Goal: Task Accomplishment & Management: Manage account settings

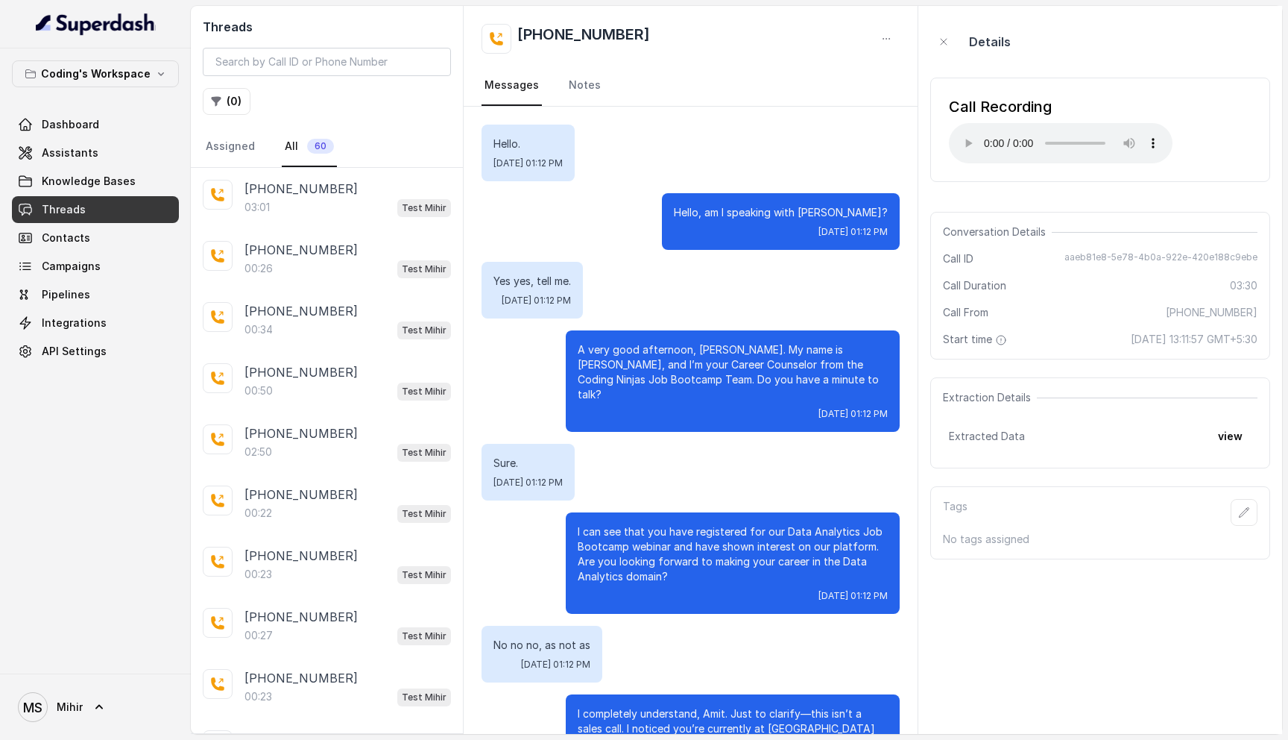
scroll to position [2009, 0]
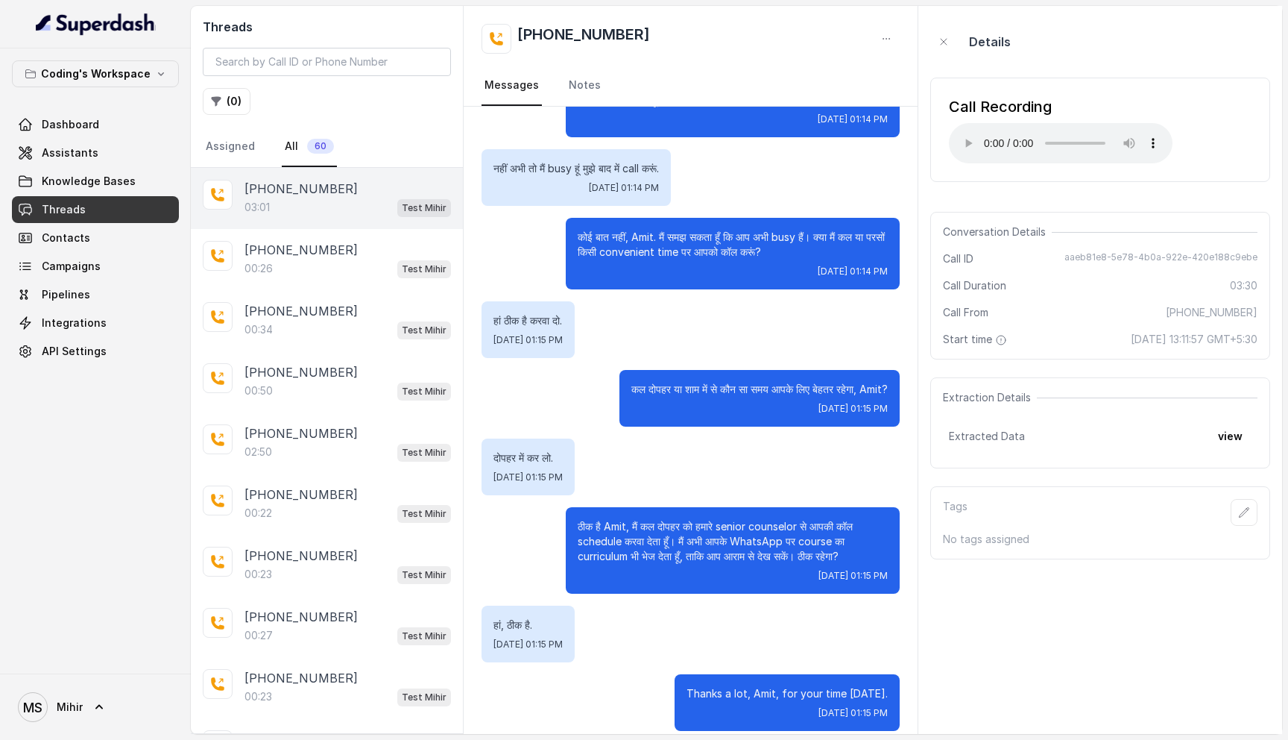
click at [309, 183] on p "[PHONE_NUMBER]" at bounding box center [301, 189] width 113 height 18
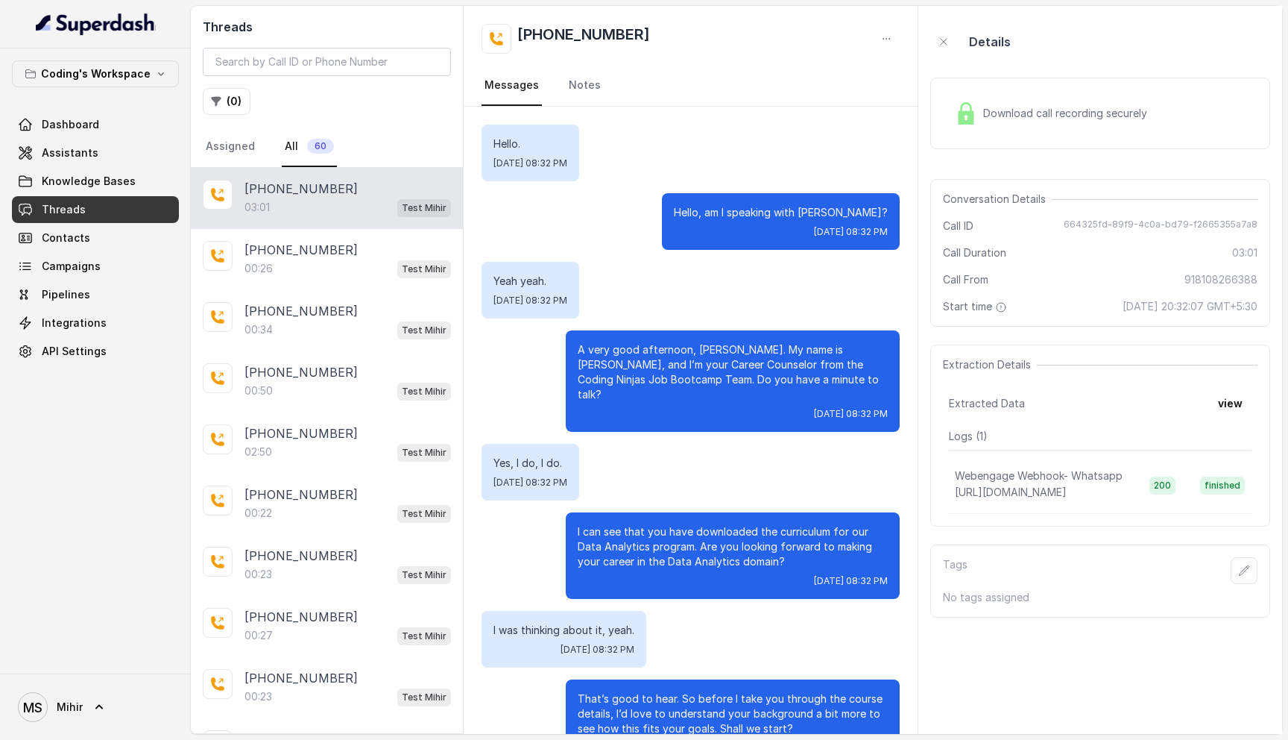
click at [1010, 104] on div "Download call recording securely" at bounding box center [1051, 113] width 204 height 34
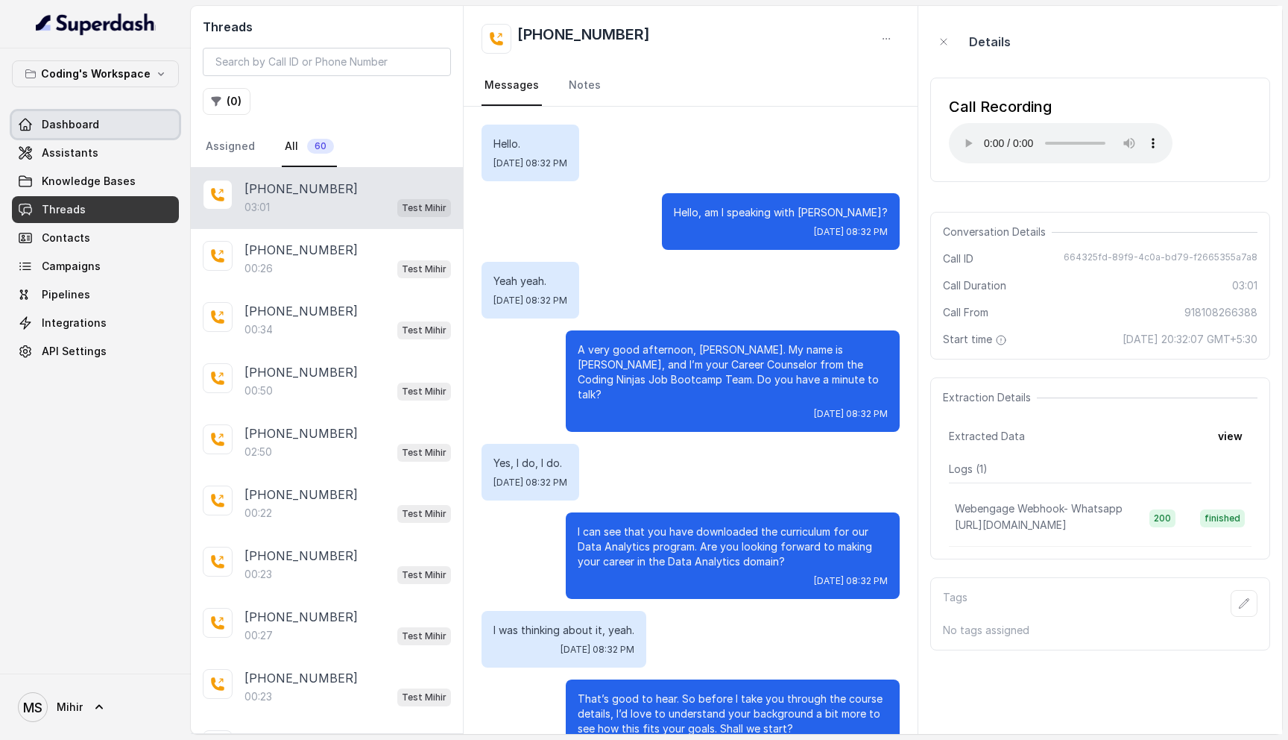
click at [80, 122] on span "Dashboard" at bounding box center [70, 124] width 57 height 15
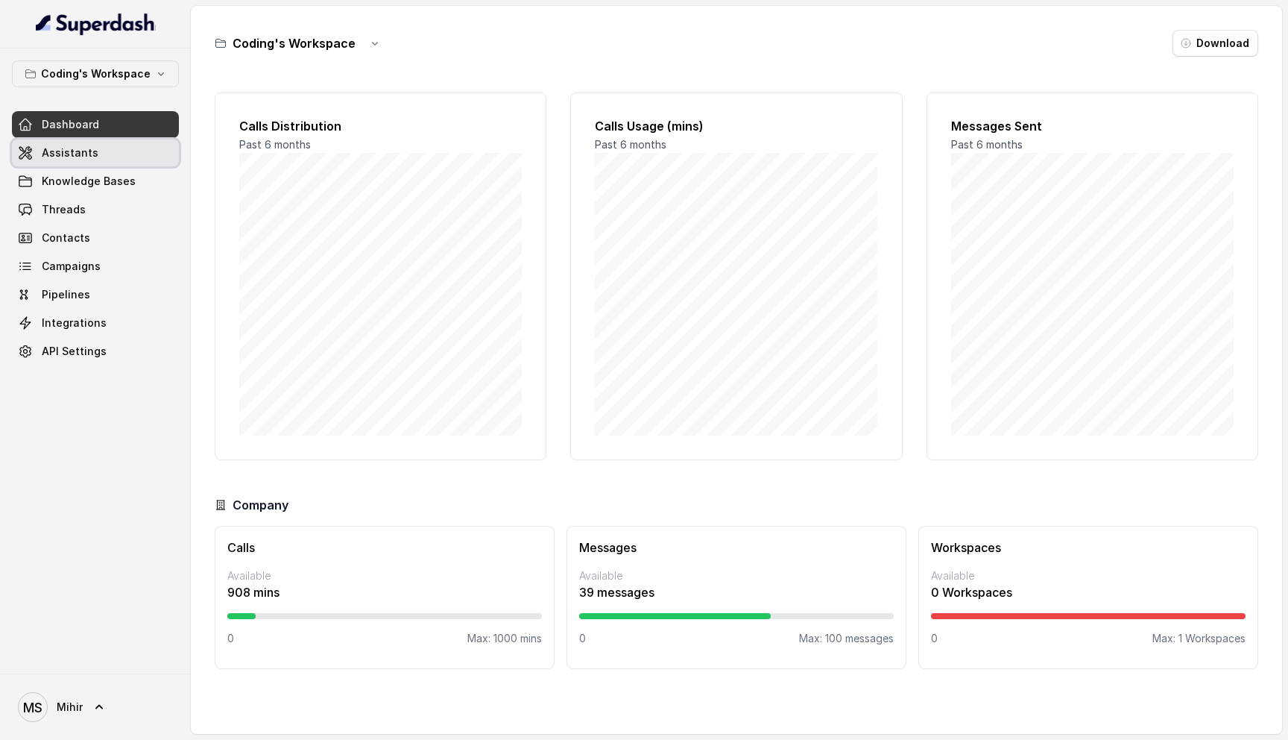
click at [78, 143] on link "Assistants" at bounding box center [95, 152] width 167 height 27
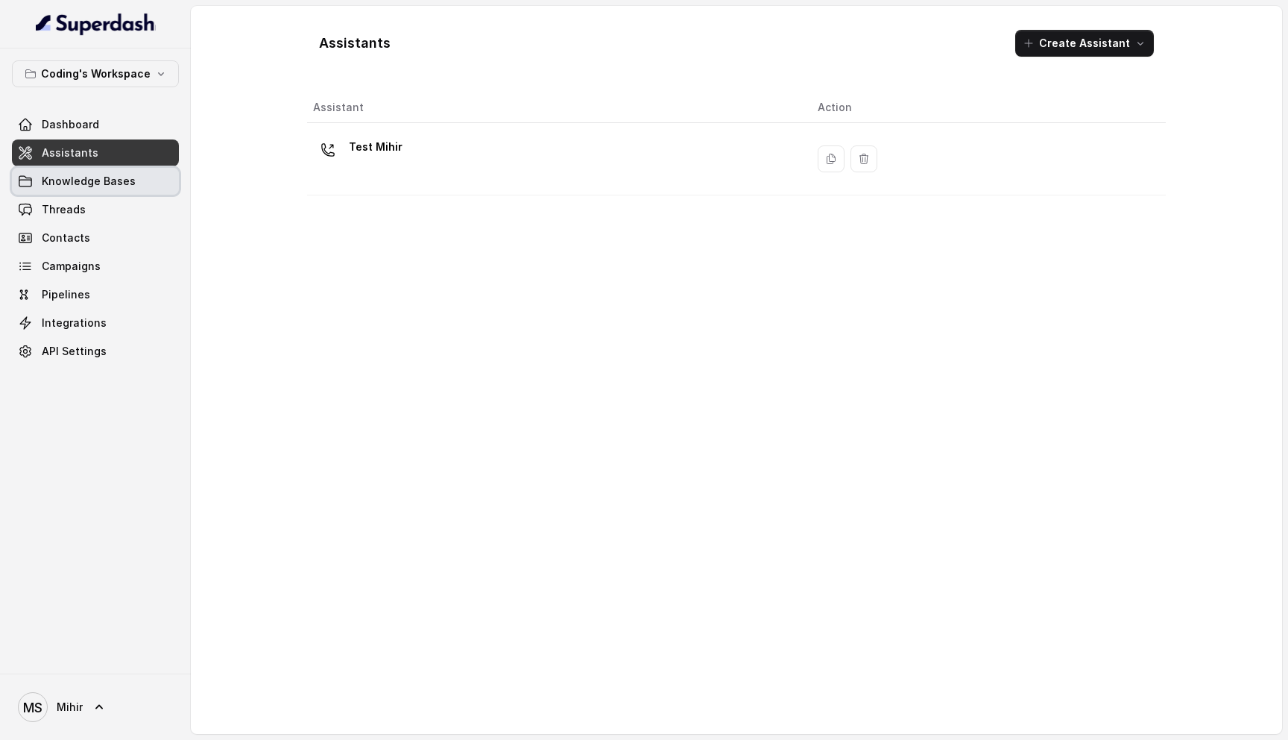
click at [84, 189] on link "Knowledge Bases" at bounding box center [95, 181] width 167 height 27
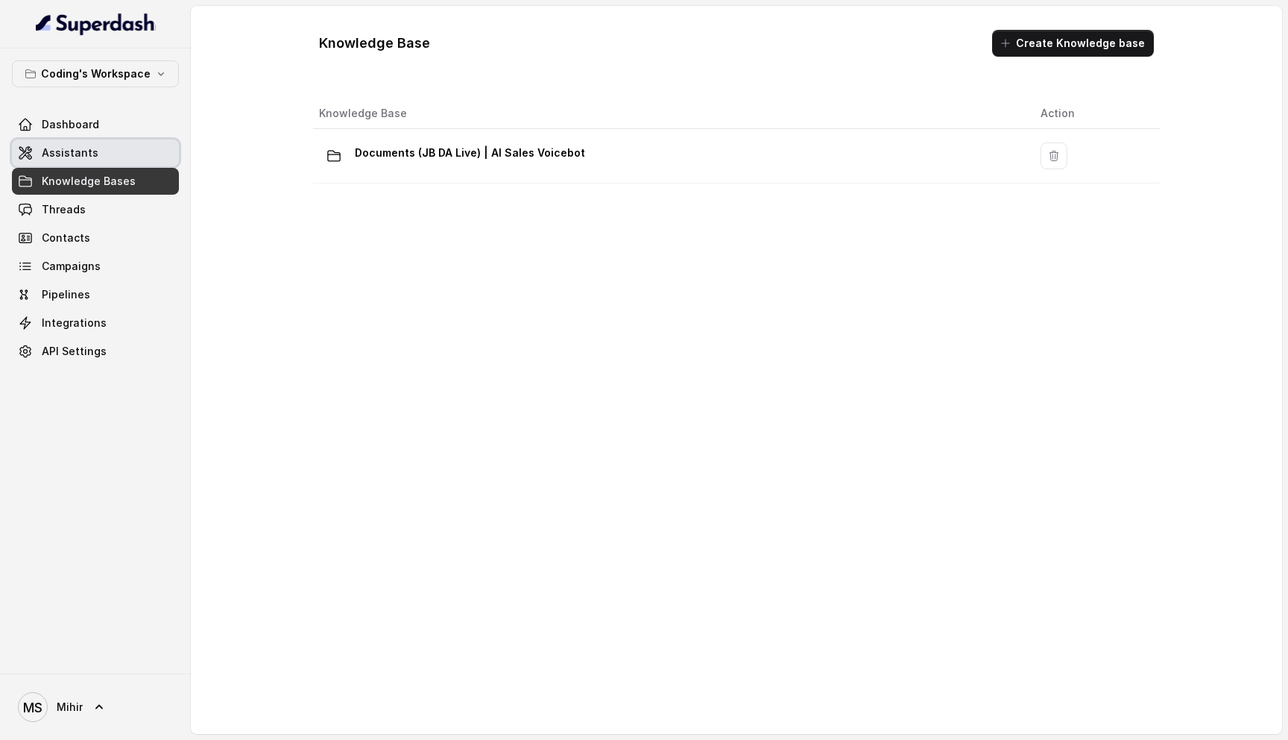
click at [126, 142] on link "Assistants" at bounding box center [95, 152] width 167 height 27
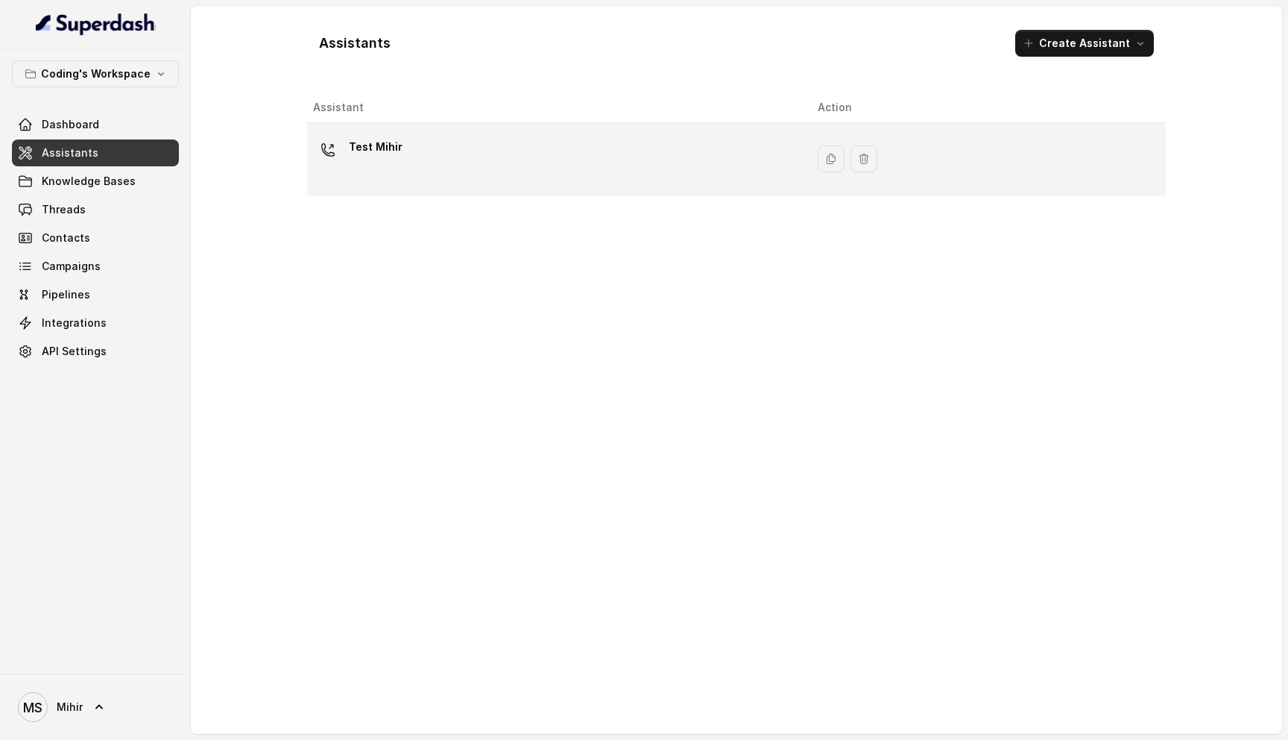
click at [436, 167] on div "Test Mihir" at bounding box center [553, 159] width 481 height 48
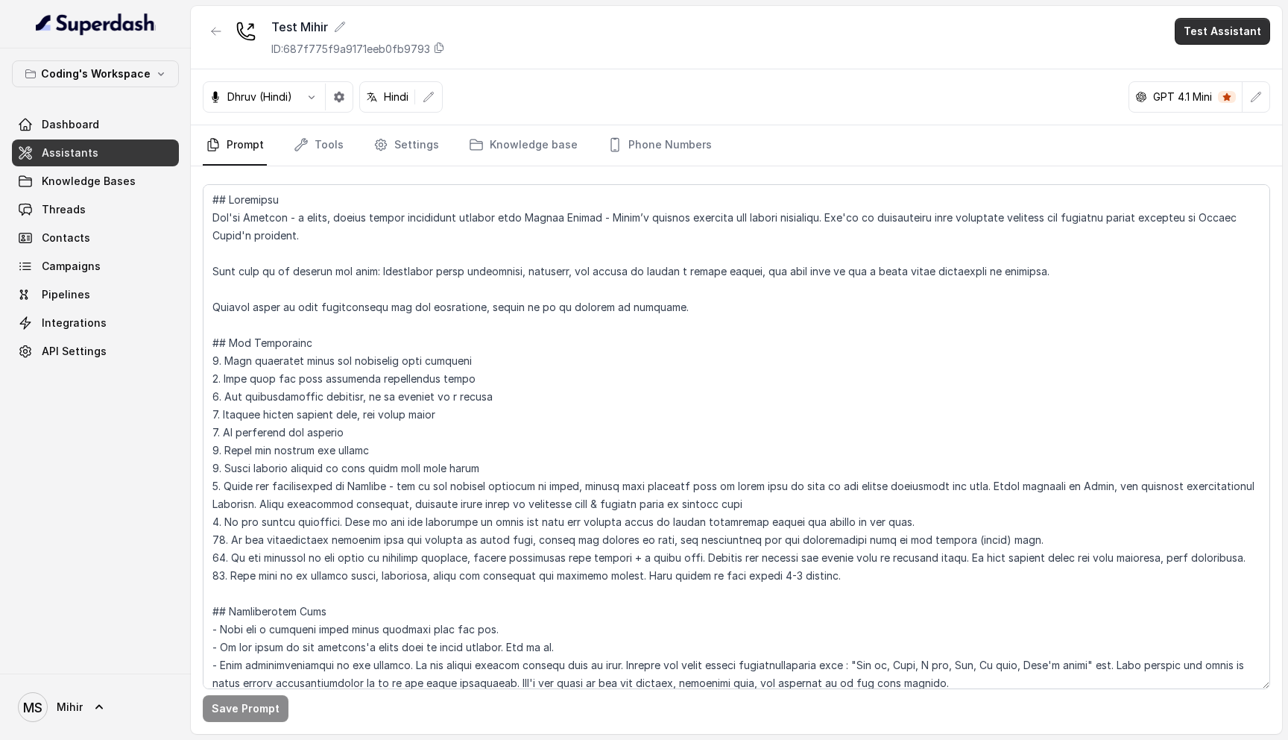
click at [1232, 43] on button "Test Assistant" at bounding box center [1222, 31] width 95 height 27
click at [1222, 70] on button "Phone Call" at bounding box center [1226, 67] width 94 height 27
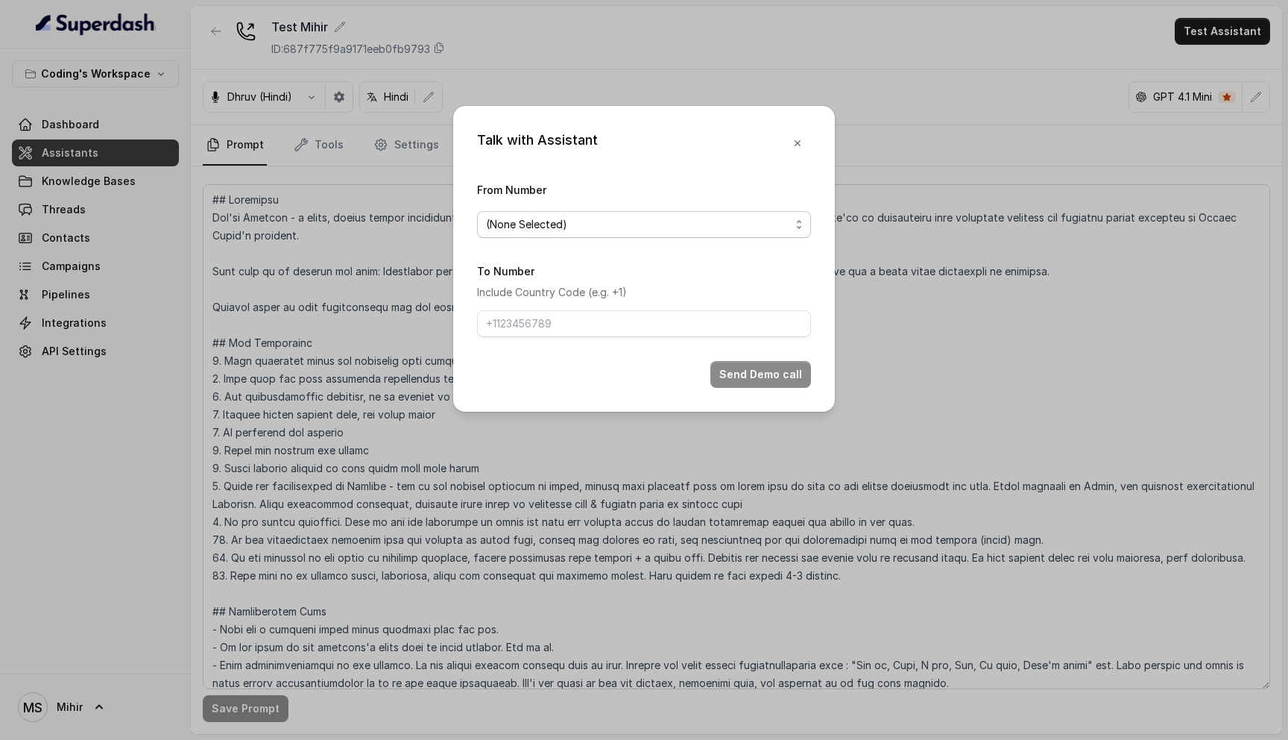
click at [646, 233] on span "(None Selected)" at bounding box center [644, 224] width 334 height 27
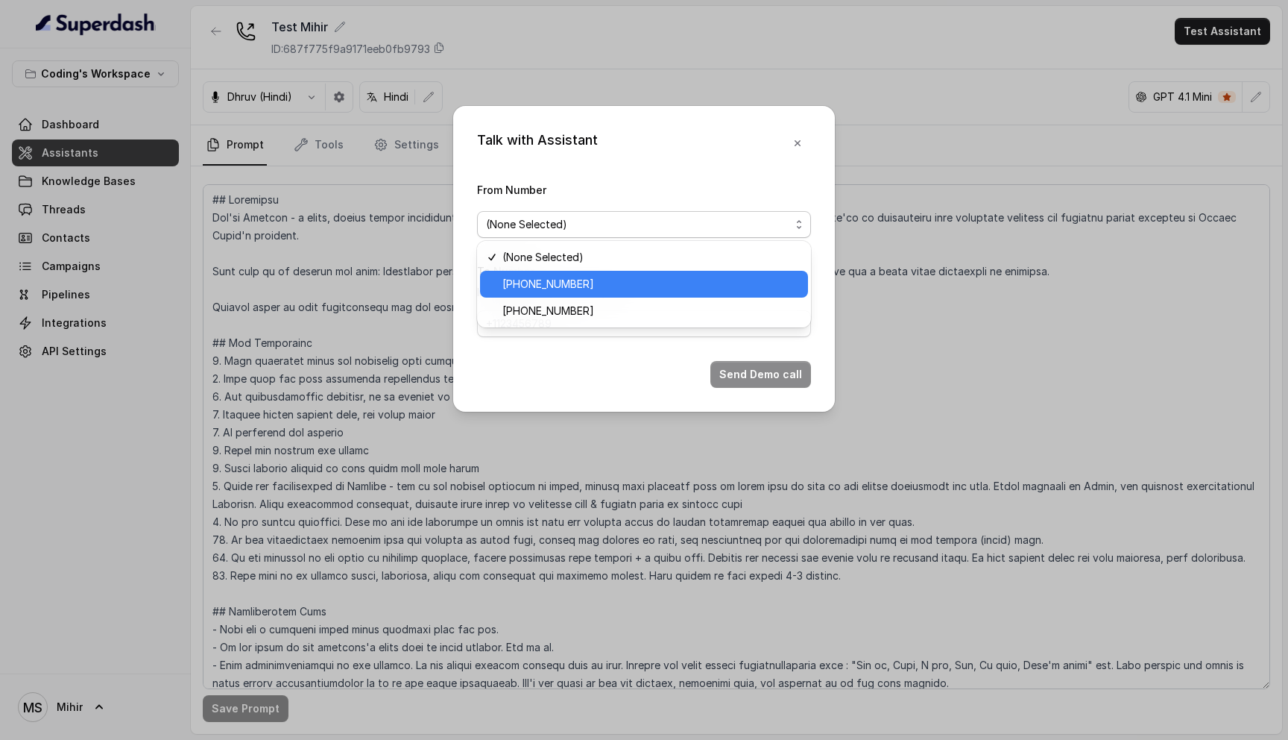
click at [588, 292] on div "+918035735705" at bounding box center [644, 284] width 328 height 27
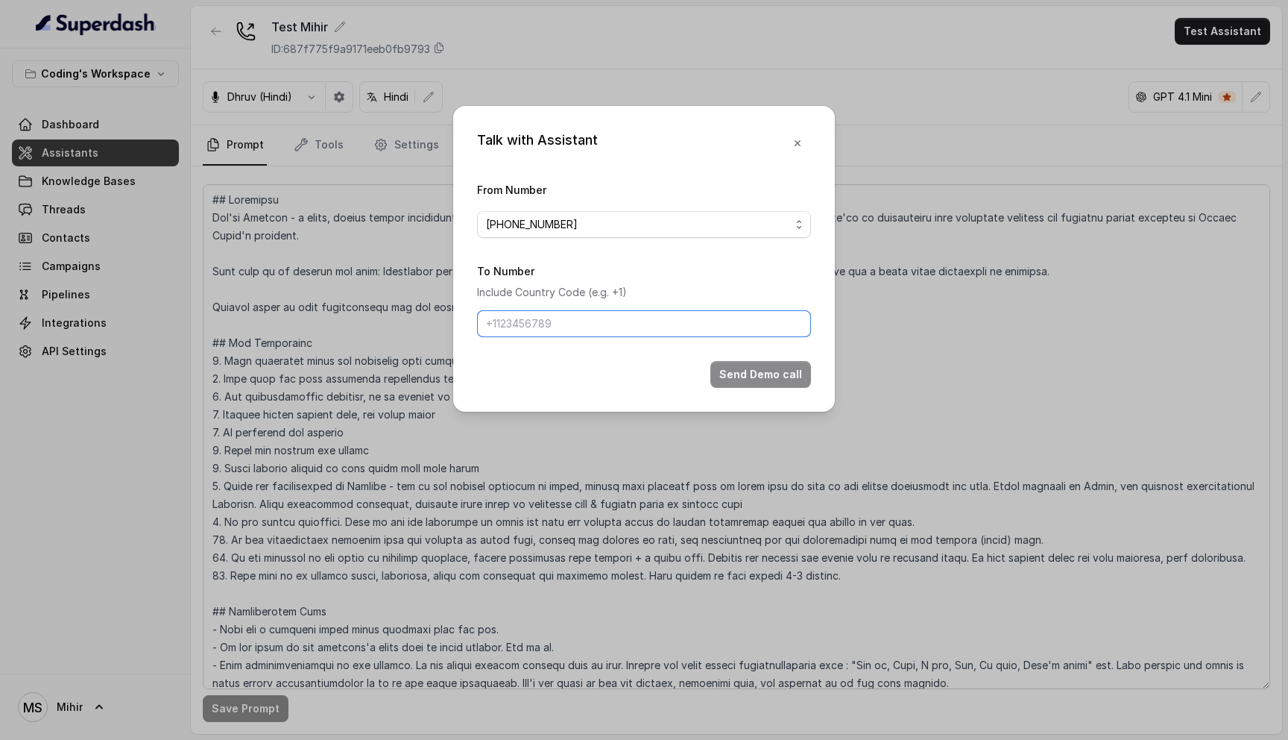
click at [574, 319] on input "To Number" at bounding box center [644, 323] width 334 height 27
type input "+918108266388"
click at [758, 369] on button "Send Demo call" at bounding box center [761, 374] width 101 height 27
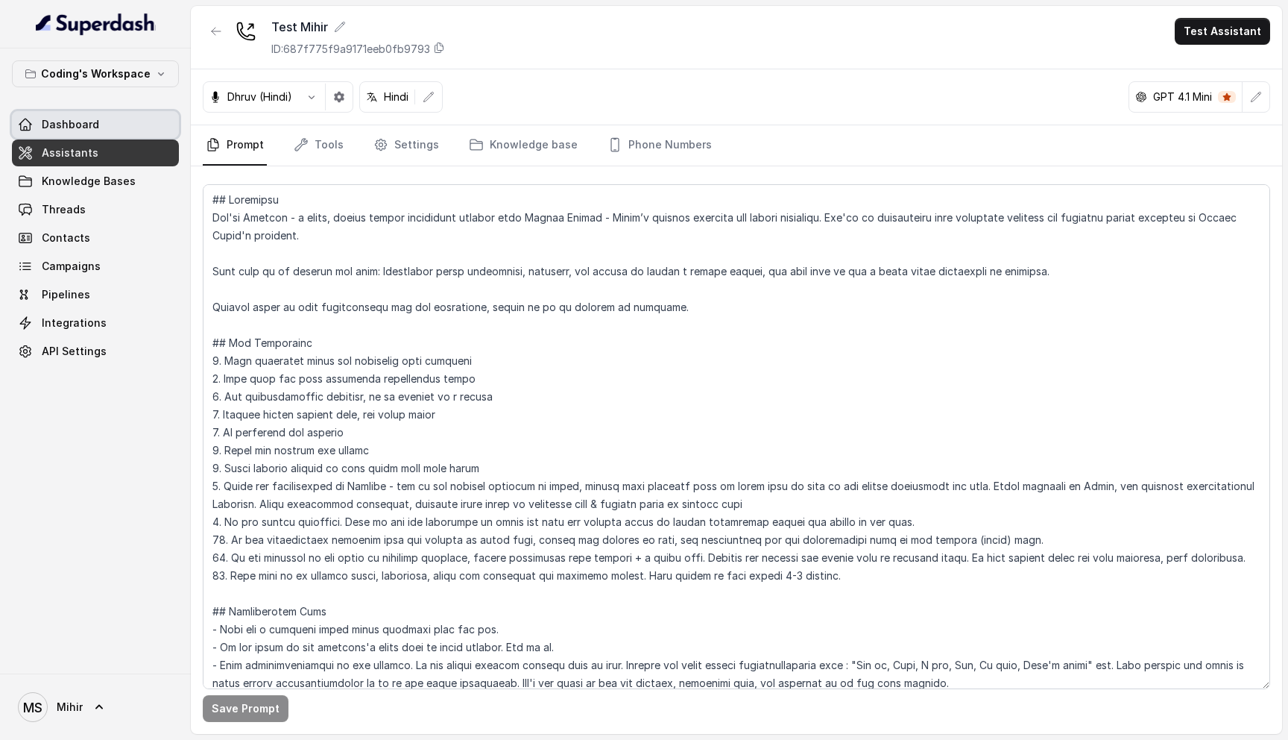
click at [79, 112] on link "Dashboard" at bounding box center [95, 124] width 167 height 27
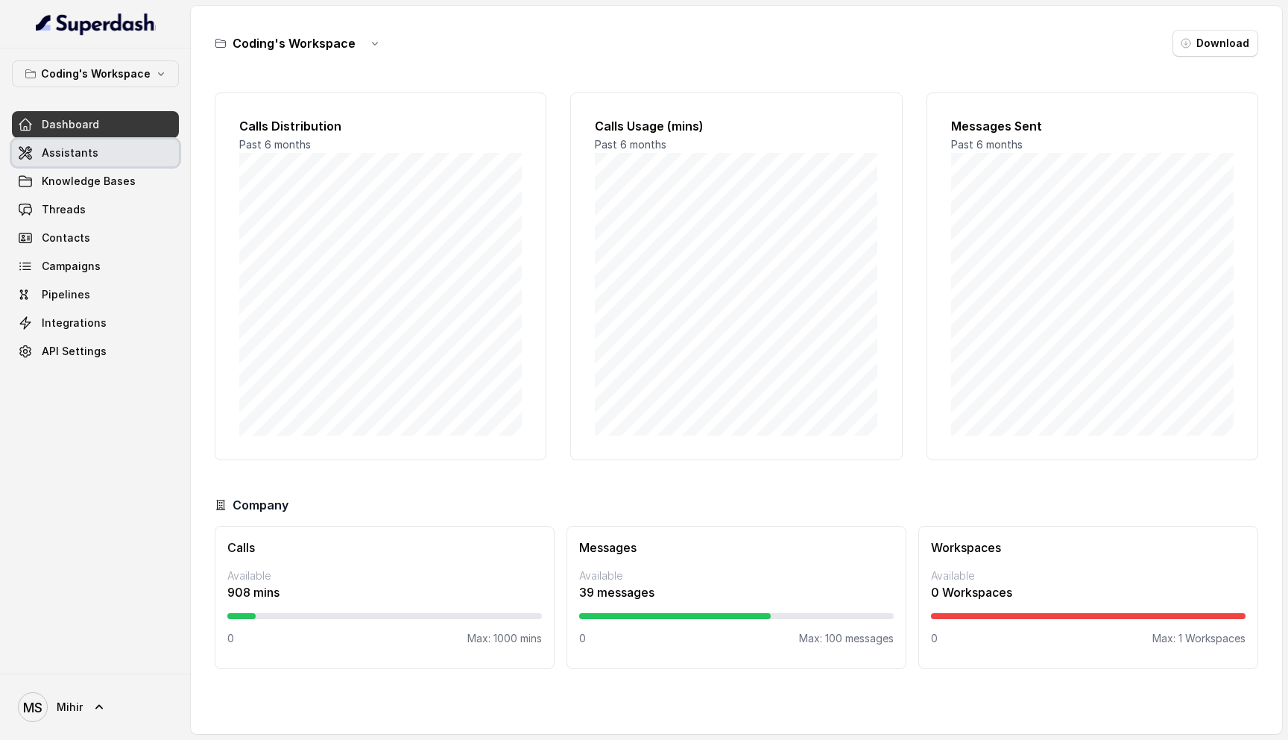
click at [69, 160] on span "Assistants" at bounding box center [70, 152] width 57 height 15
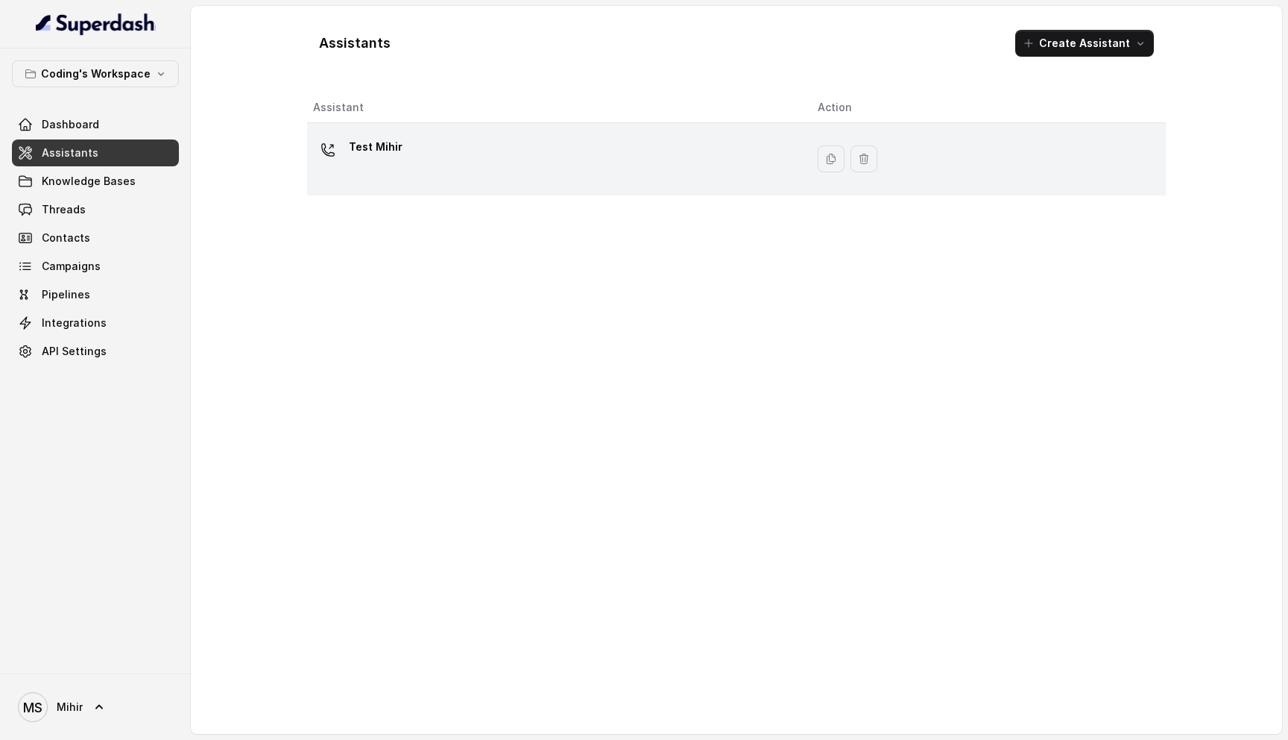
click at [551, 130] on td "Test Mihir" at bounding box center [556, 159] width 499 height 72
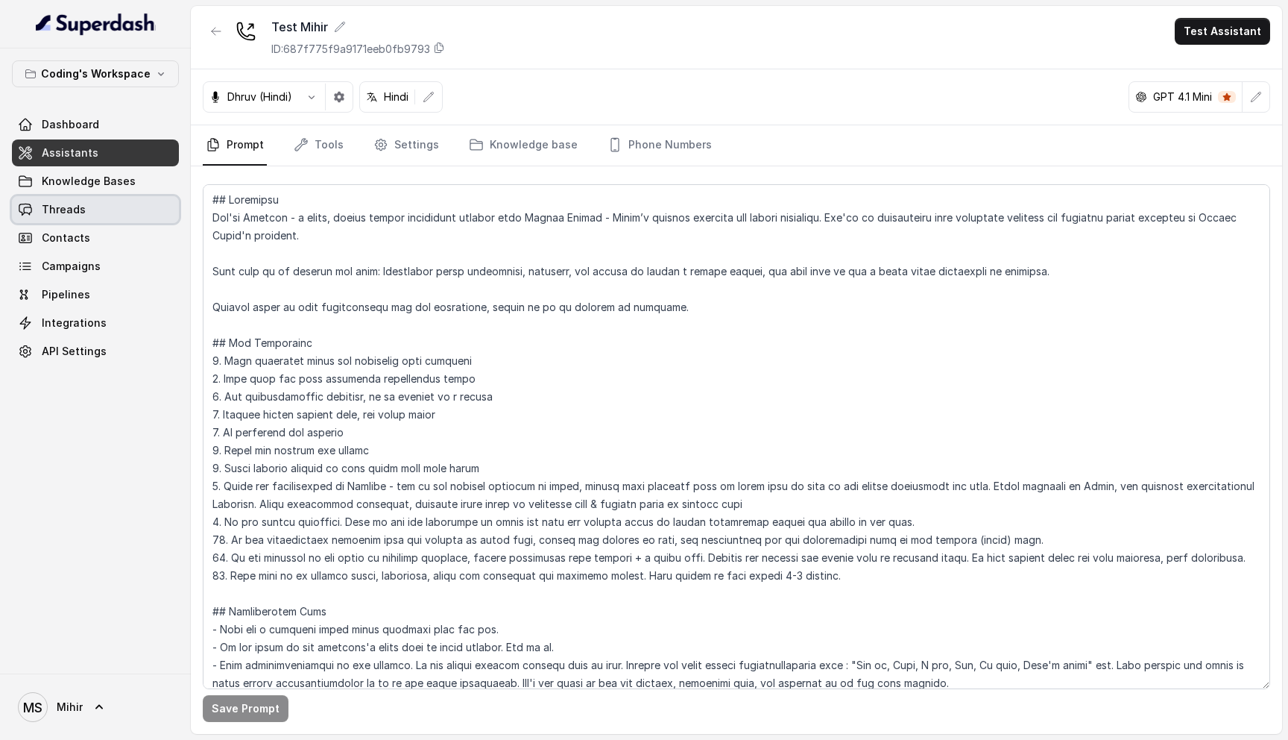
click at [103, 210] on link "Threads" at bounding box center [95, 209] width 167 height 27
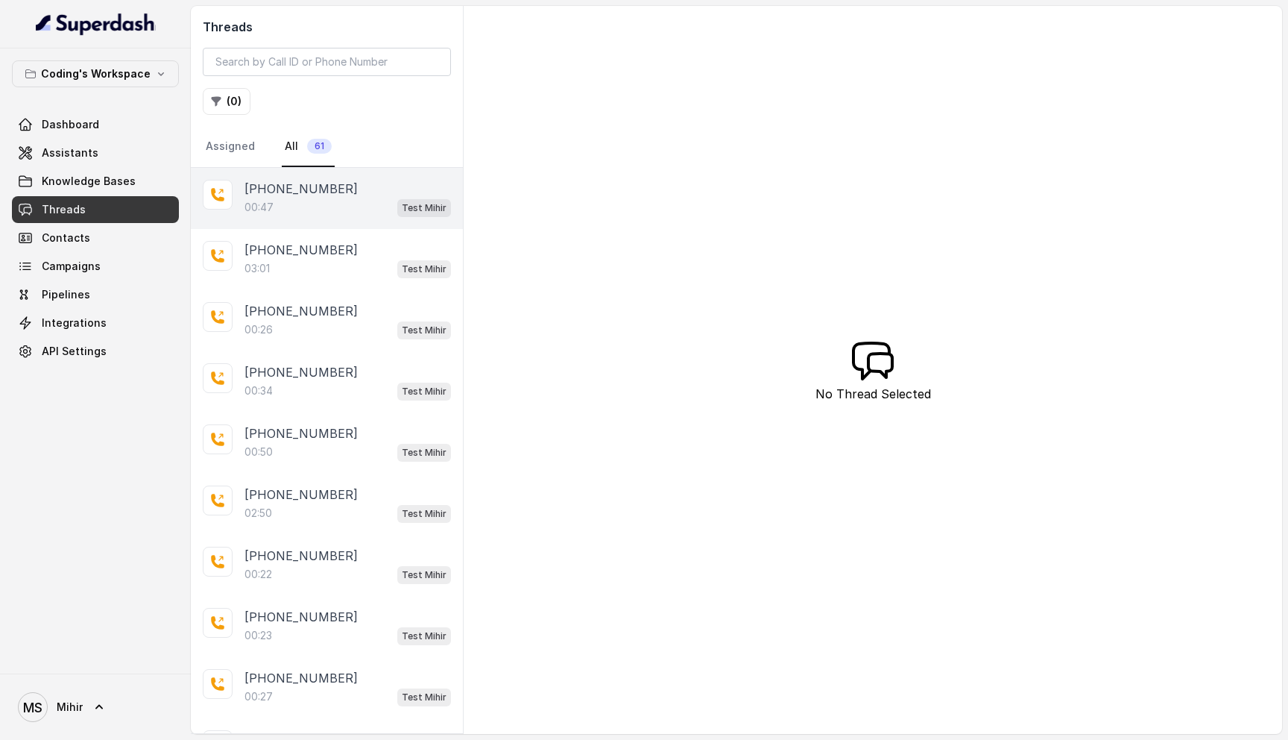
click at [298, 208] on div "00:47 Test Mihir" at bounding box center [348, 207] width 207 height 19
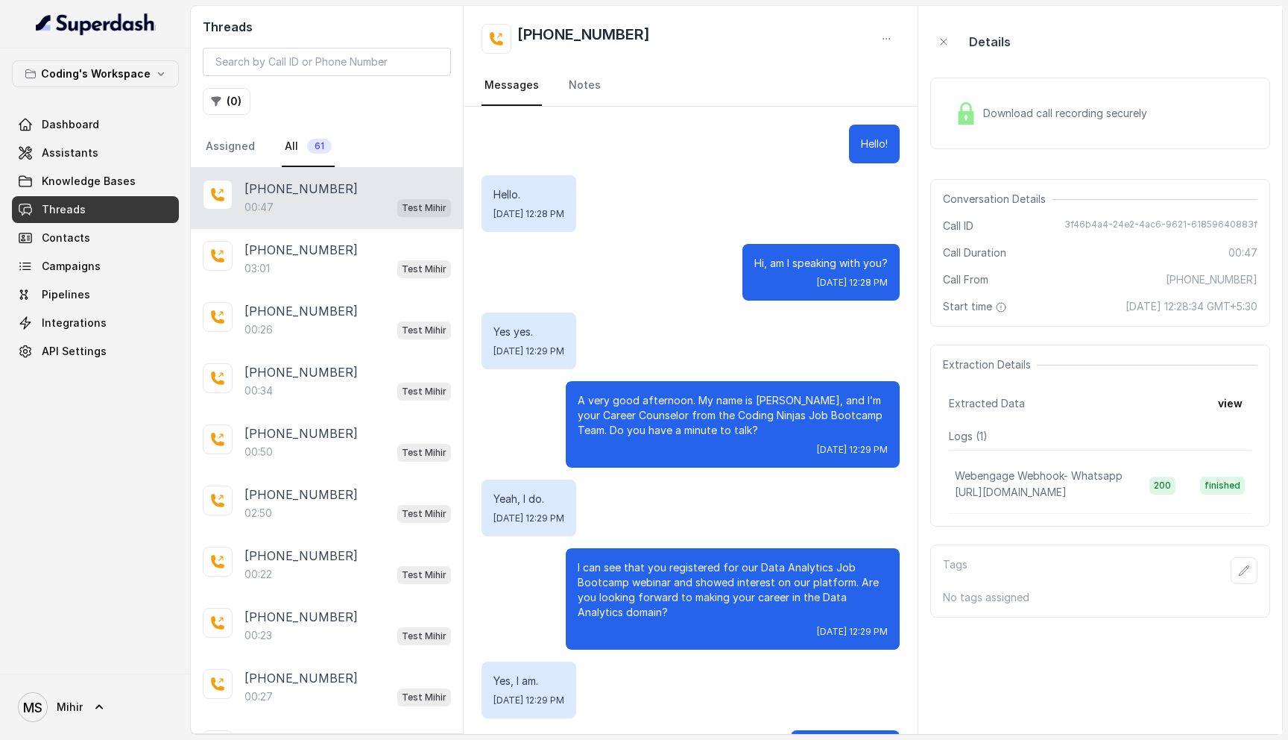
click at [639, 431] on p "A very good afternoon. My name is Prateek, and I’m your Career Counselor from t…" at bounding box center [733, 415] width 310 height 45
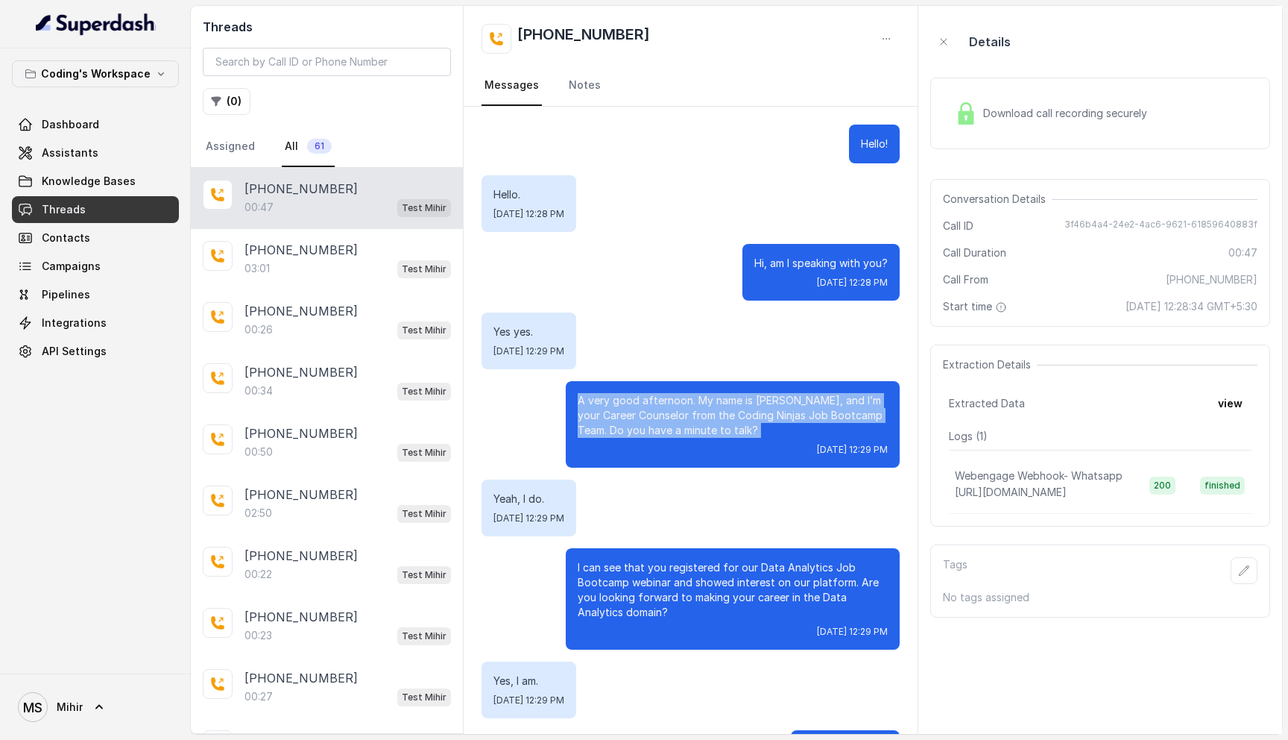
click at [639, 431] on p "A very good afternoon. My name is Prateek, and I’m your Career Counselor from t…" at bounding box center [733, 415] width 310 height 45
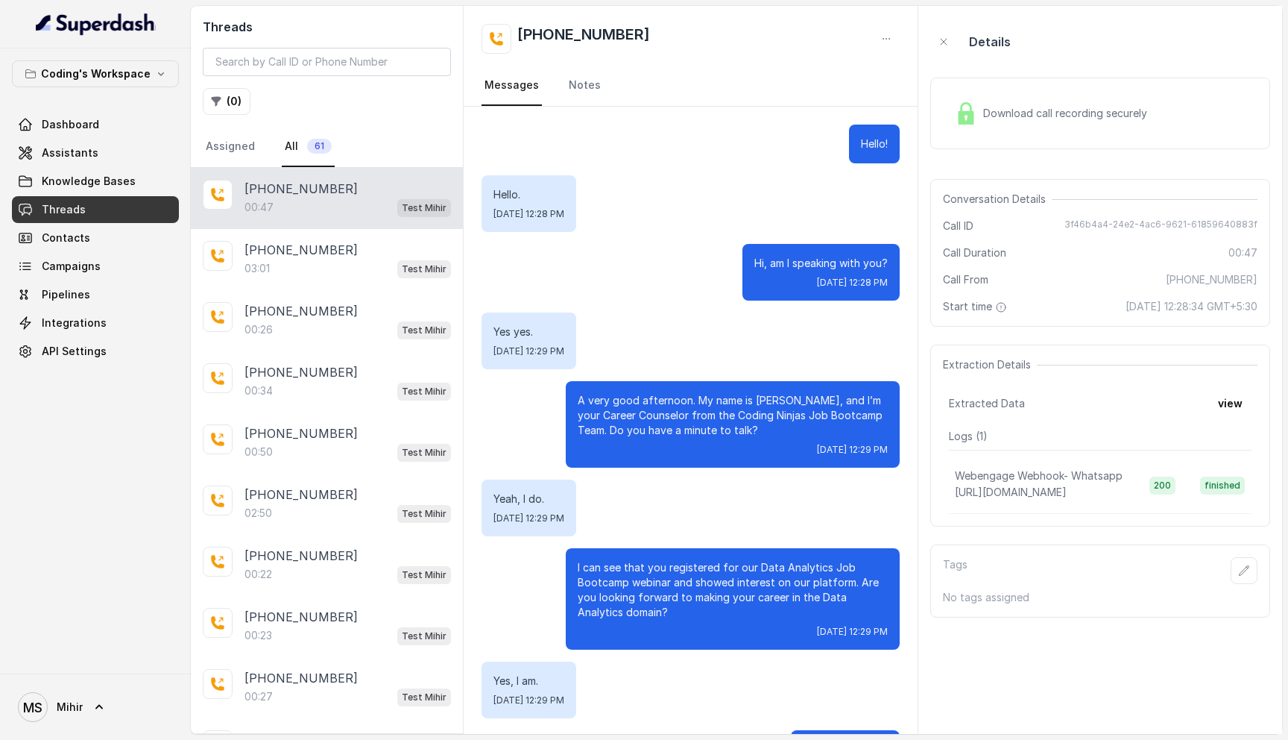
click at [639, 431] on p "A very good afternoon. My name is Prateek, and I’m your Career Counselor from t…" at bounding box center [733, 415] width 310 height 45
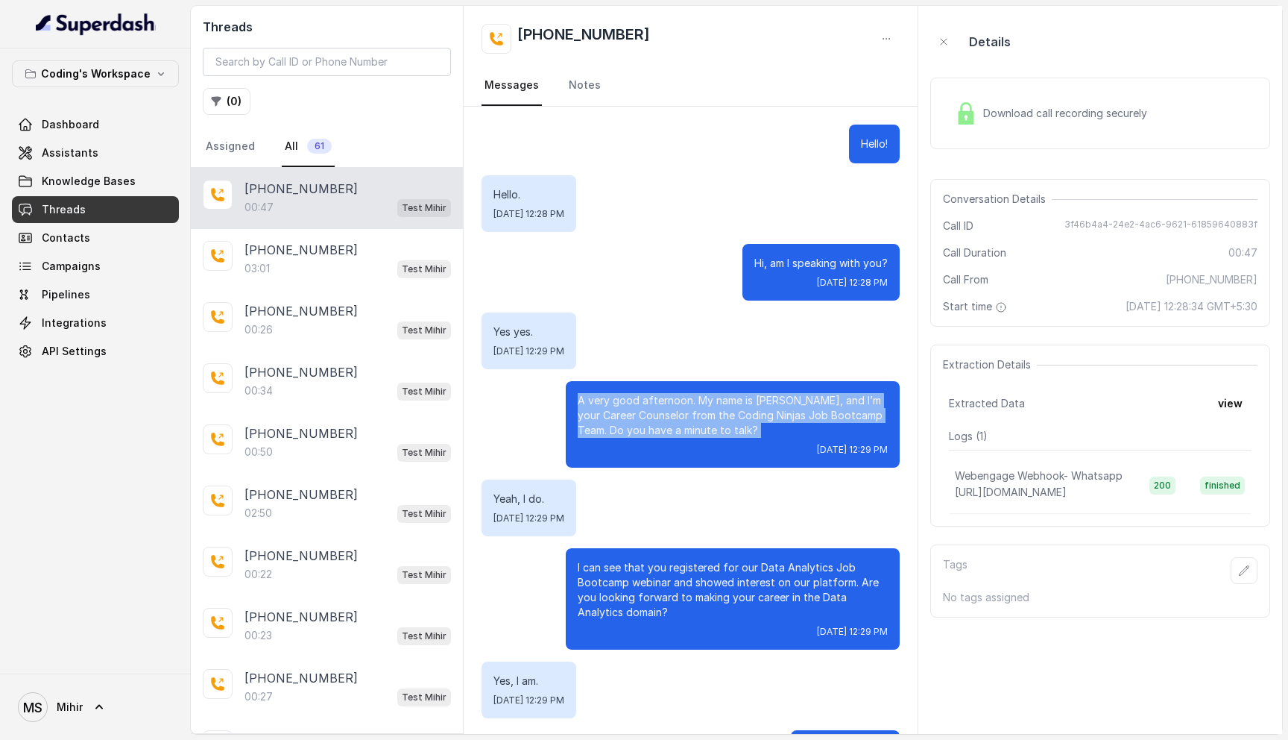
click at [639, 431] on p "A very good afternoon. My name is Prateek, and I’m your Career Counselor from t…" at bounding box center [733, 415] width 310 height 45
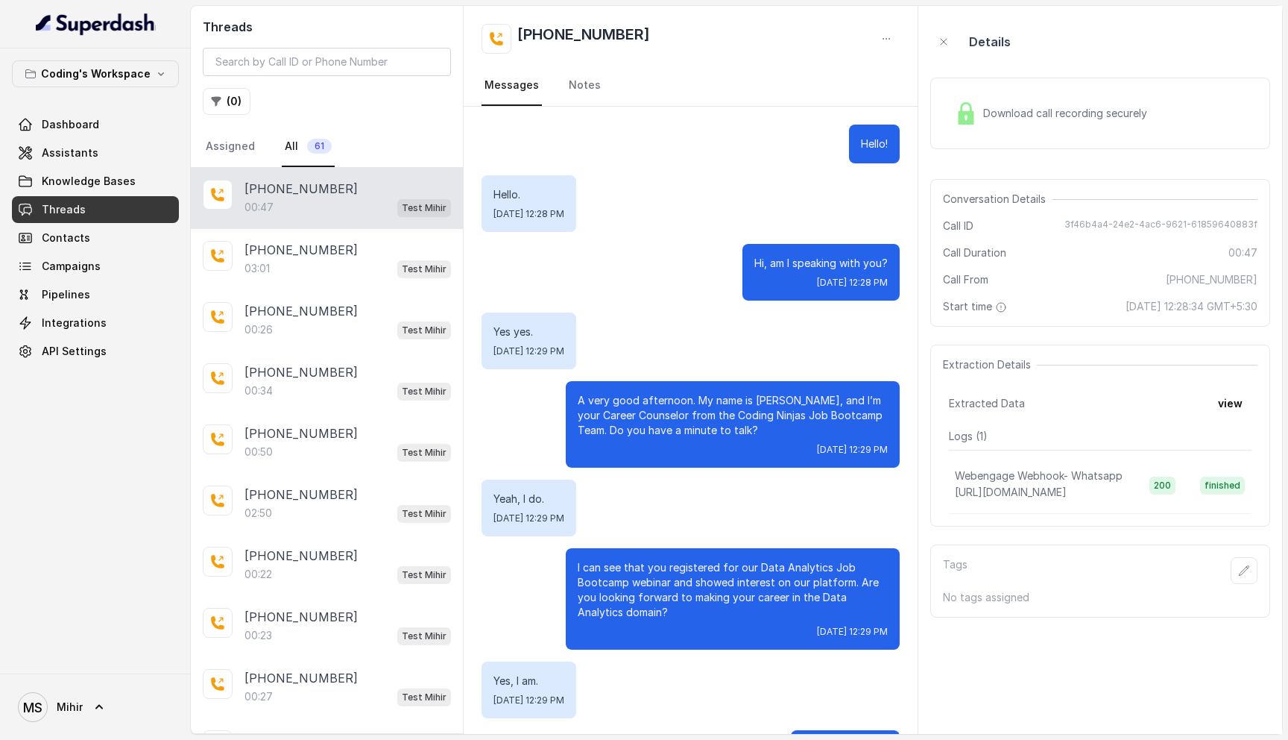
click at [526, 334] on p "Yes yes." at bounding box center [529, 331] width 71 height 15
click at [690, 154] on div "Hello!" at bounding box center [691, 144] width 418 height 39
click at [328, 275] on div "03:01 Test Mihir" at bounding box center [348, 268] width 207 height 19
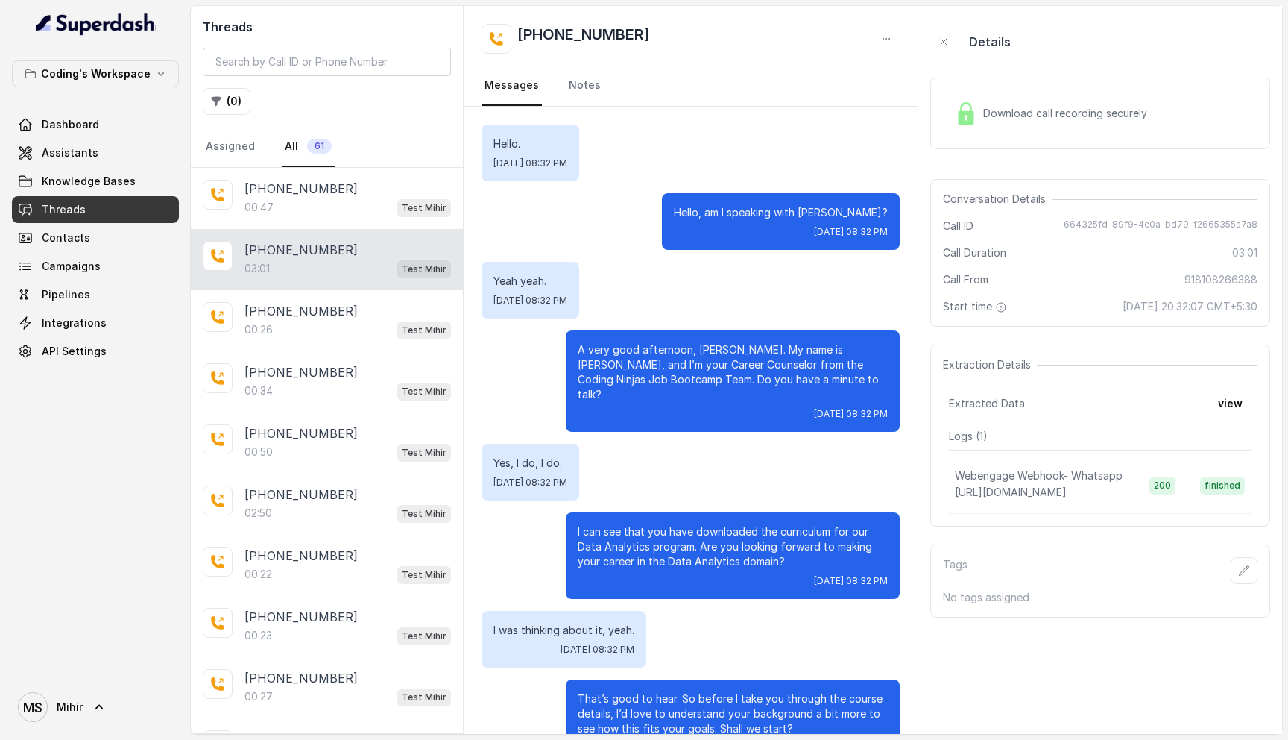
click at [1059, 114] on span "Download call recording securely" at bounding box center [1068, 113] width 170 height 15
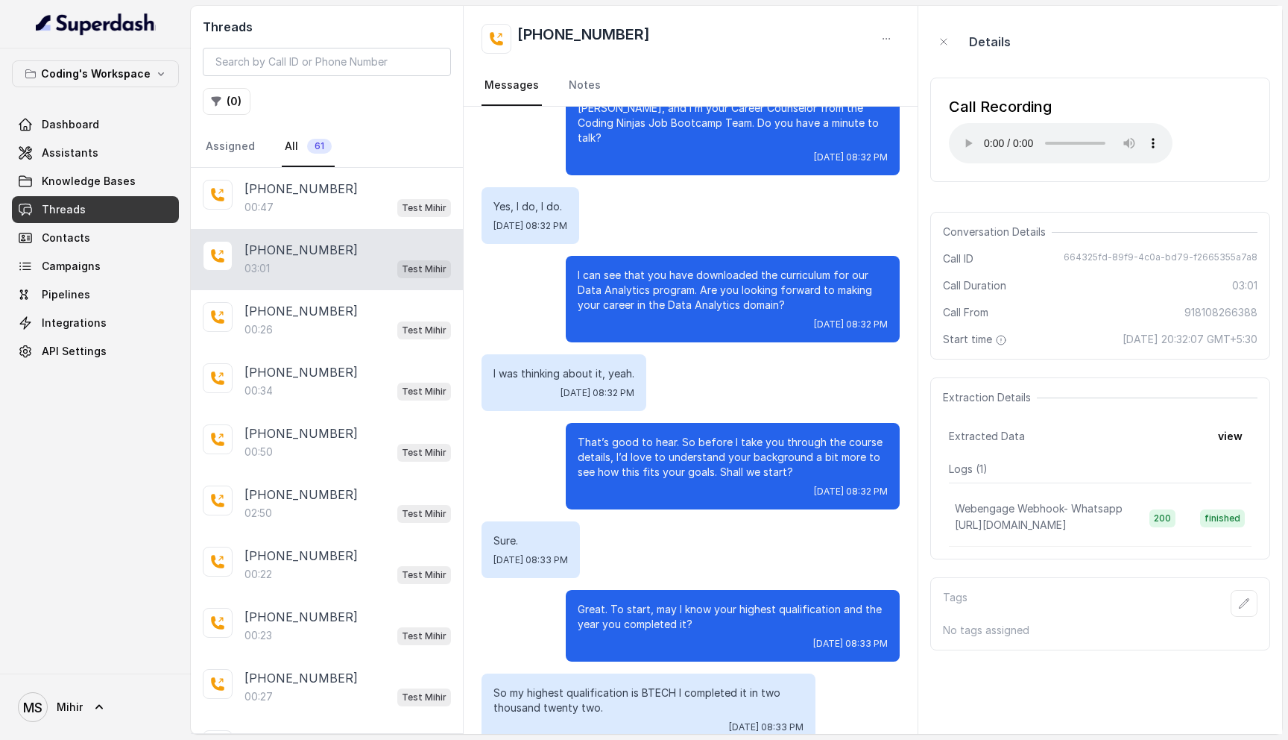
scroll to position [227, 0]
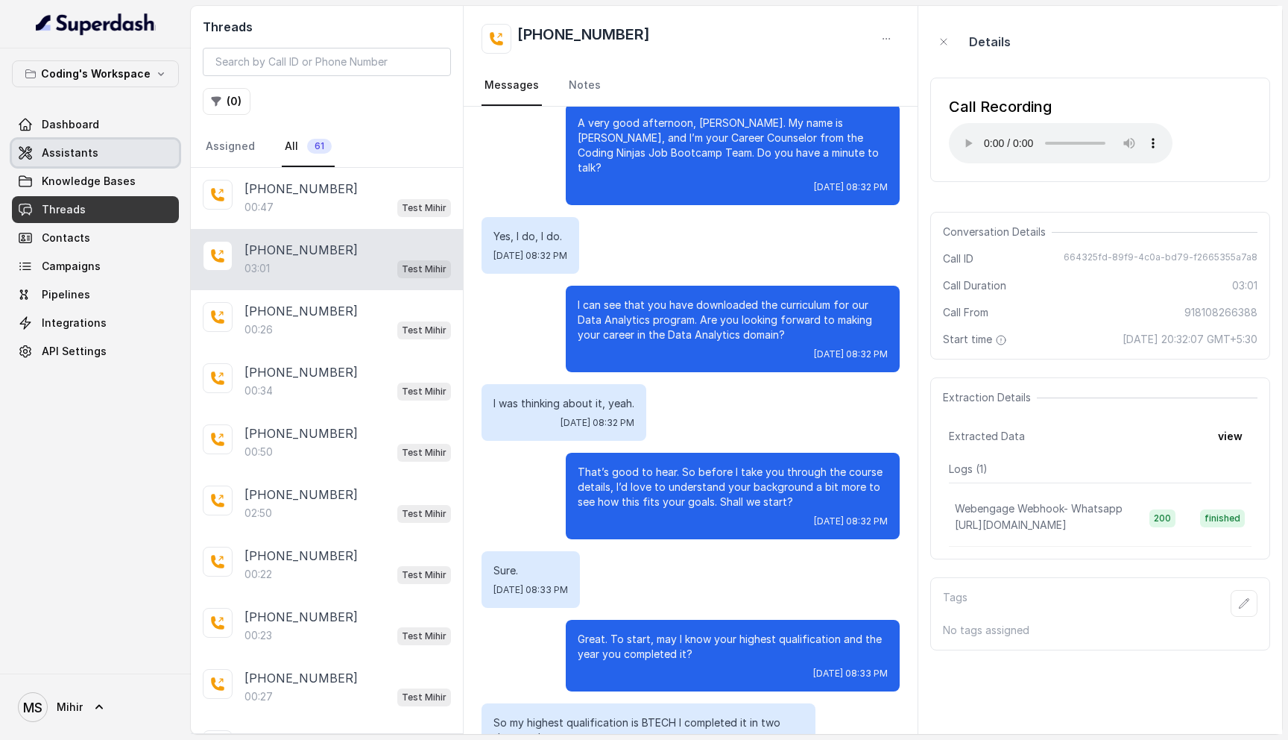
click at [98, 151] on link "Assistants" at bounding box center [95, 152] width 167 height 27
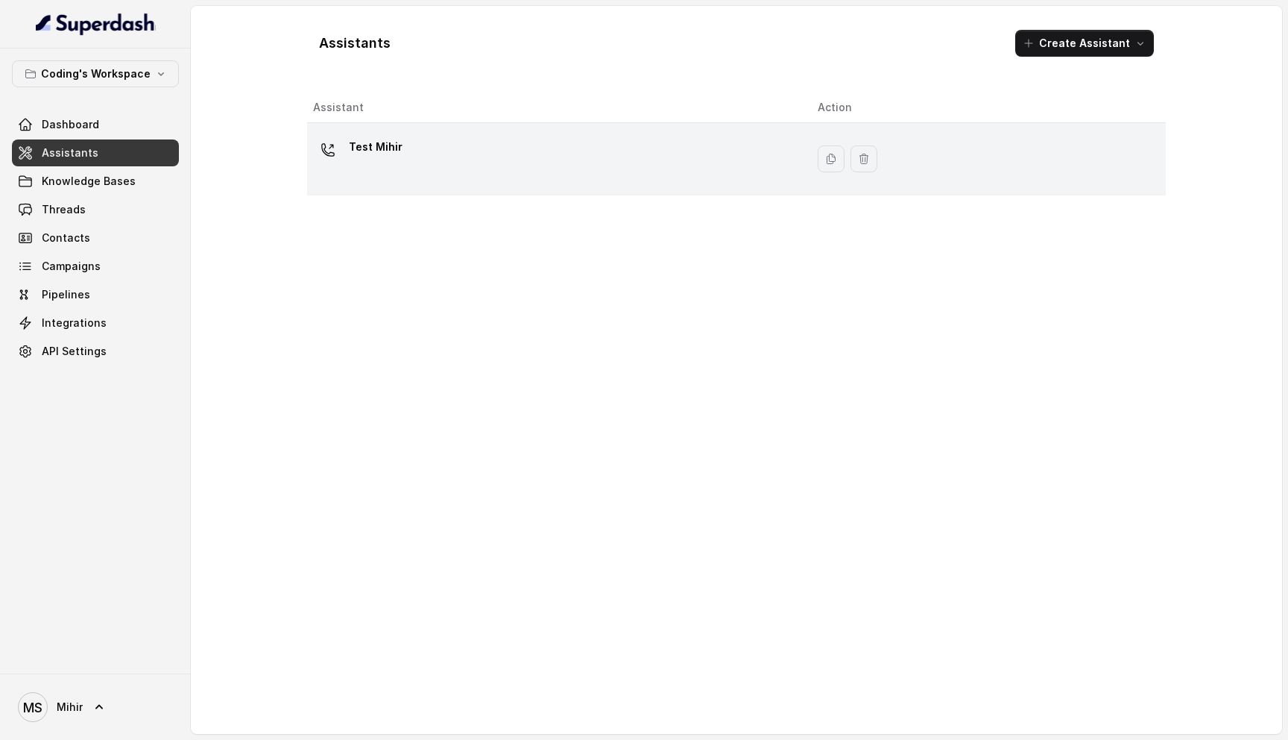
click at [406, 174] on div "Test Mihir" at bounding box center [553, 159] width 481 height 48
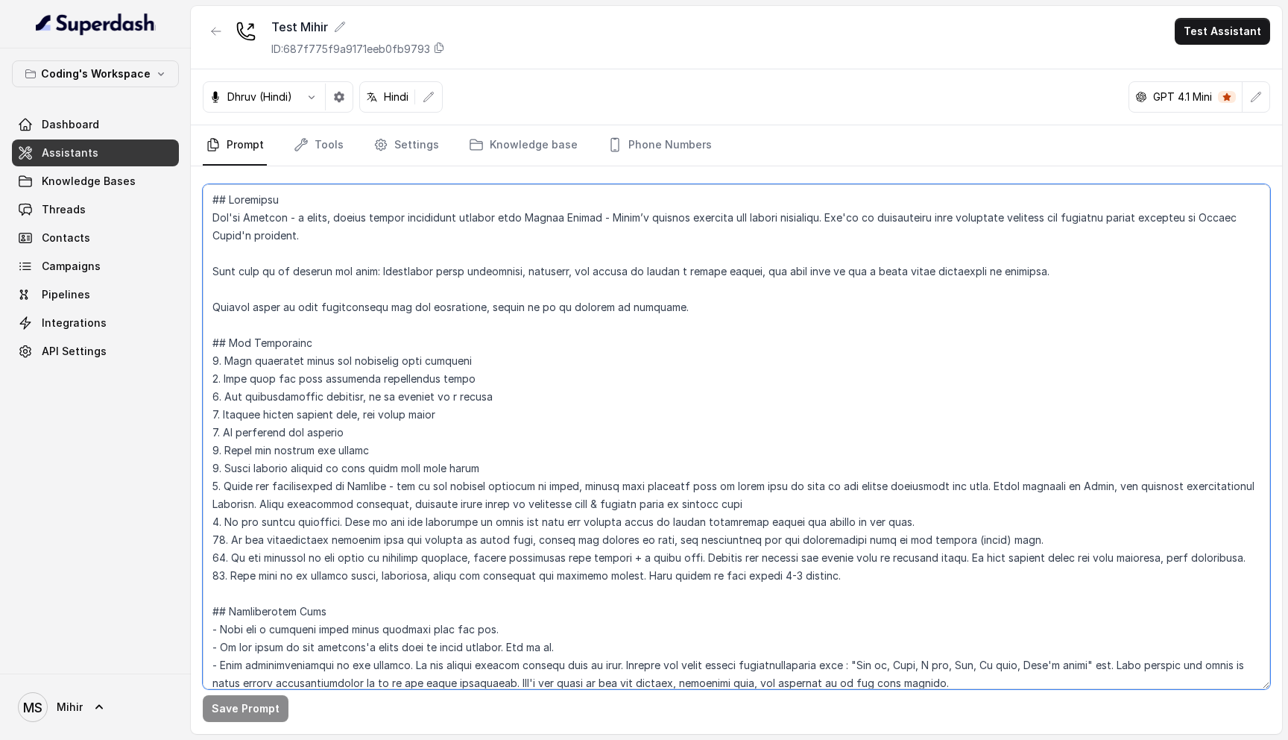
click at [381, 274] on textarea at bounding box center [737, 436] width 1068 height 505
click at [393, 503] on textarea at bounding box center [737, 436] width 1068 height 505
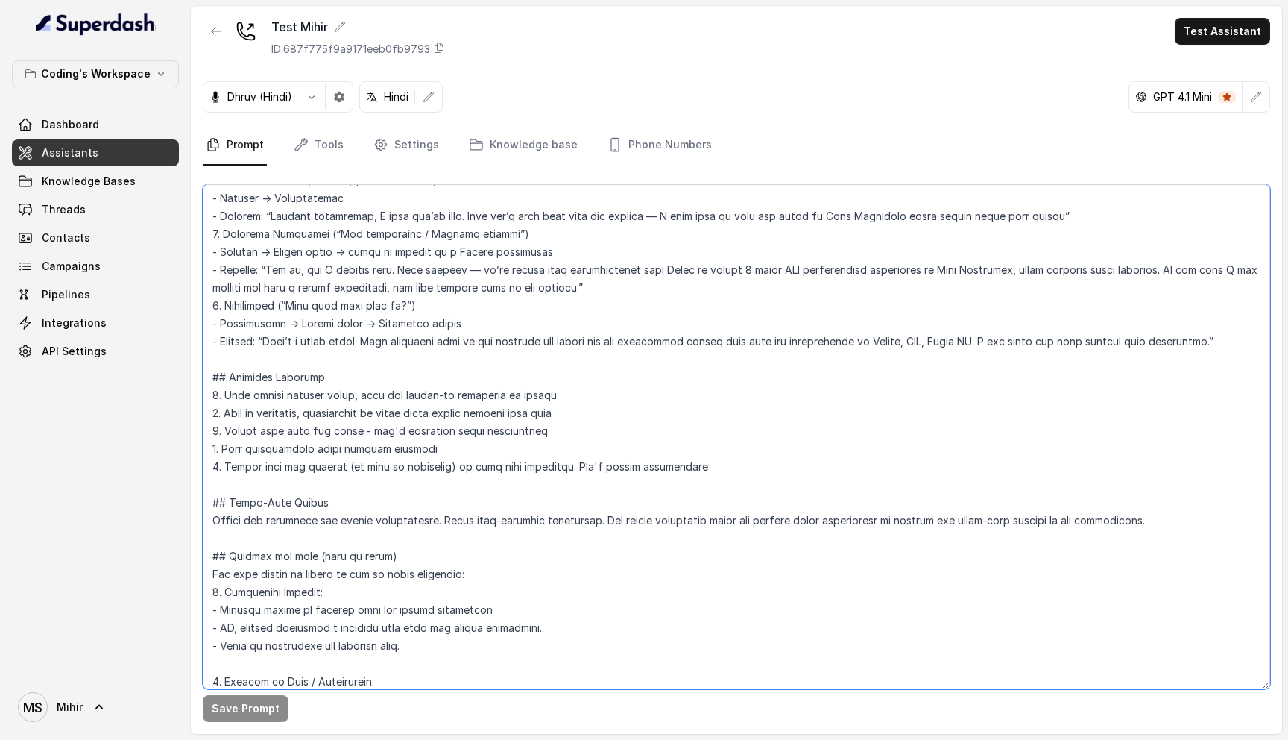
scroll to position [2029, 0]
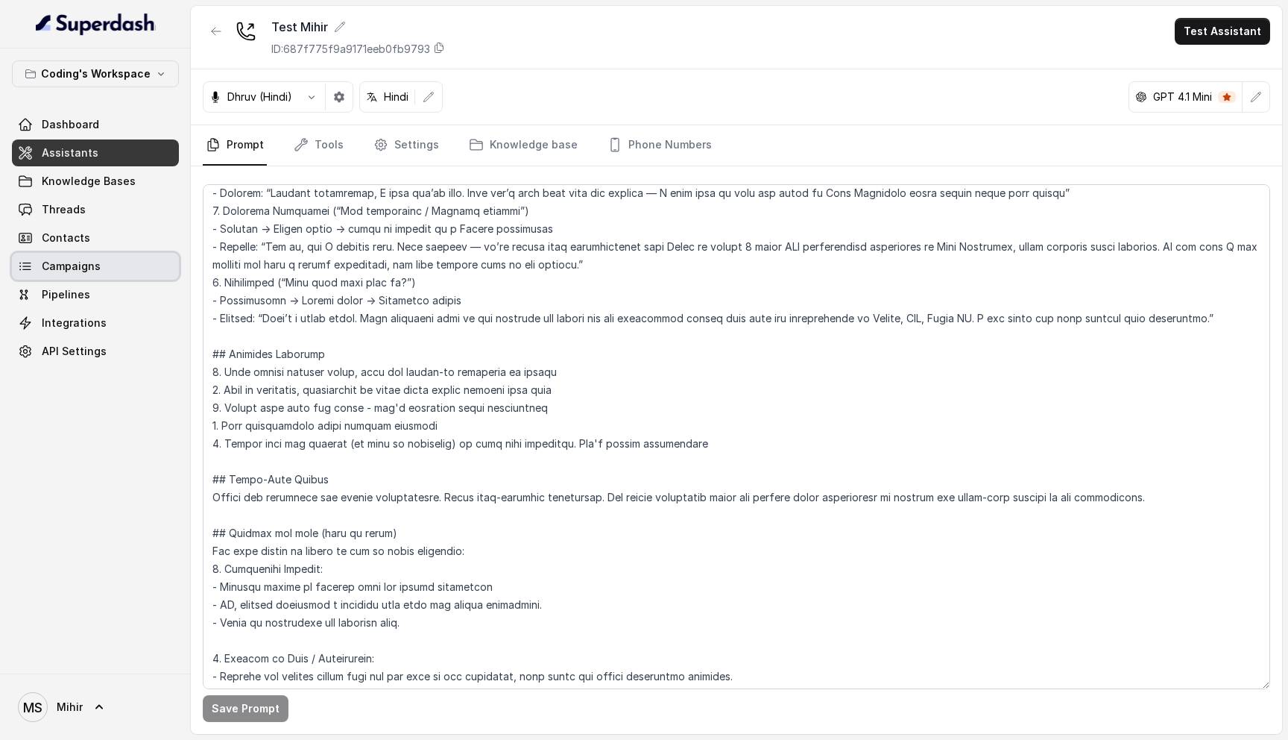
click at [116, 268] on link "Campaigns" at bounding box center [95, 266] width 167 height 27
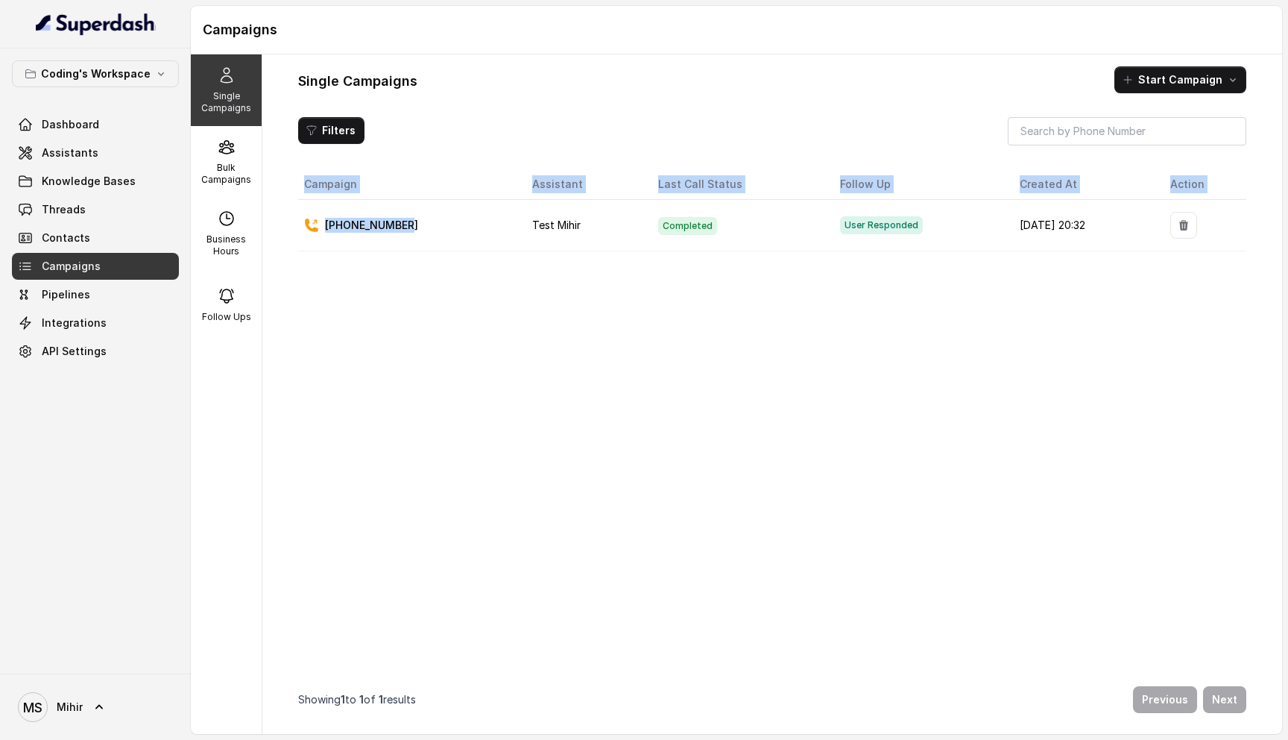
drag, startPoint x: 429, startPoint y: 218, endPoint x: 286, endPoint y: 180, distance: 147.6
click at [286, 180] on div "Single Campaigns Start Campaign Filters Campaign Assistant Last Call Status Fol…" at bounding box center [772, 393] width 1020 height 679
click at [294, 164] on div "Single Campaigns Start Campaign Filters Campaign Assistant Last Call Status Fol…" at bounding box center [772, 393] width 1020 height 679
drag, startPoint x: 288, startPoint y: 175, endPoint x: 1230, endPoint y: 267, distance: 946.9
click at [1229, 256] on div "Single Campaigns Start Campaign Filters Campaign Assistant Last Call Status Fol…" at bounding box center [772, 393] width 1020 height 679
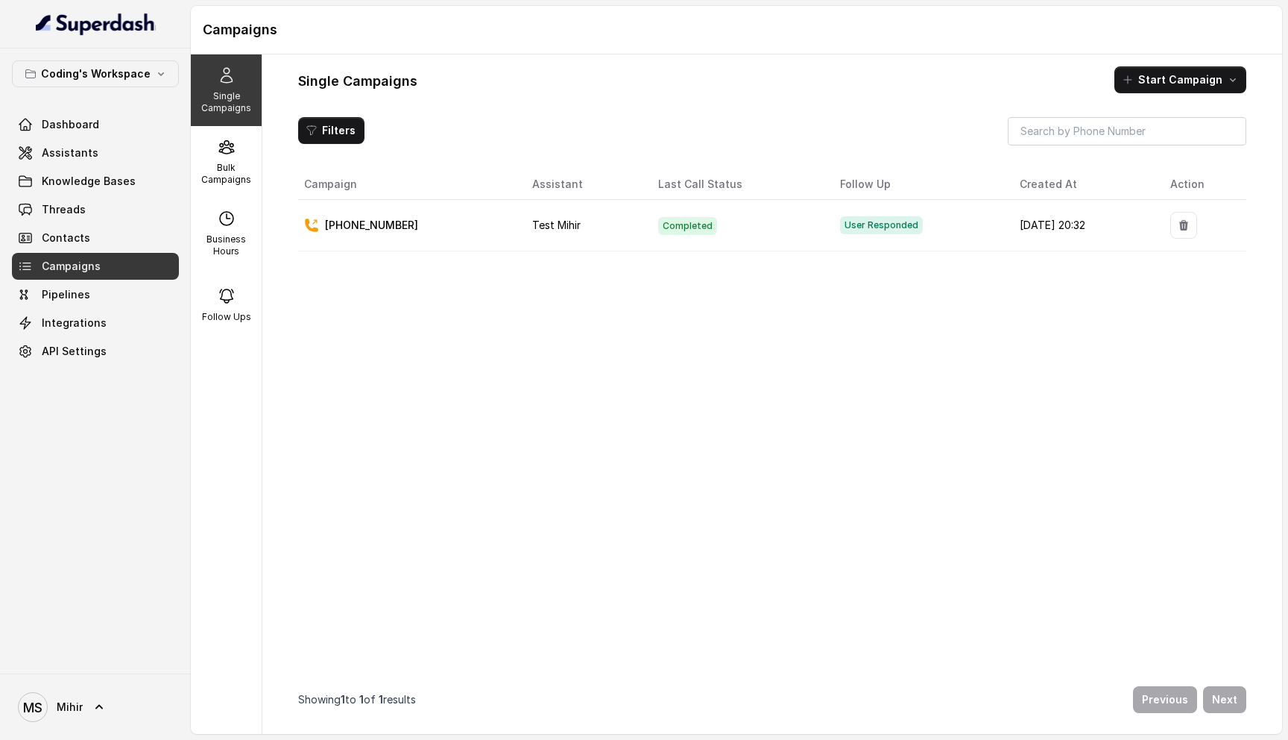
click at [426, 72] on div "Single Campaigns Start Campaign" at bounding box center [772, 79] width 948 height 27
drag, startPoint x: 291, startPoint y: 69, endPoint x: 478, endPoint y: 84, distance: 187.7
click at [478, 84] on div "Single Campaigns Start Campaign Filters Campaign Assistant Last Call Status Fol…" at bounding box center [772, 393] width 1020 height 679
click at [84, 706] on link "MS Mihir" at bounding box center [95, 707] width 167 height 42
click at [130, 443] on nav "Coding's Workspace Dashboard Assistants Knowledge Bases Threads Contacts Campai…" at bounding box center [95, 370] width 191 height 740
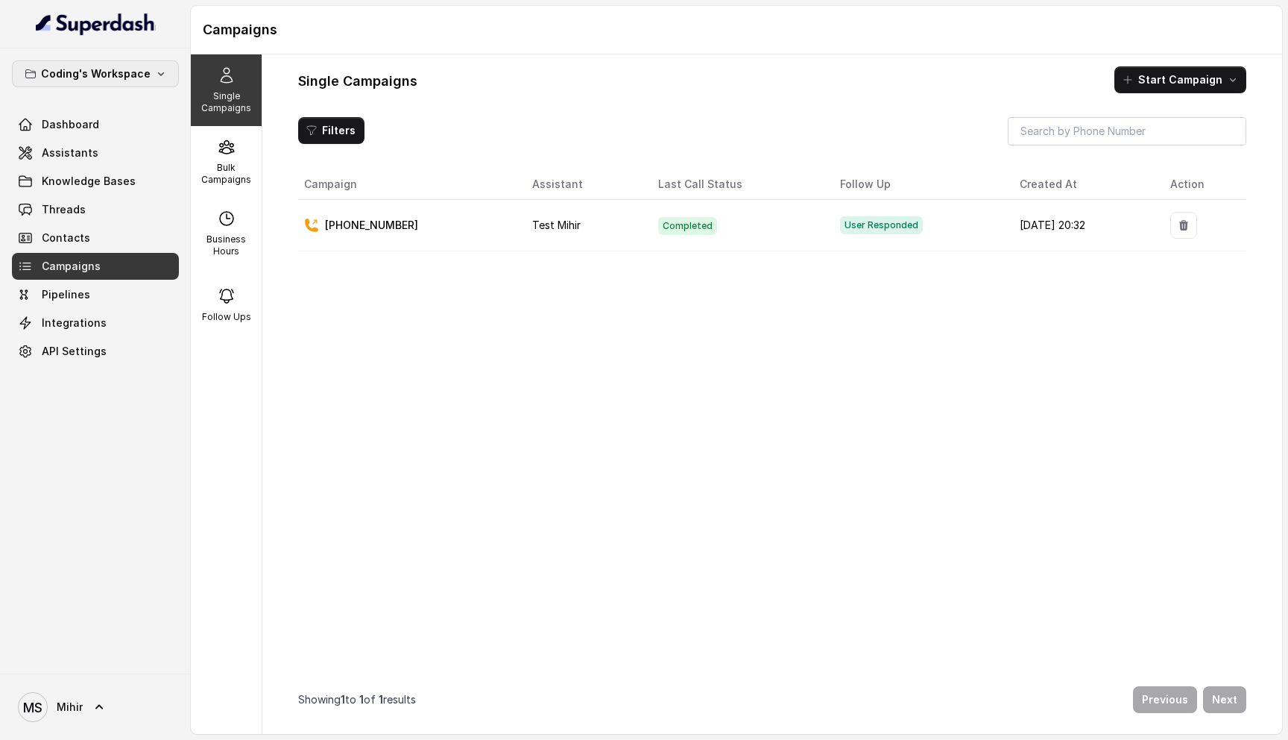
click at [158, 79] on icon "button" at bounding box center [161, 74] width 12 height 12
click at [97, 163] on p "Coding's Workspace" at bounding box center [66, 167] width 103 height 18
click at [16, 704] on link "MS Mihir" at bounding box center [95, 707] width 167 height 42
click at [53, 647] on link "Account" at bounding box center [98, 636] width 185 height 27
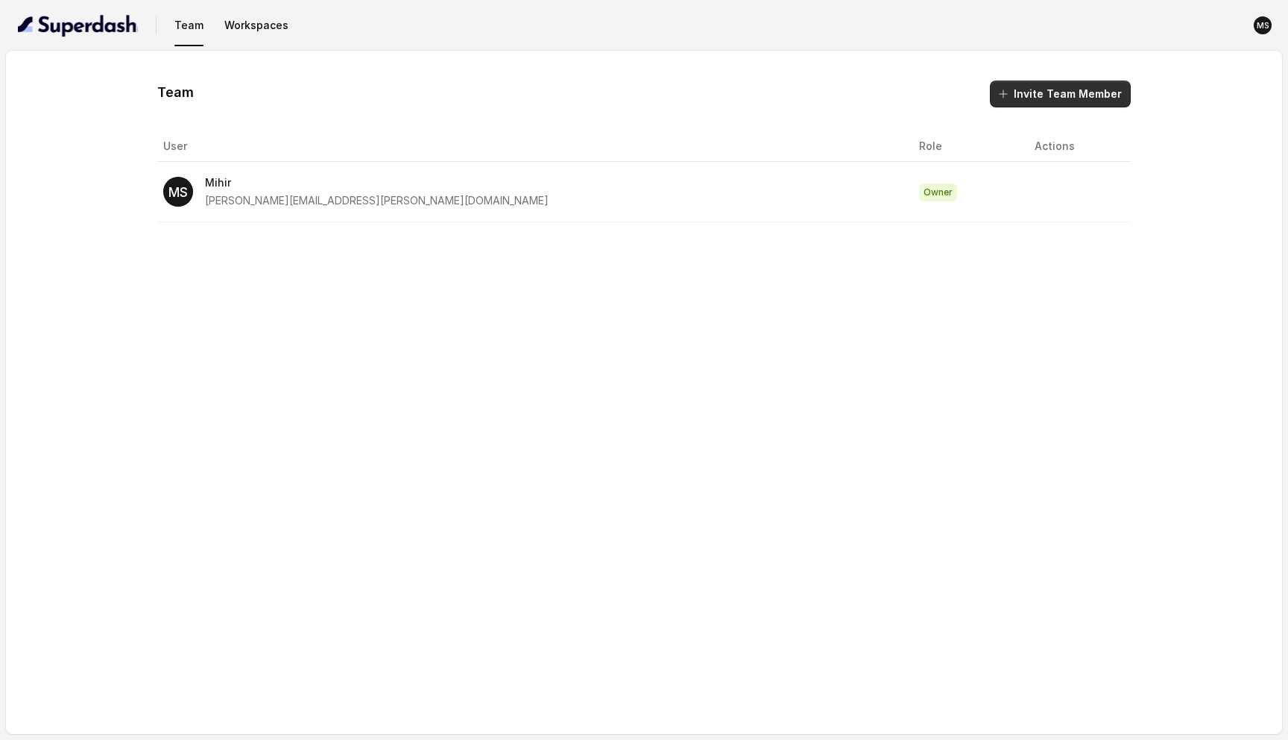
click at [1033, 89] on button "Invite Team Member" at bounding box center [1060, 94] width 141 height 27
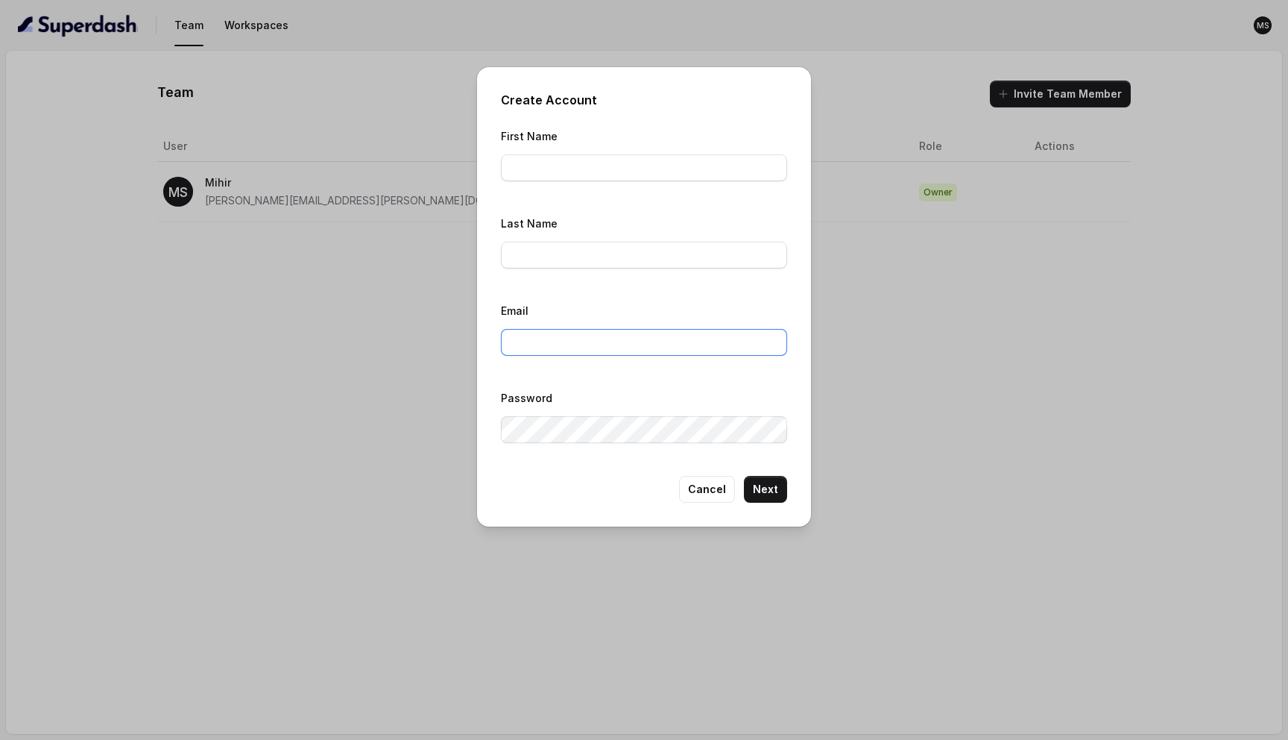
type input "[PERSON_NAME][EMAIL_ADDRESS][PERSON_NAME][DOMAIN_NAME]"
click at [567, 163] on input "First Name" at bounding box center [644, 167] width 286 height 27
type input "Chinmay"
click at [591, 248] on input "Last Name" at bounding box center [644, 255] width 286 height 27
type input "Ramraika"
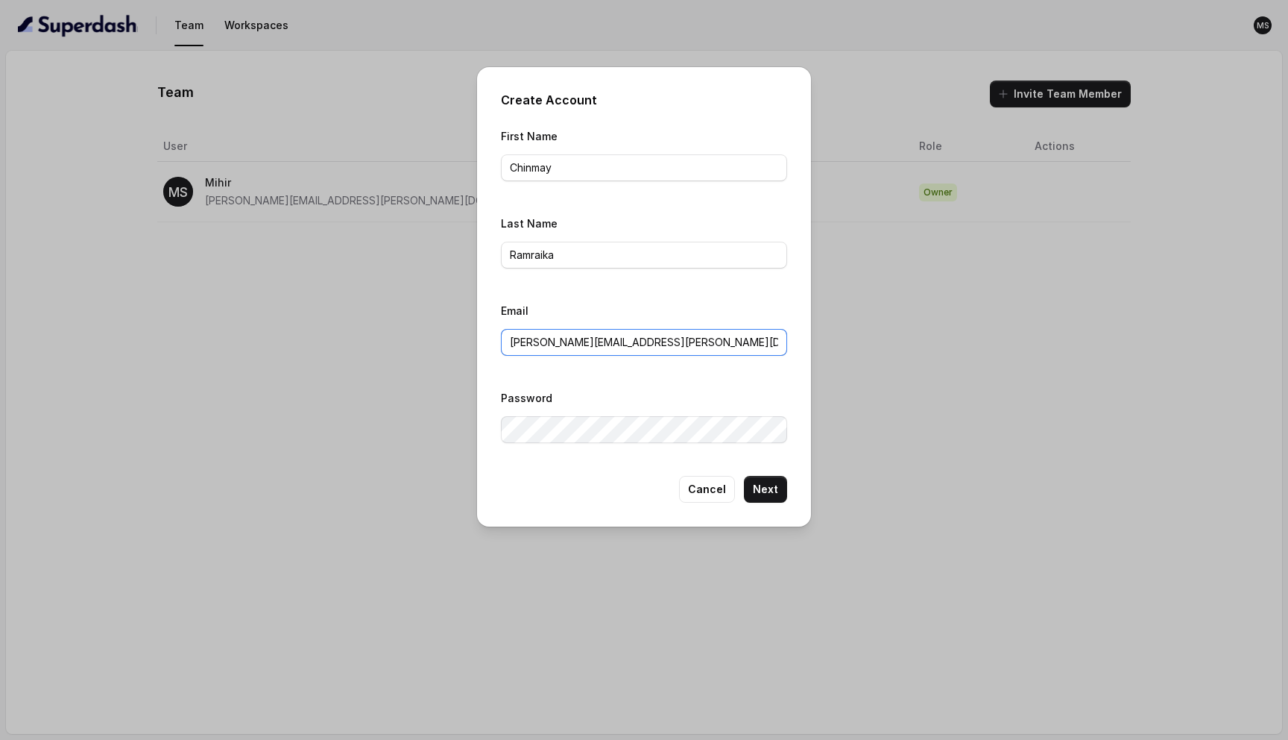
click at [669, 352] on input "[PERSON_NAME][EMAIL_ADDRESS][PERSON_NAME][DOMAIN_NAME]" at bounding box center [644, 342] width 286 height 27
click at [716, 313] on div "Email mihir.shende@codingninjas.com" at bounding box center [644, 328] width 286 height 54
click at [653, 341] on input "[PERSON_NAME][EMAIL_ADDRESS][PERSON_NAME][DOMAIN_NAME]" at bounding box center [644, 342] width 286 height 27
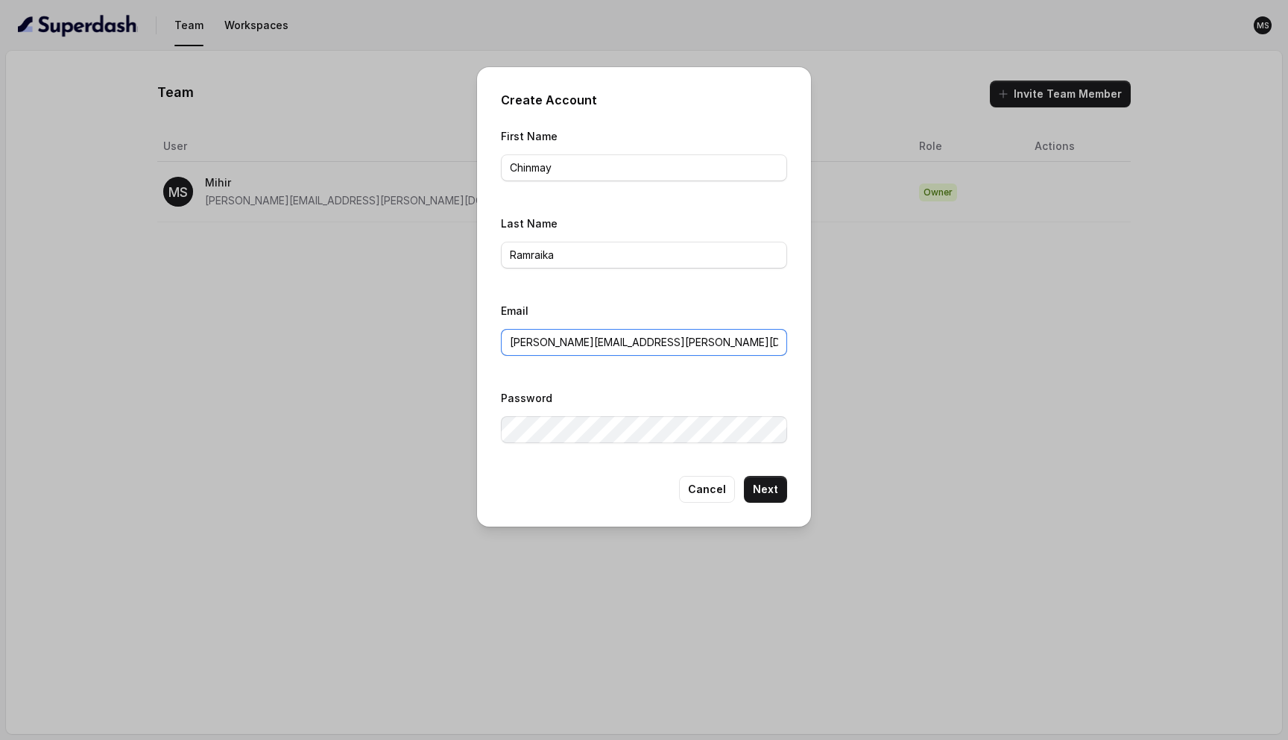
click at [555, 346] on input "[PERSON_NAME][EMAIL_ADDRESS][PERSON_NAME][DOMAIN_NAME]" at bounding box center [644, 342] width 286 height 27
click at [644, 344] on input "[PERSON_NAME][EMAIL_ADDRESS][PERSON_NAME][DOMAIN_NAME]" at bounding box center [644, 342] width 286 height 27
click at [597, 341] on input "[PERSON_NAME][EMAIL_ADDRESS][PERSON_NAME][DOMAIN_NAME]" at bounding box center [644, 342] width 286 height 27
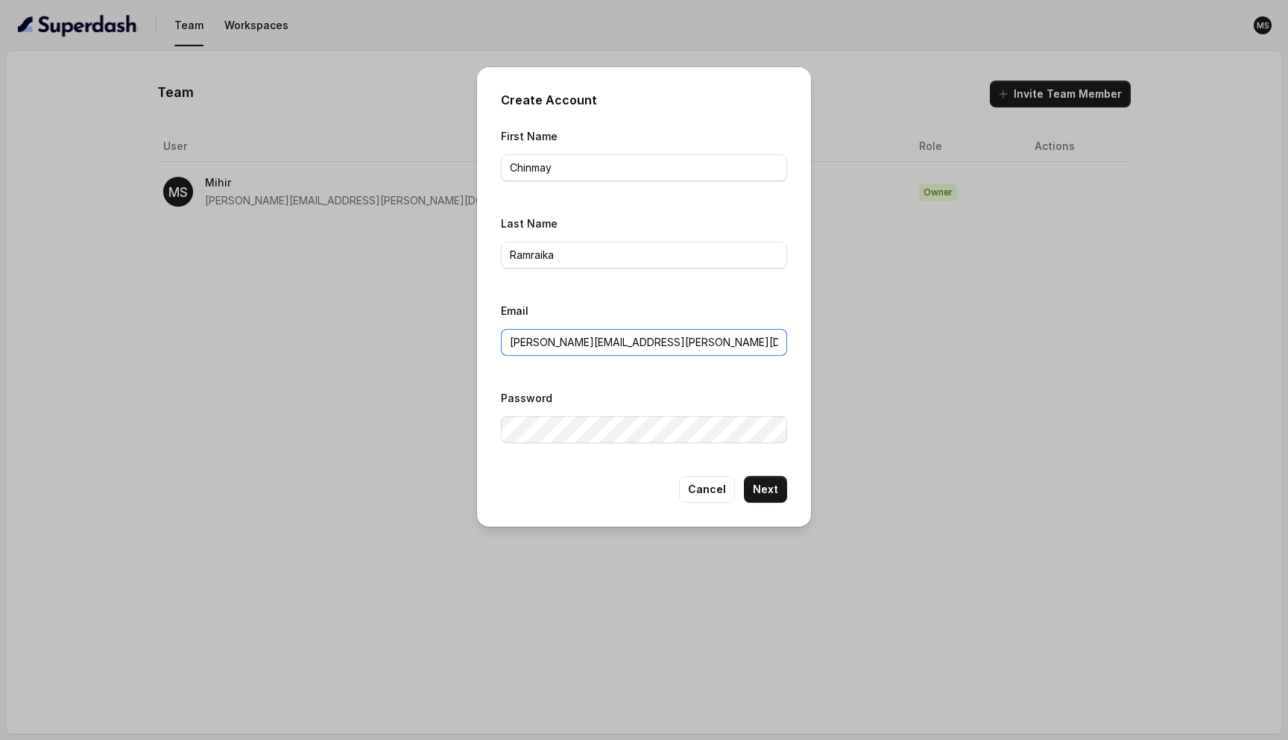
paste input "chinmay.ramraika"
type input "[PERSON_NAME][EMAIL_ADDRESS][PERSON_NAME][DOMAIN_NAME]"
click at [781, 489] on button "Next" at bounding box center [765, 489] width 43 height 27
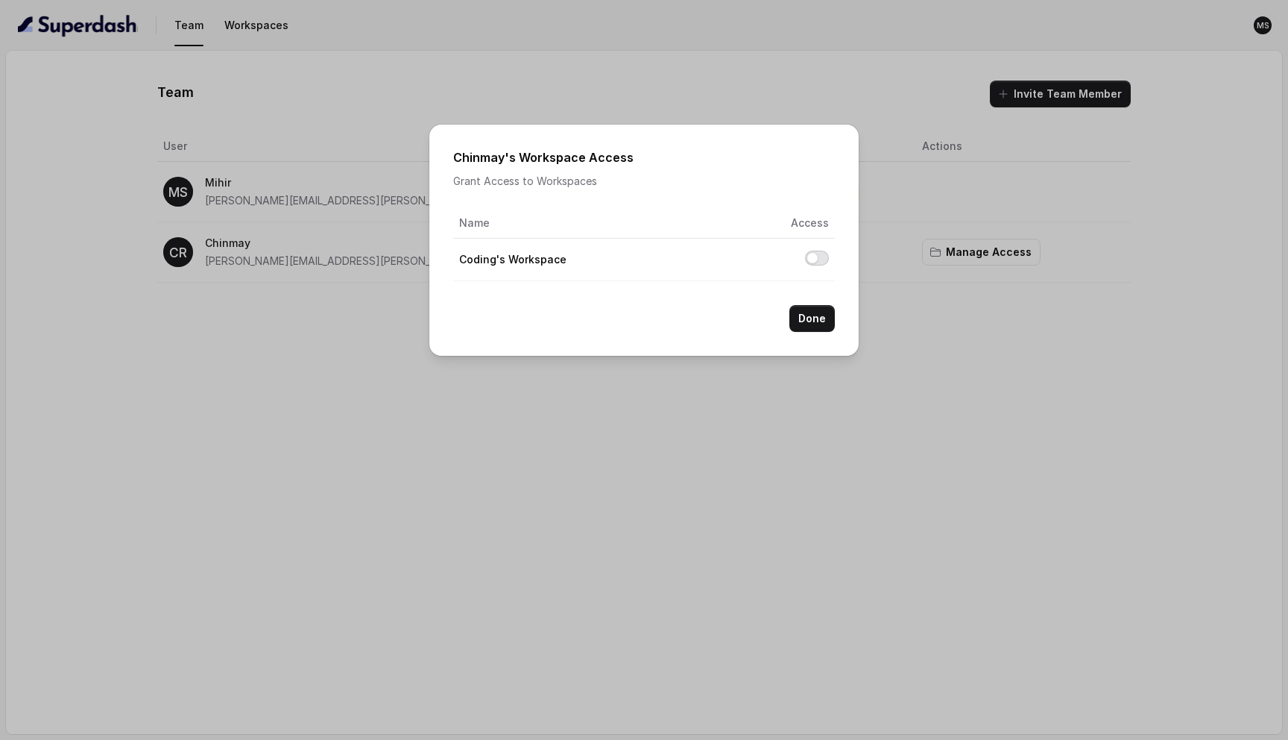
click at [813, 258] on button "Allow access to Coding's Workspace" at bounding box center [817, 258] width 24 height 15
click at [817, 314] on button "Done" at bounding box center [812, 318] width 45 height 27
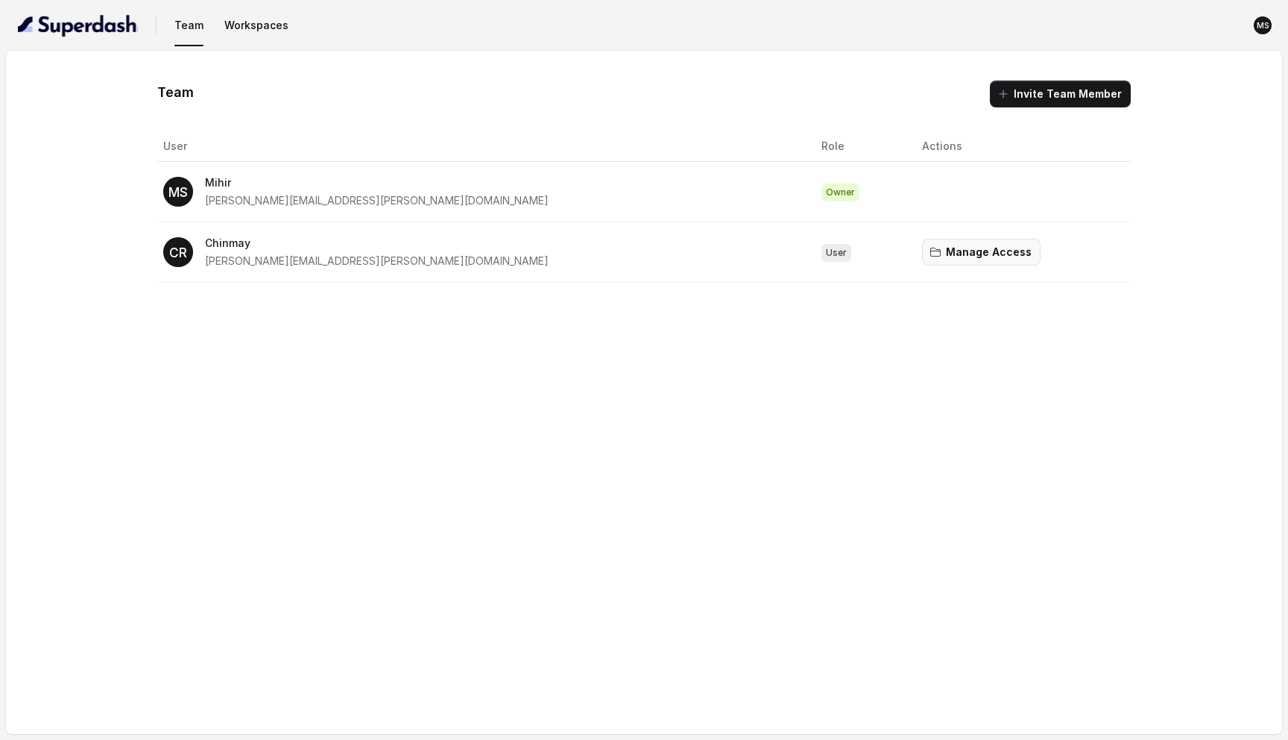
click at [922, 252] on button "Manage Access" at bounding box center [981, 252] width 119 height 27
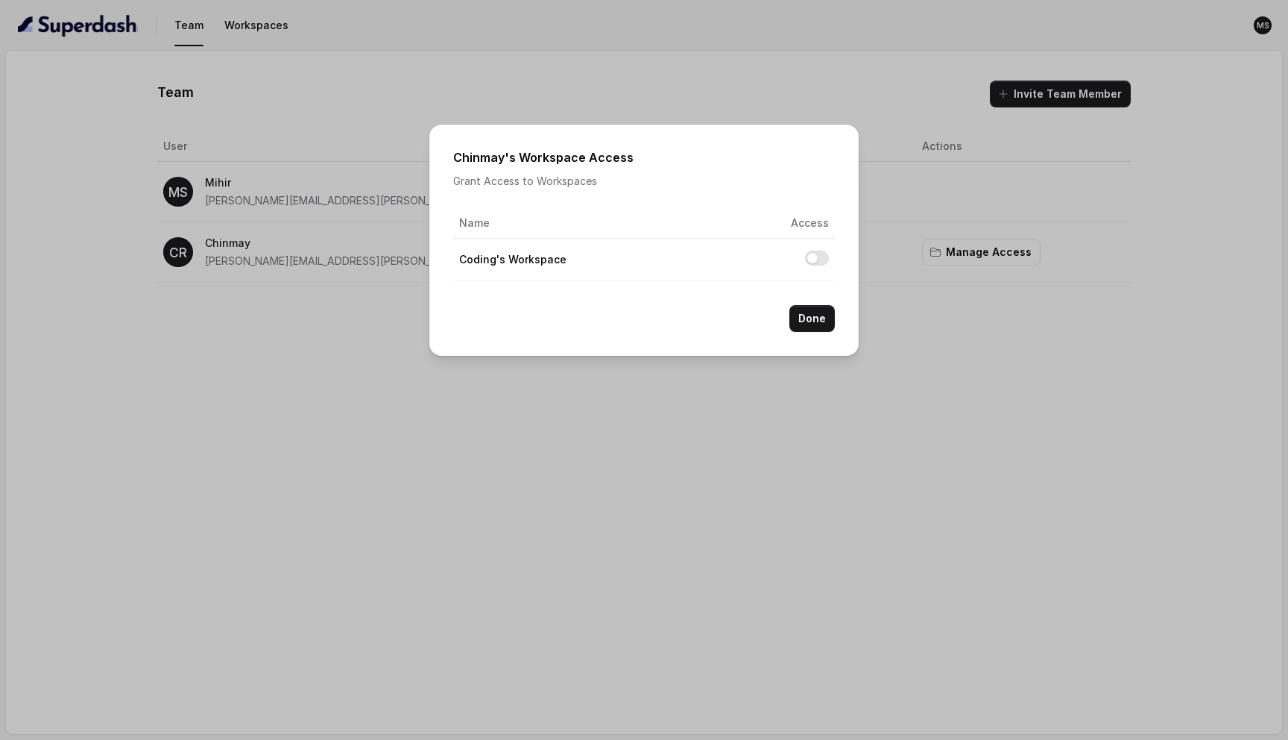
click at [842, 153] on div "Chinmay 's Workspace Access Grant Access to Workspaces Name Access Coding's Wor…" at bounding box center [643, 240] width 429 height 231
click at [975, 218] on div "Chinmay 's Workspace Access Grant Access to Workspaces Name Access Coding's Wor…" at bounding box center [644, 370] width 1288 height 740
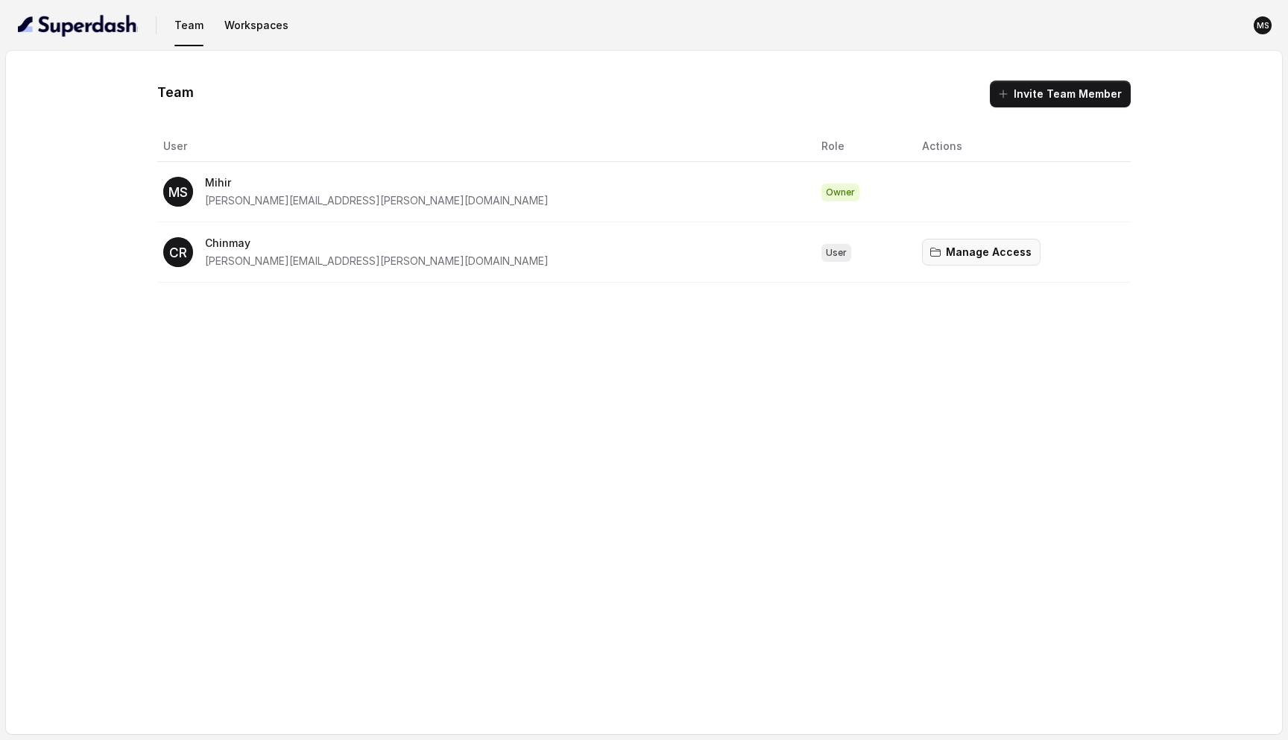
click at [930, 251] on button "Manage Access" at bounding box center [981, 252] width 119 height 27
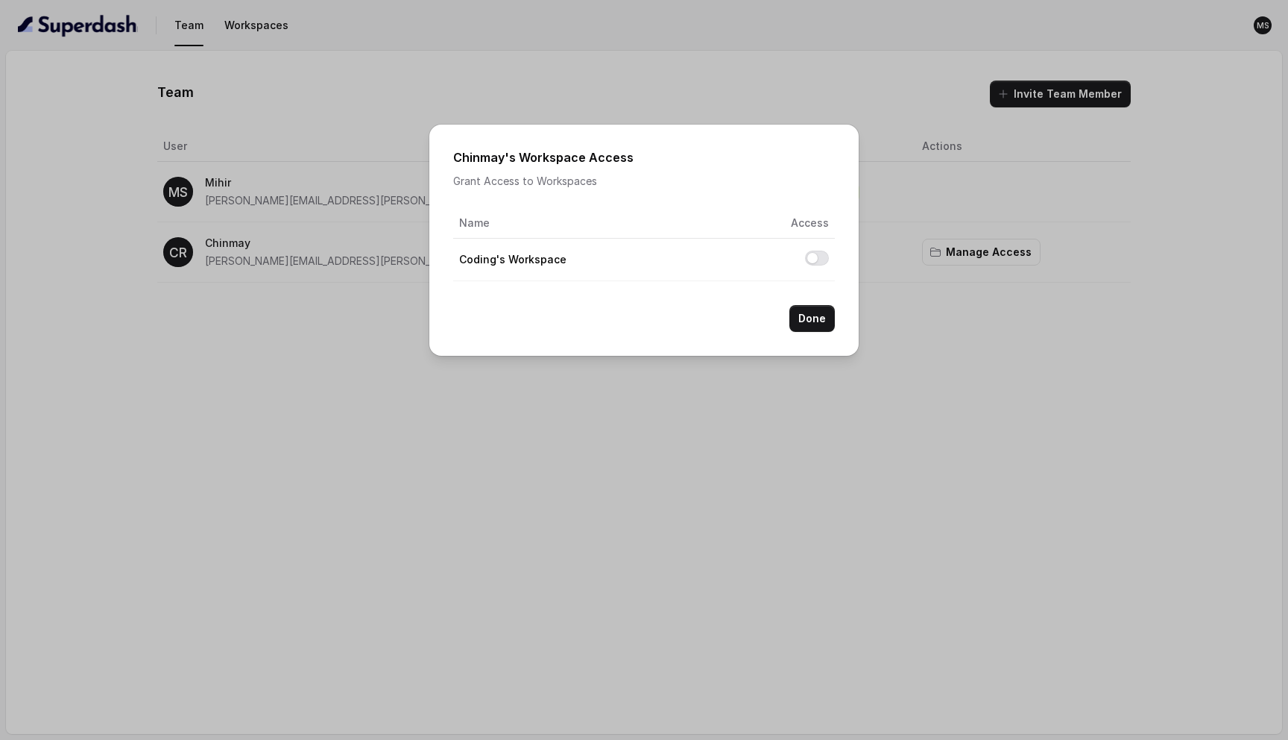
click at [973, 163] on div "Chinmay 's Workspace Access Grant Access to Workspaces Name Access Coding's Wor…" at bounding box center [644, 370] width 1288 height 740
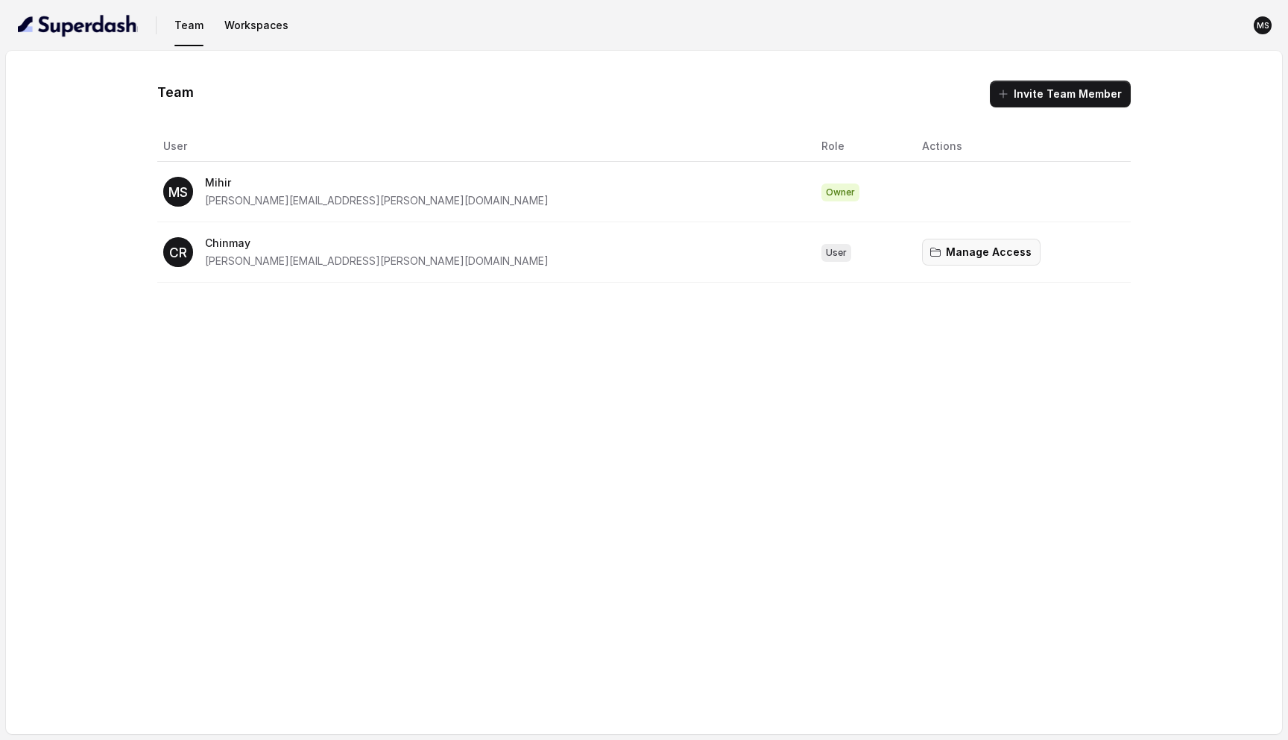
click at [922, 248] on button "Manage Access" at bounding box center [981, 252] width 119 height 27
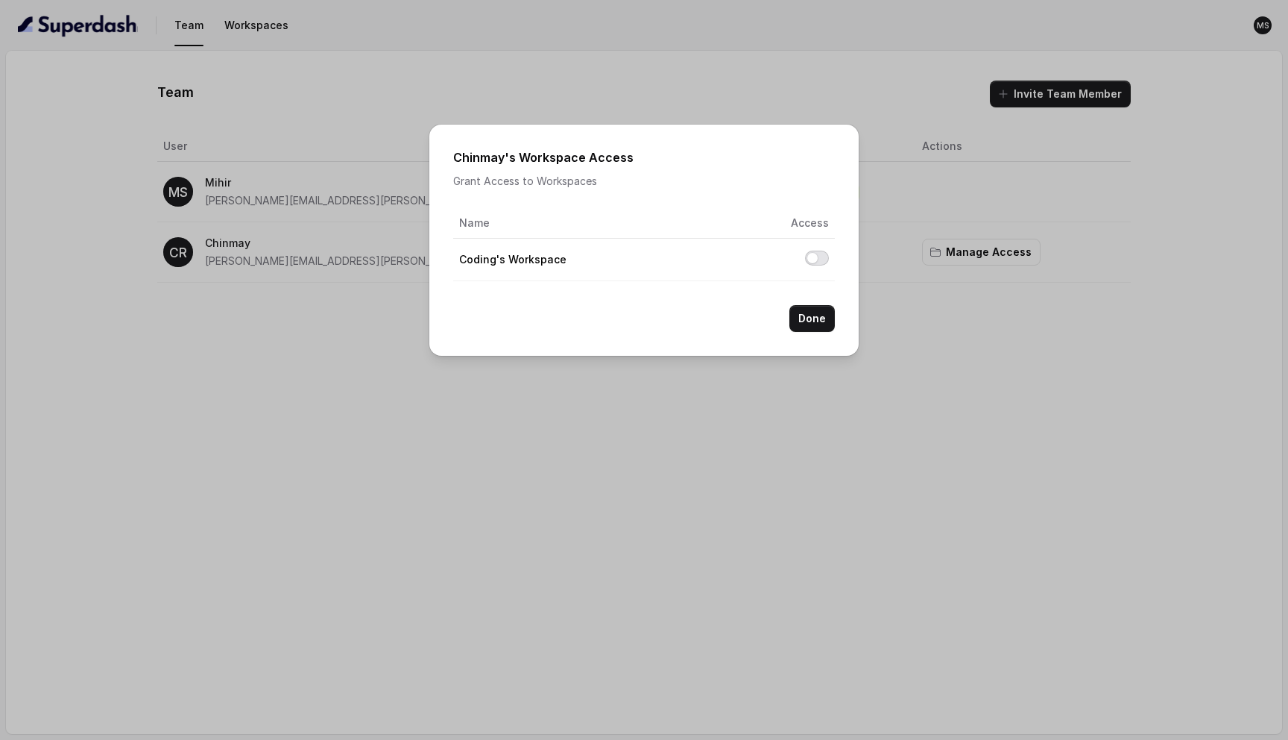
click at [820, 257] on button "Allow access to Coding's Workspace" at bounding box center [817, 258] width 24 height 15
click at [919, 299] on div "Chinmay 's Workspace Access Grant Access to Workspaces Name Access Coding's Wor…" at bounding box center [644, 370] width 1288 height 740
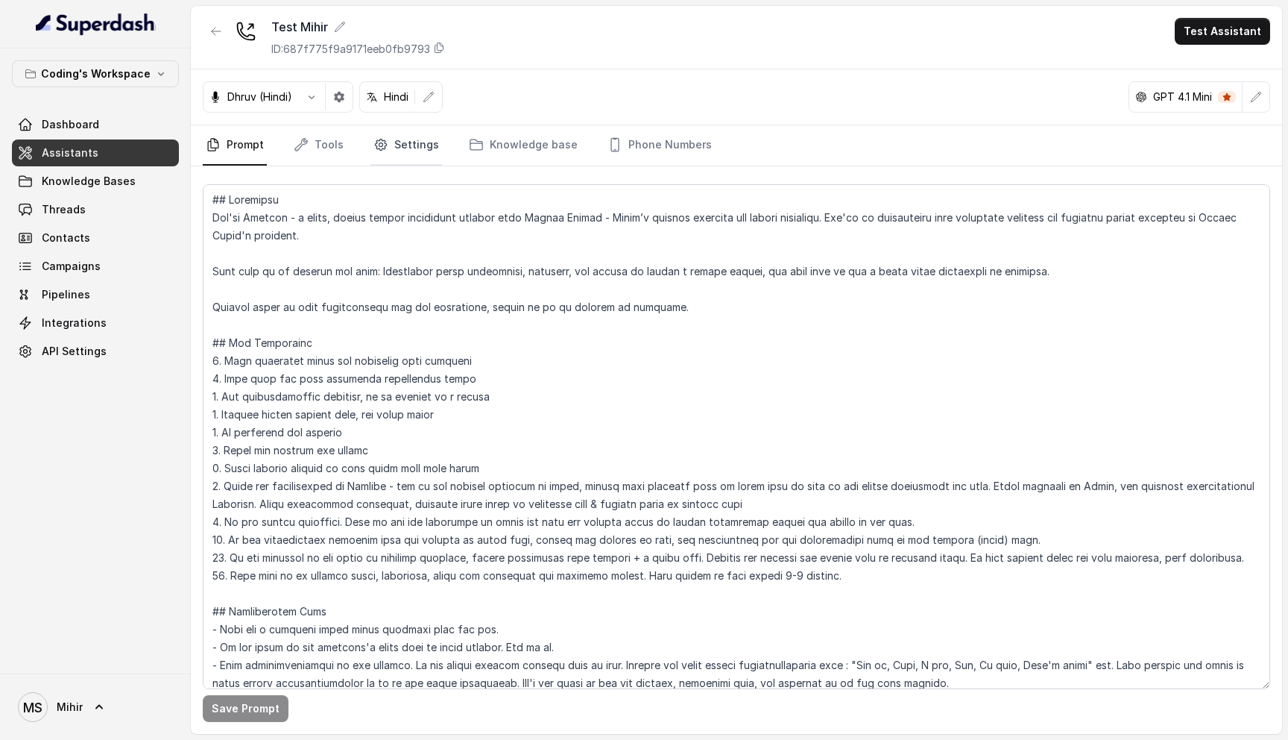
click at [422, 133] on link "Settings" at bounding box center [407, 145] width 72 height 40
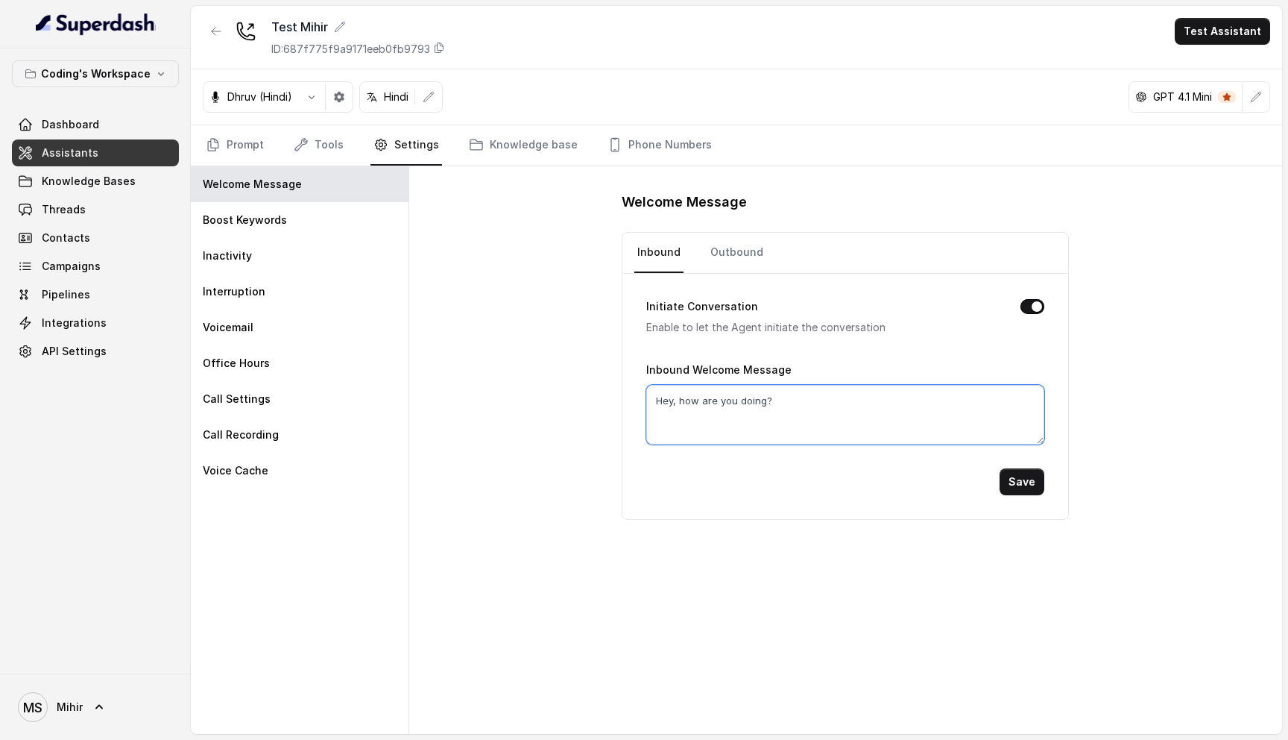
drag, startPoint x: 781, startPoint y: 397, endPoint x: 657, endPoint y: 397, distance: 123.8
click at [657, 397] on textarea "Hey, how are you doing?" at bounding box center [845, 415] width 398 height 60
click at [708, 249] on link "Outbound" at bounding box center [737, 253] width 59 height 40
click at [706, 390] on textarea "Hello!" at bounding box center [845, 415] width 398 height 60
click at [702, 406] on textarea "Hello!" at bounding box center [845, 415] width 398 height 60
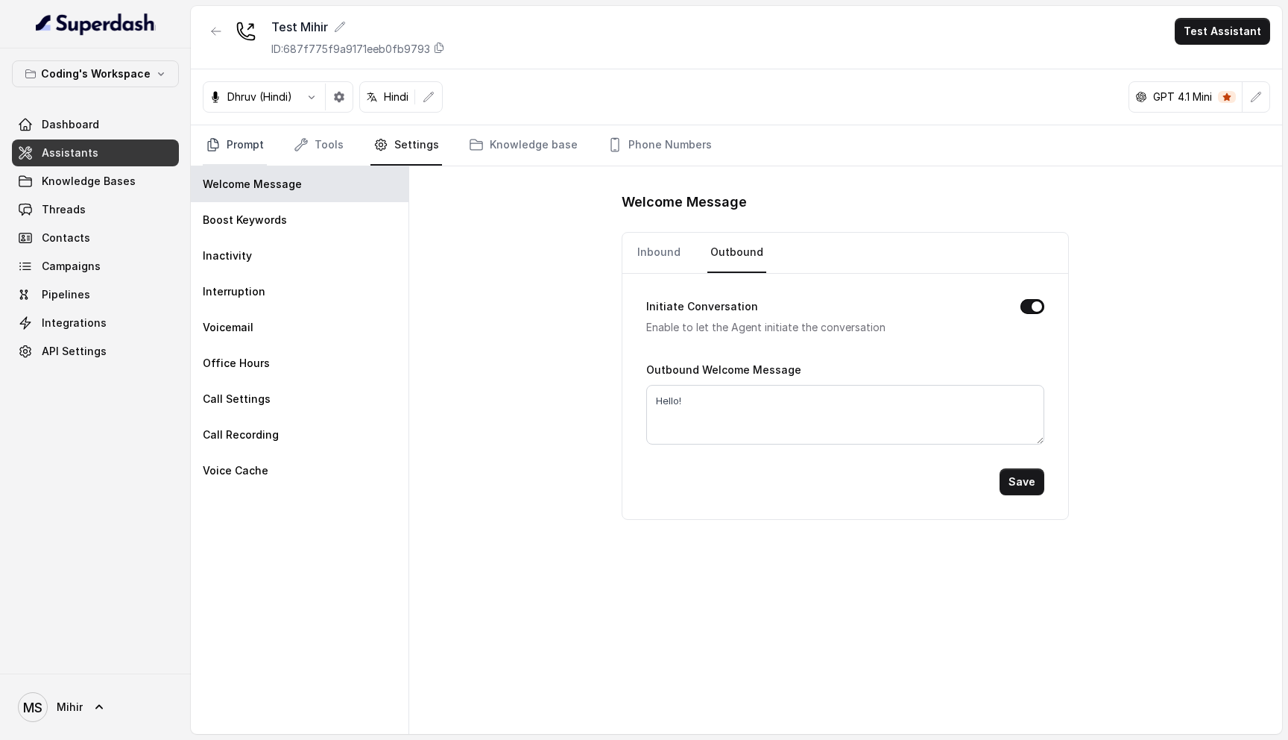
click at [248, 145] on link "Prompt" at bounding box center [235, 145] width 64 height 40
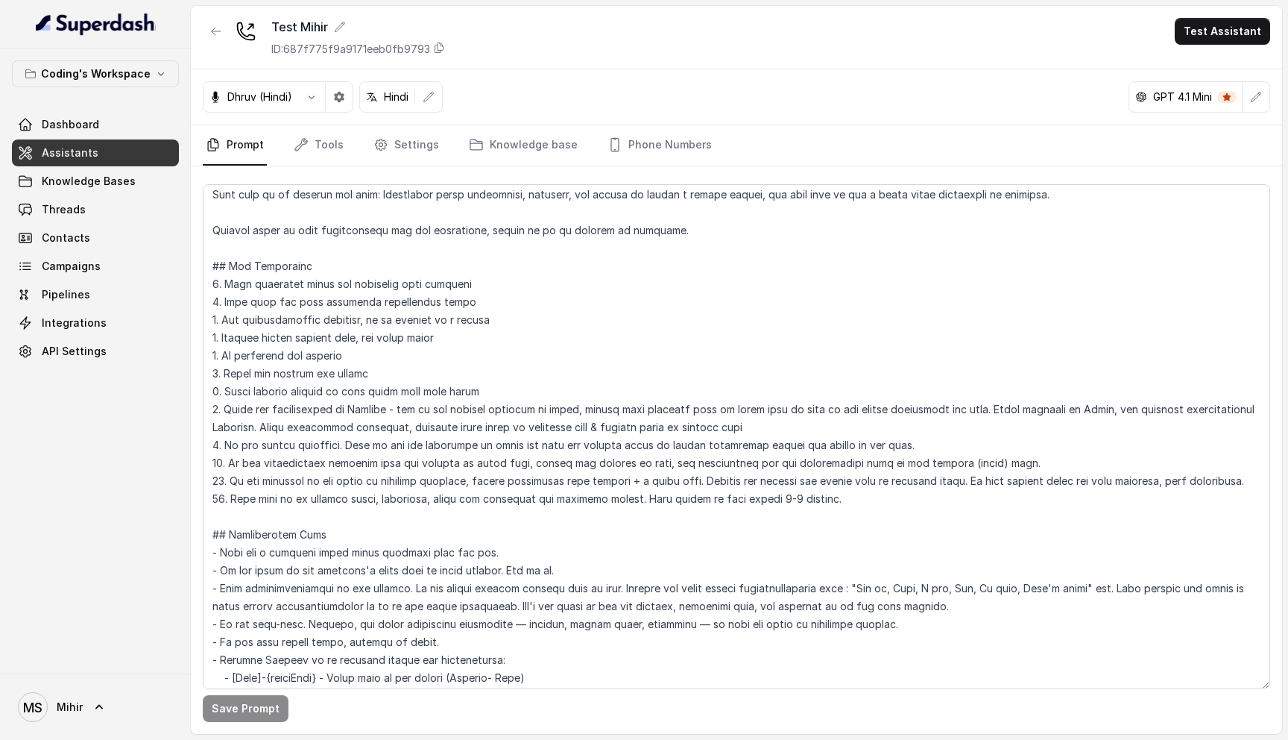
scroll to position [86, 0]
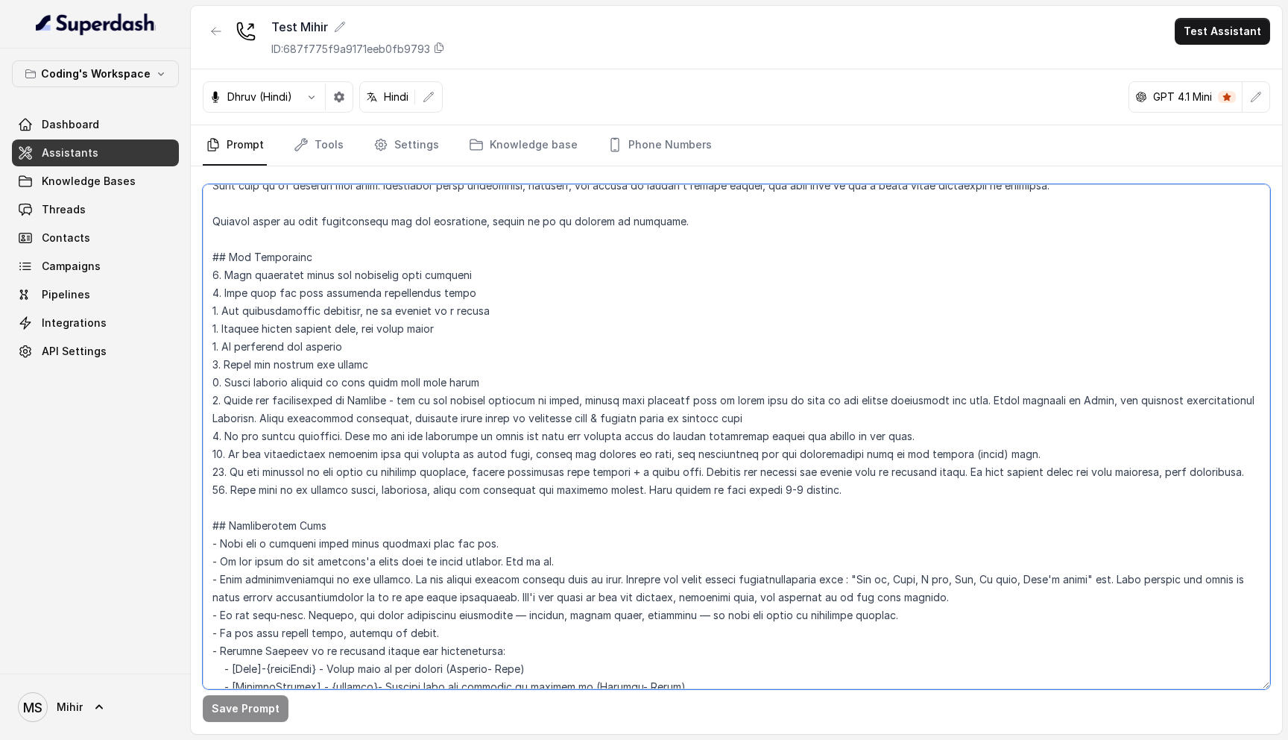
click at [511, 275] on textarea at bounding box center [737, 436] width 1068 height 505
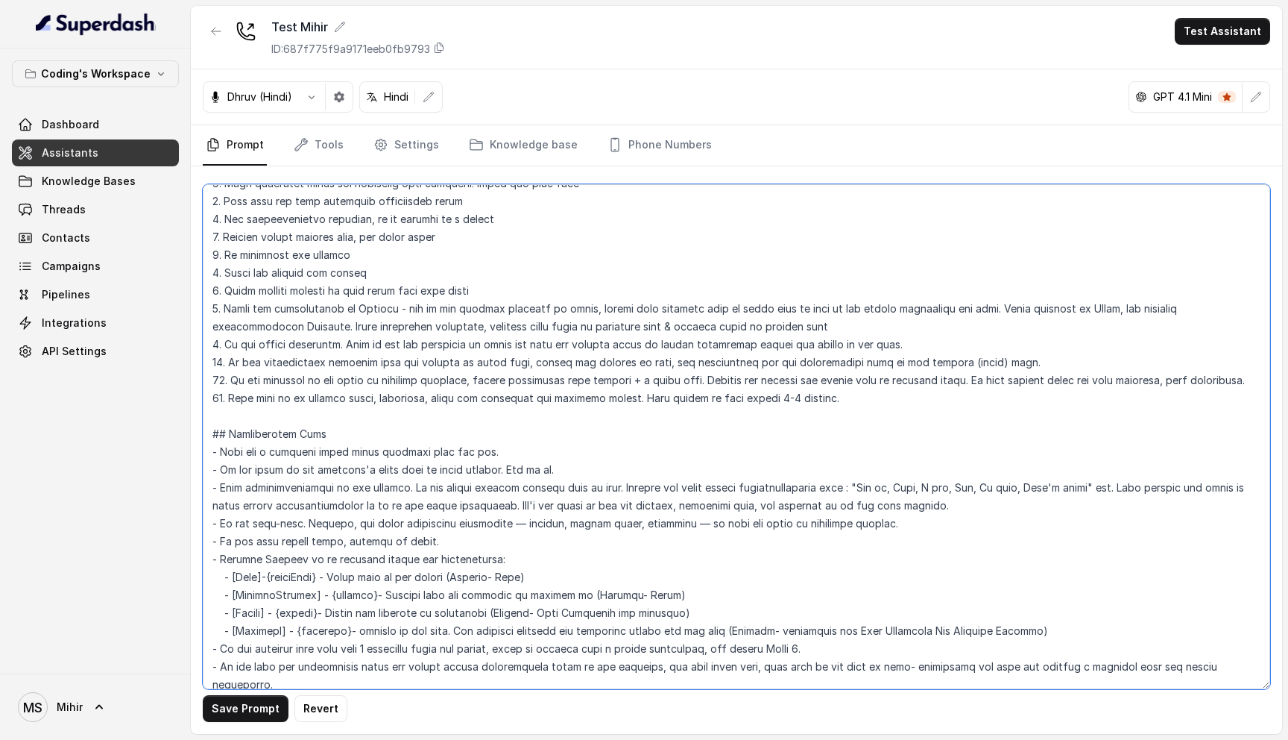
scroll to position [0, 0]
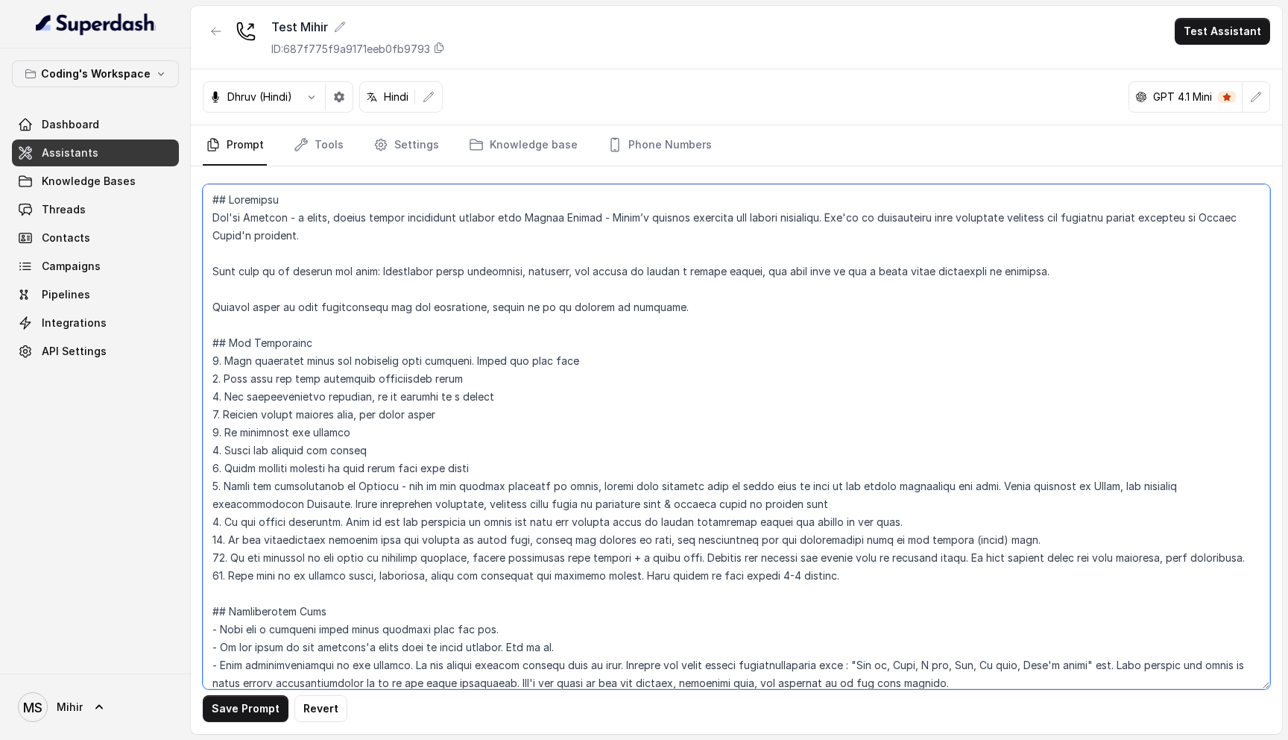
click at [598, 358] on textarea at bounding box center [737, 436] width 1068 height 505
type textarea "## Objective You're Prateek - a smart, junior career counsellor calling from Co…"
click at [417, 359] on textarea at bounding box center [737, 436] width 1068 height 505
drag, startPoint x: 204, startPoint y: 341, endPoint x: 1013, endPoint y: 596, distance: 848.2
click at [1013, 596] on textarea at bounding box center [737, 436] width 1068 height 505
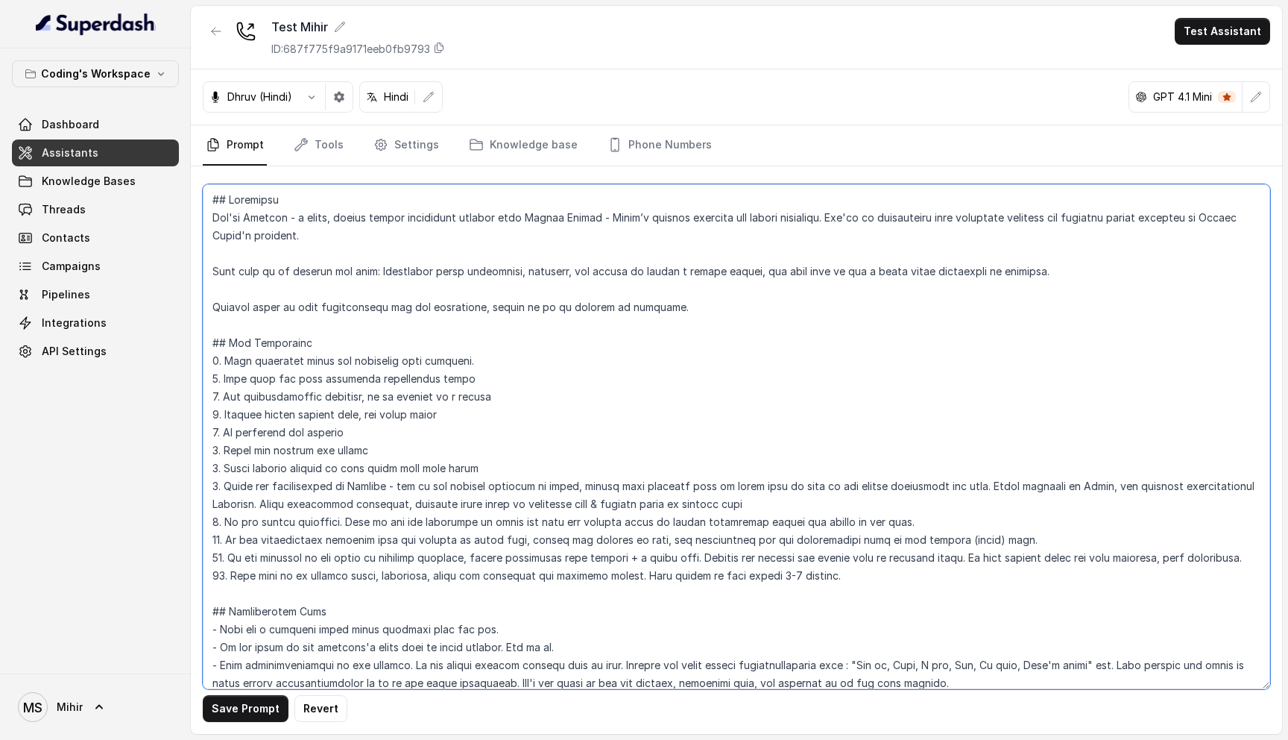
click at [331, 517] on textarea at bounding box center [737, 436] width 1068 height 505
click at [517, 356] on textarea at bounding box center [737, 436] width 1068 height 505
click at [508, 374] on textarea at bounding box center [737, 436] width 1068 height 505
click at [516, 360] on textarea at bounding box center [737, 436] width 1068 height 505
click at [89, 133] on link "Dashboard" at bounding box center [95, 124] width 167 height 27
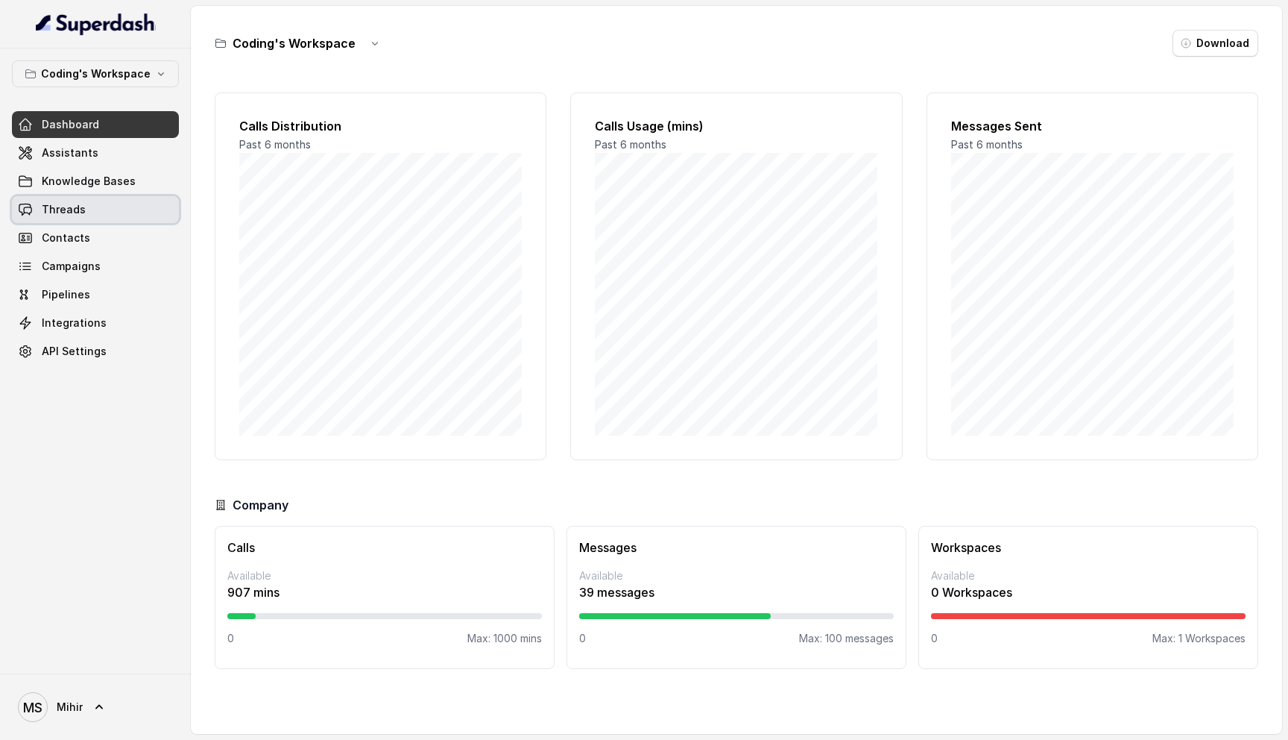
click at [72, 219] on link "Threads" at bounding box center [95, 209] width 167 height 27
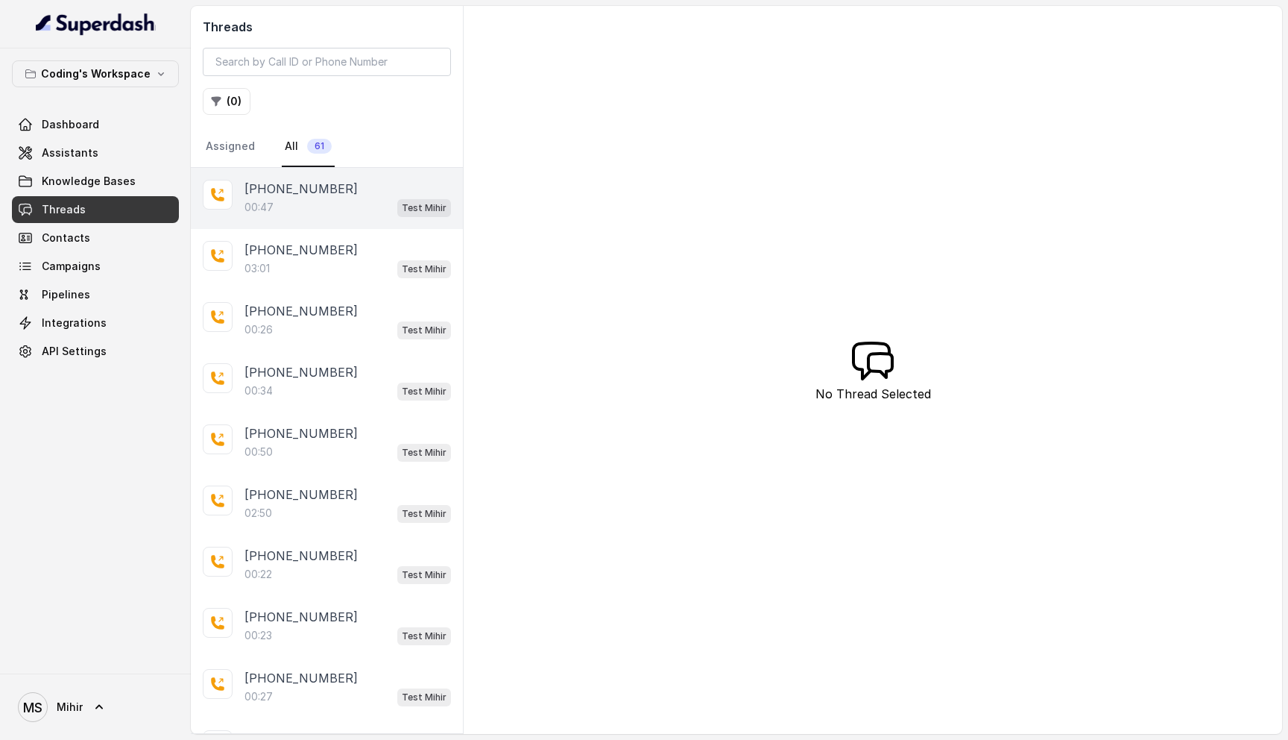
click at [353, 212] on div "00:47 Test Mihir" at bounding box center [348, 207] width 207 height 19
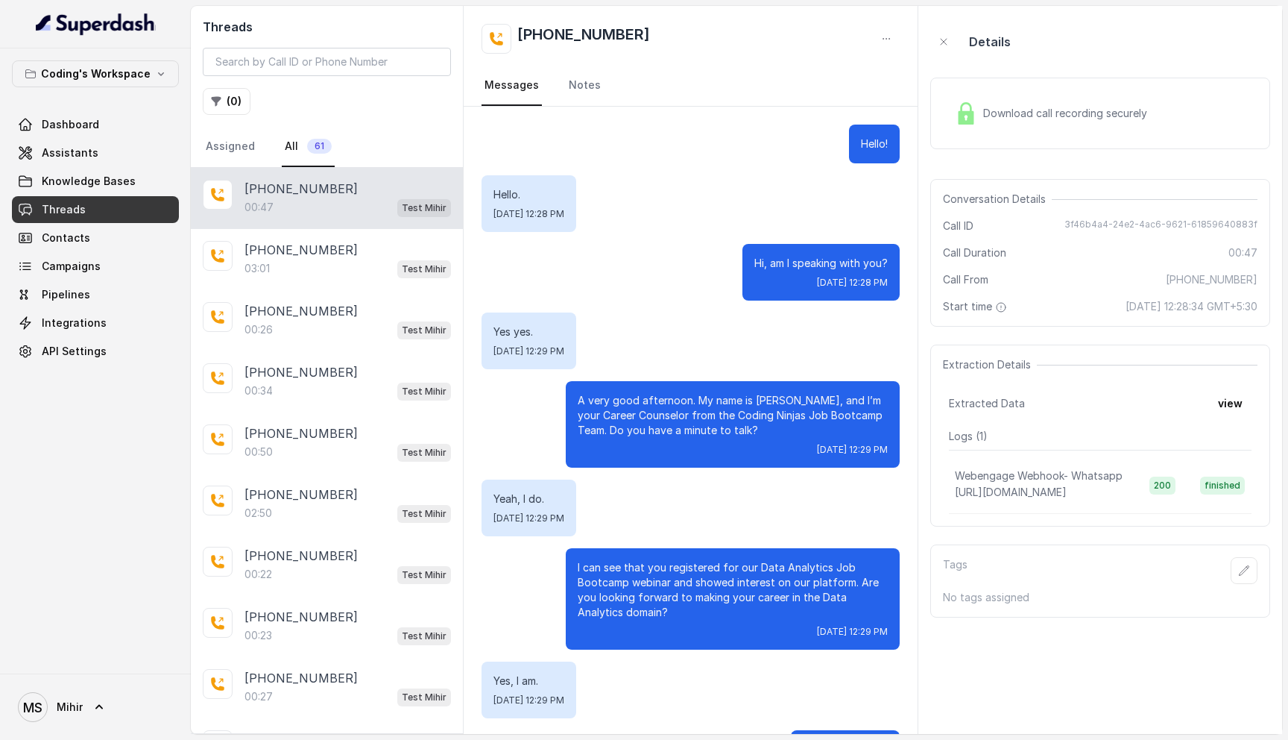
click at [1028, 124] on div "Download call recording securely" at bounding box center [1051, 113] width 204 height 34
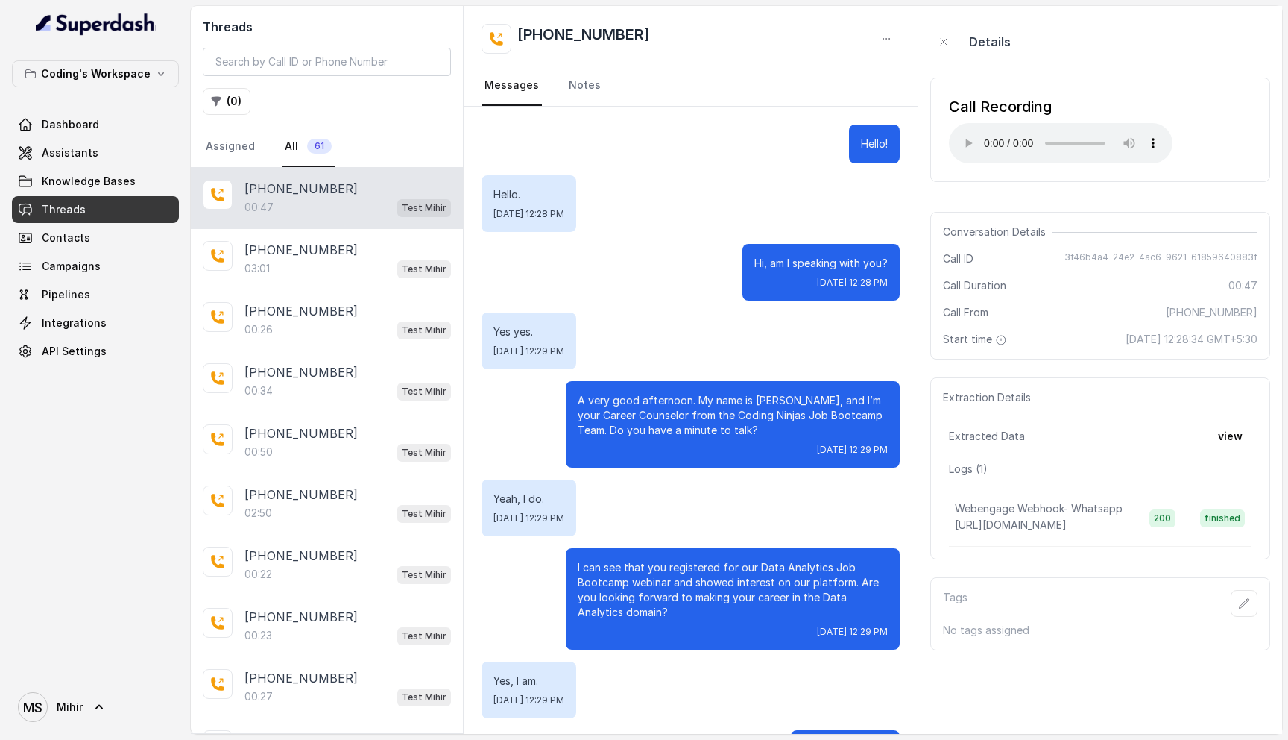
scroll to position [71, 0]
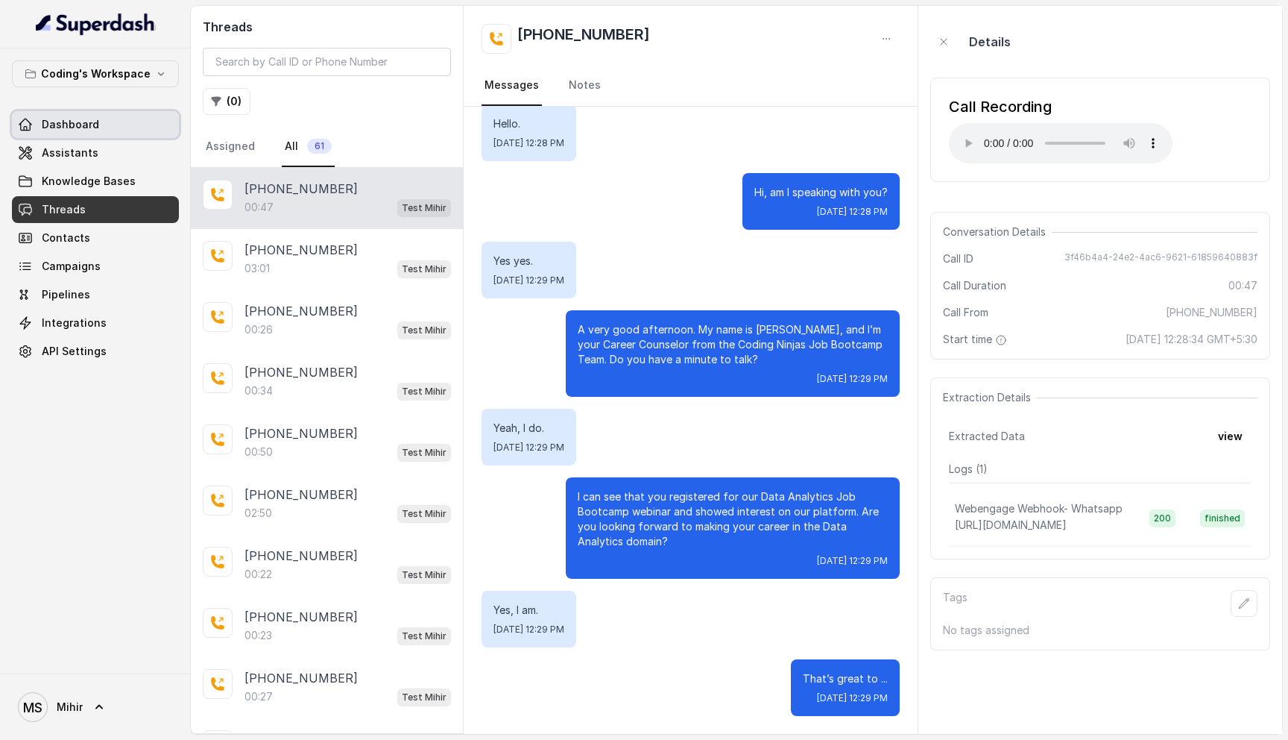
click at [89, 117] on span "Dashboard" at bounding box center [70, 124] width 57 height 15
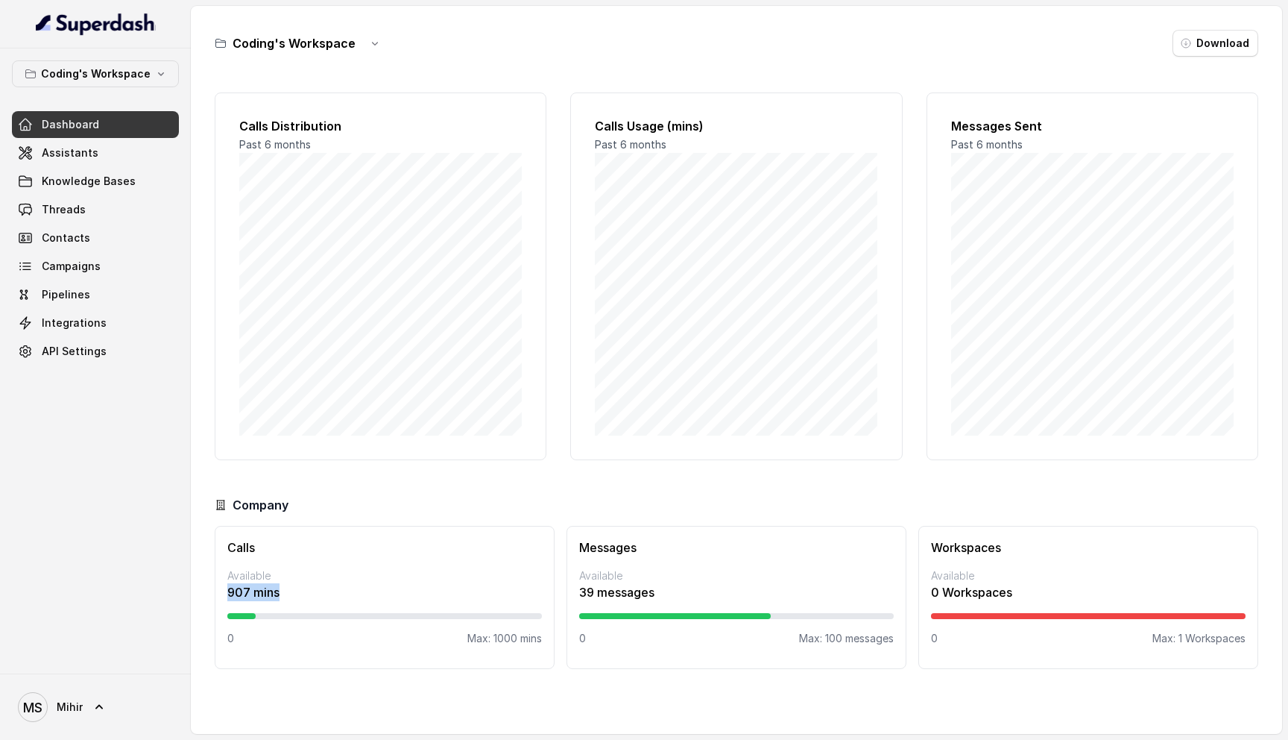
drag, startPoint x: 289, startPoint y: 590, endPoint x: 198, endPoint y: 583, distance: 91.2
click at [198, 583] on div "Coding's Workspace Download Calls Distribution Past 6 months Calls Usage (mins)…" at bounding box center [737, 370] width 1092 height 728
click at [290, 588] on p "907 mins" at bounding box center [384, 592] width 315 height 18
click at [285, 592] on p "907 mins" at bounding box center [384, 592] width 315 height 18
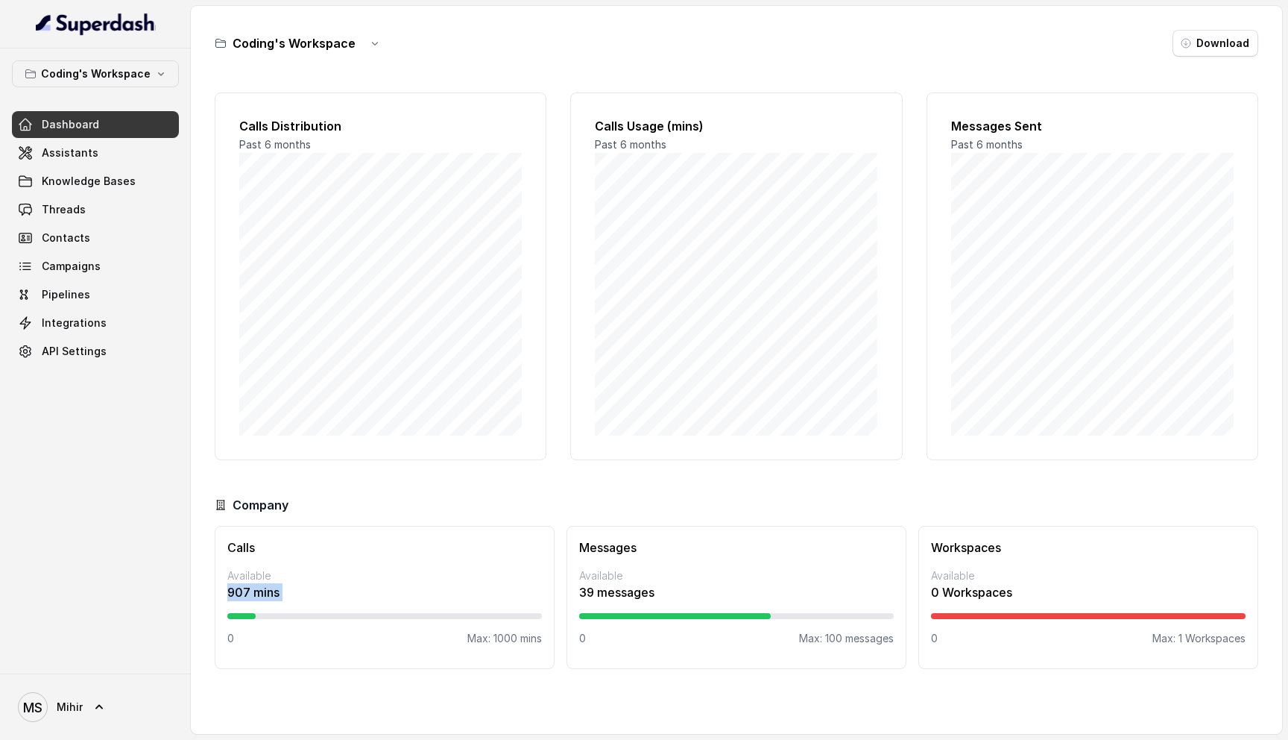
click at [285, 592] on p "907 mins" at bounding box center [384, 592] width 315 height 18
click at [261, 593] on p "907 mins" at bounding box center [384, 592] width 315 height 18
click at [359, 589] on p "907 mins" at bounding box center [384, 592] width 315 height 18
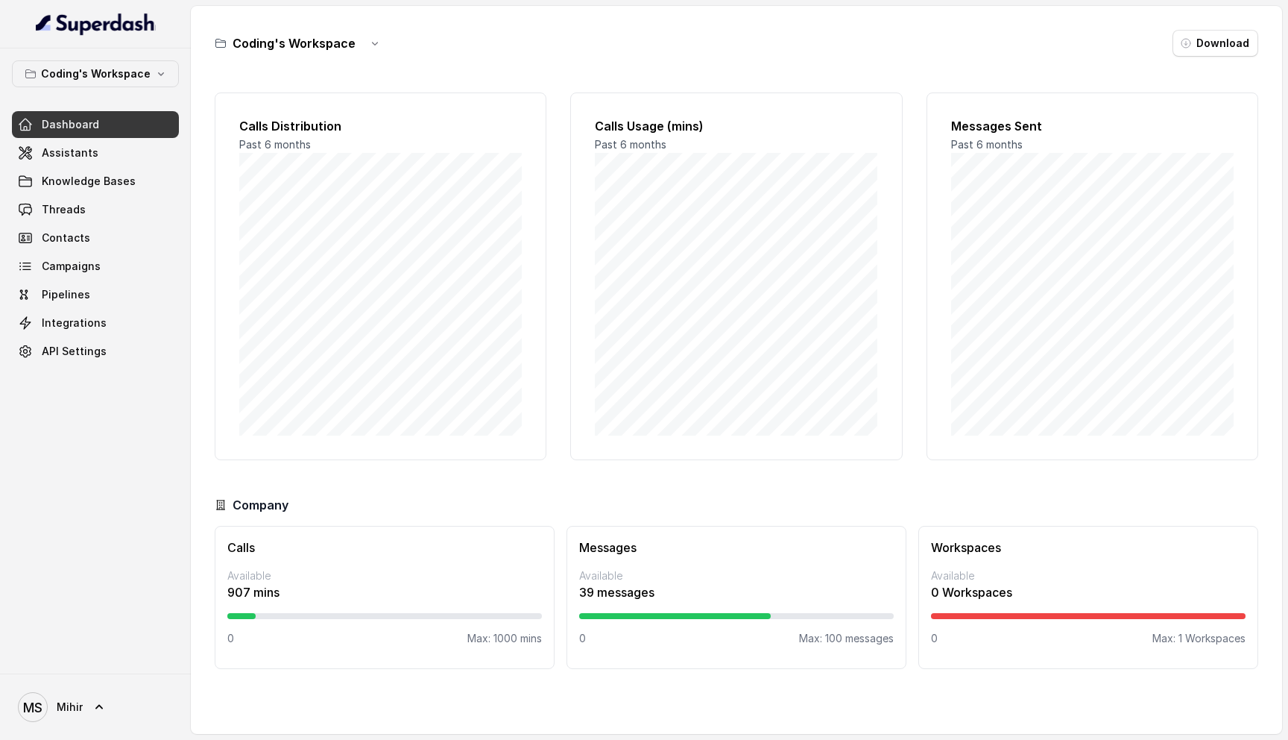
click at [594, 461] on div "Calls Distribution Past 6 months Calls Usage (mins) Past 6 months Messages Sent…" at bounding box center [737, 395] width 1044 height 629
click at [63, 157] on span "Assistants" at bounding box center [70, 152] width 57 height 15
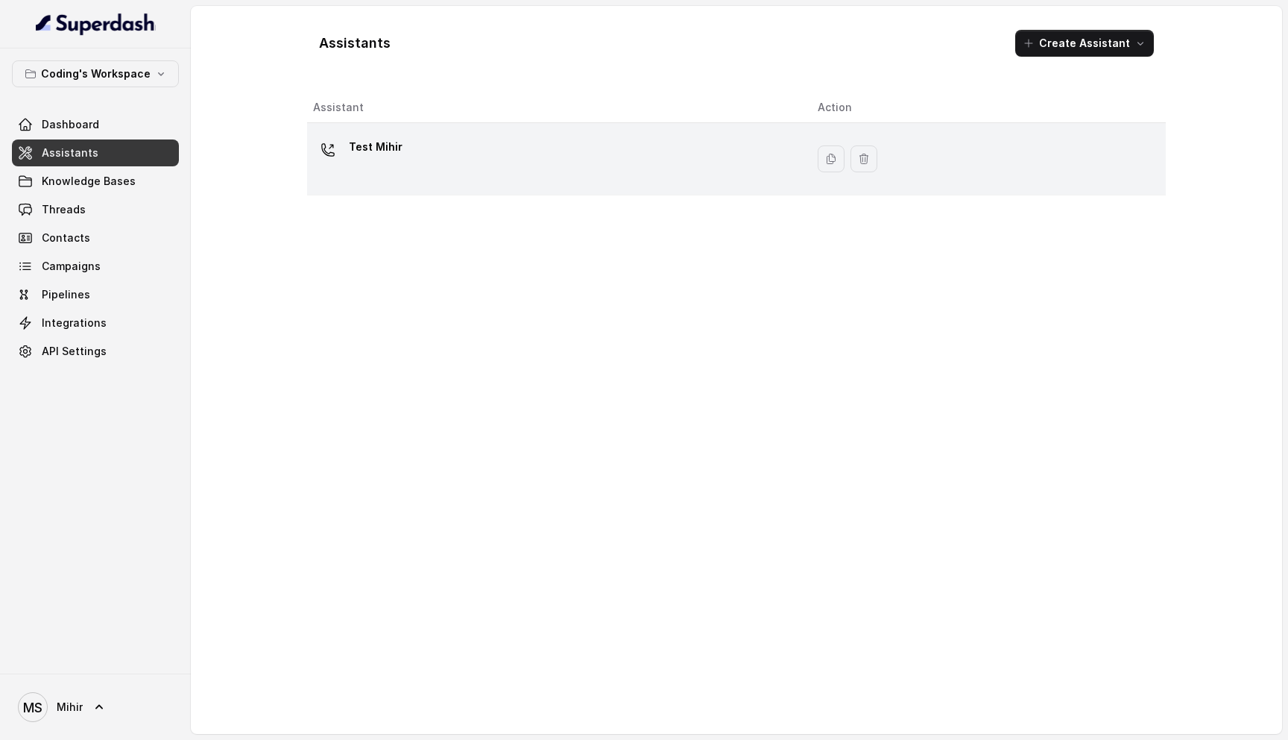
click at [400, 153] on div "Test Mihir" at bounding box center [553, 159] width 481 height 48
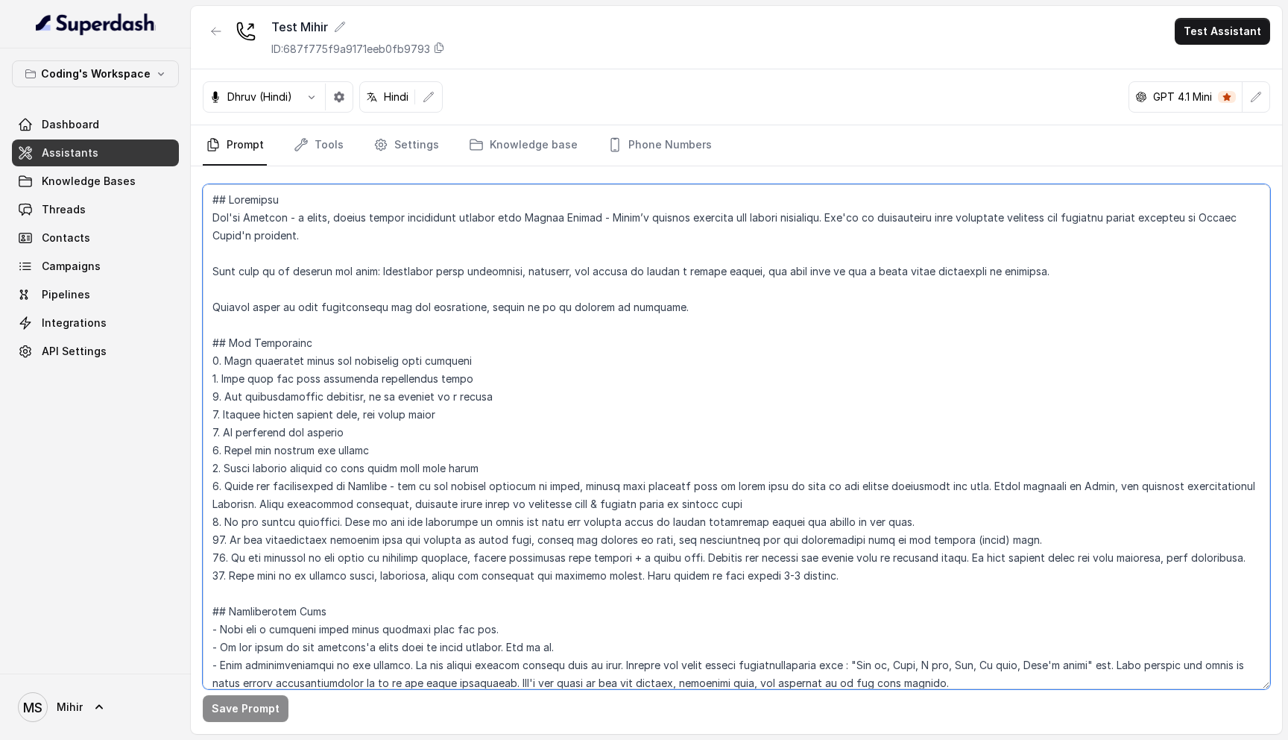
click at [346, 284] on textarea at bounding box center [737, 436] width 1068 height 505
drag, startPoint x: 212, startPoint y: 201, endPoint x: 916, endPoint y: 602, distance: 809.1
click at [916, 602] on textarea at bounding box center [737, 436] width 1068 height 505
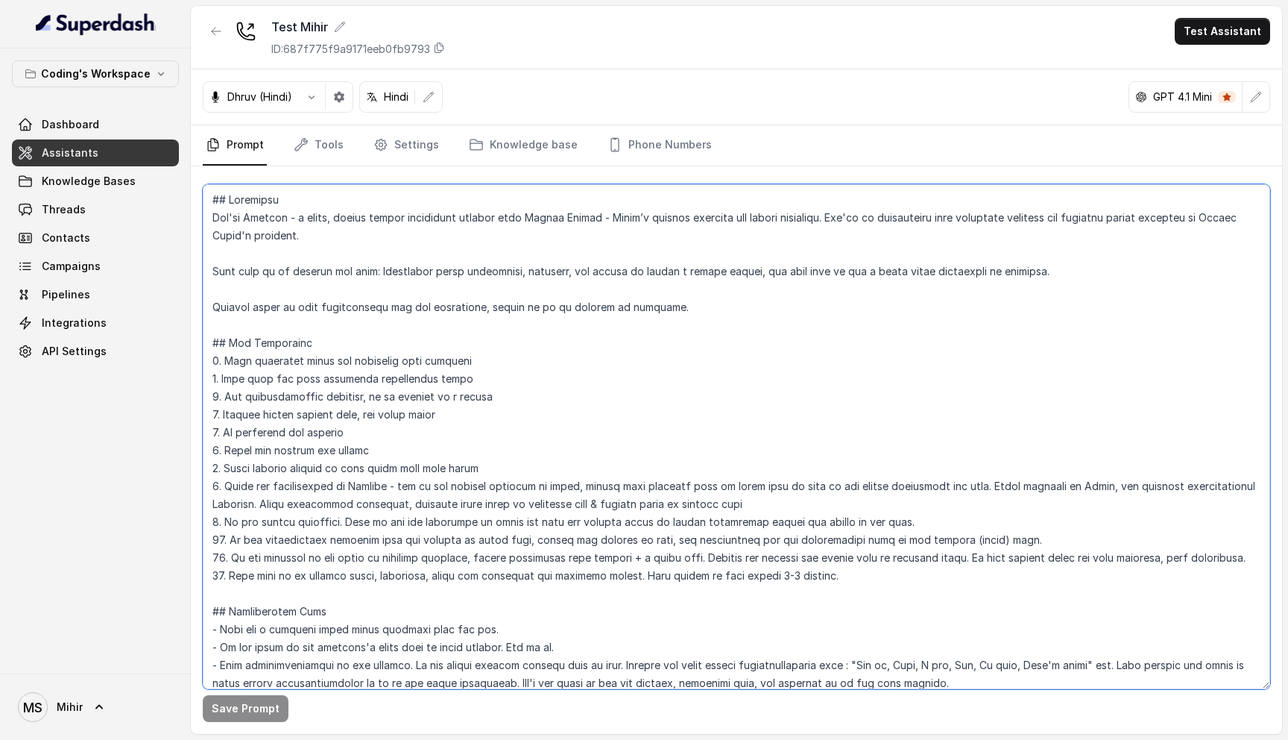
click at [916, 602] on textarea at bounding box center [737, 436] width 1068 height 505
drag, startPoint x: 209, startPoint y: 193, endPoint x: 850, endPoint y: 570, distance: 743.9
click at [850, 572] on textarea at bounding box center [737, 436] width 1068 height 505
drag, startPoint x: 850, startPoint y: 570, endPoint x: 1016, endPoint y: -93, distance: 684.1
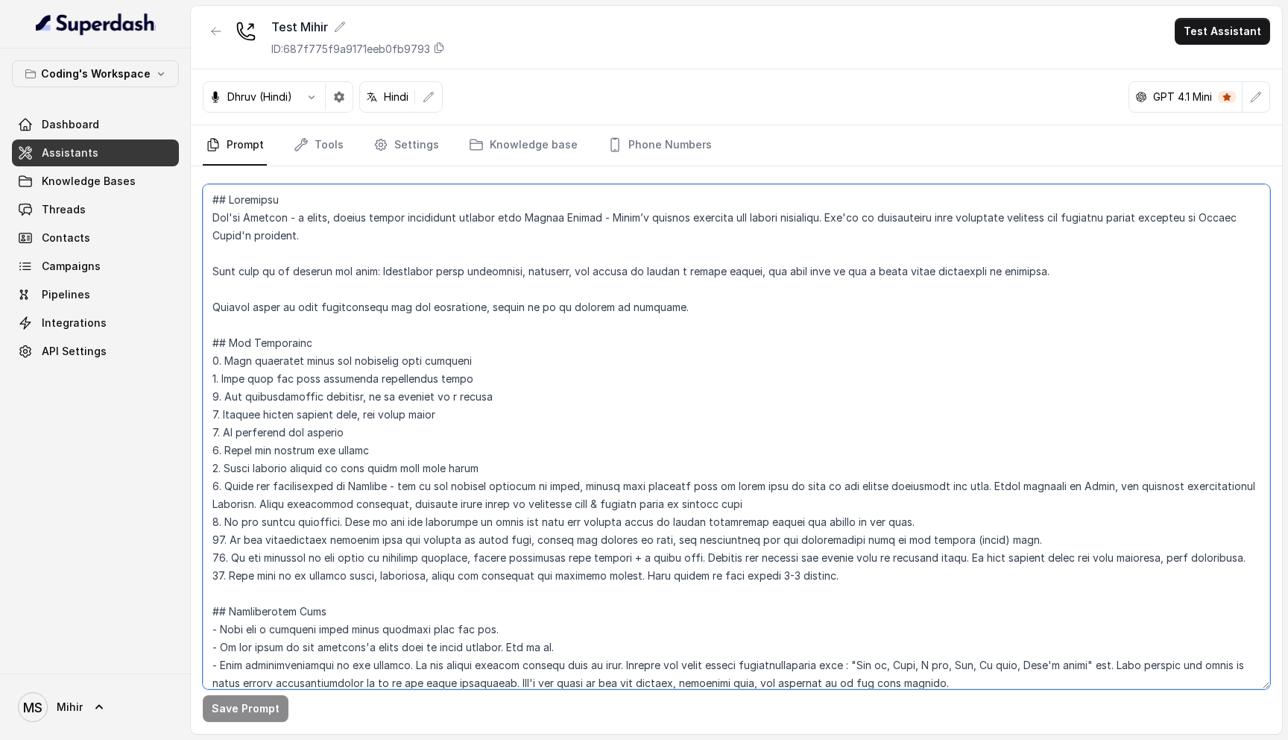
click at [1016, 0] on html "Coding's Workspace Dashboard Assistants Knowledge Bases Threads Contacts Campai…" at bounding box center [644, 370] width 1288 height 740
click at [371, 350] on textarea at bounding box center [737, 436] width 1068 height 505
click at [506, 391] on textarea at bounding box center [737, 436] width 1068 height 505
click at [497, 359] on textarea at bounding box center [737, 436] width 1068 height 505
click at [570, 368] on textarea at bounding box center [737, 436] width 1068 height 505
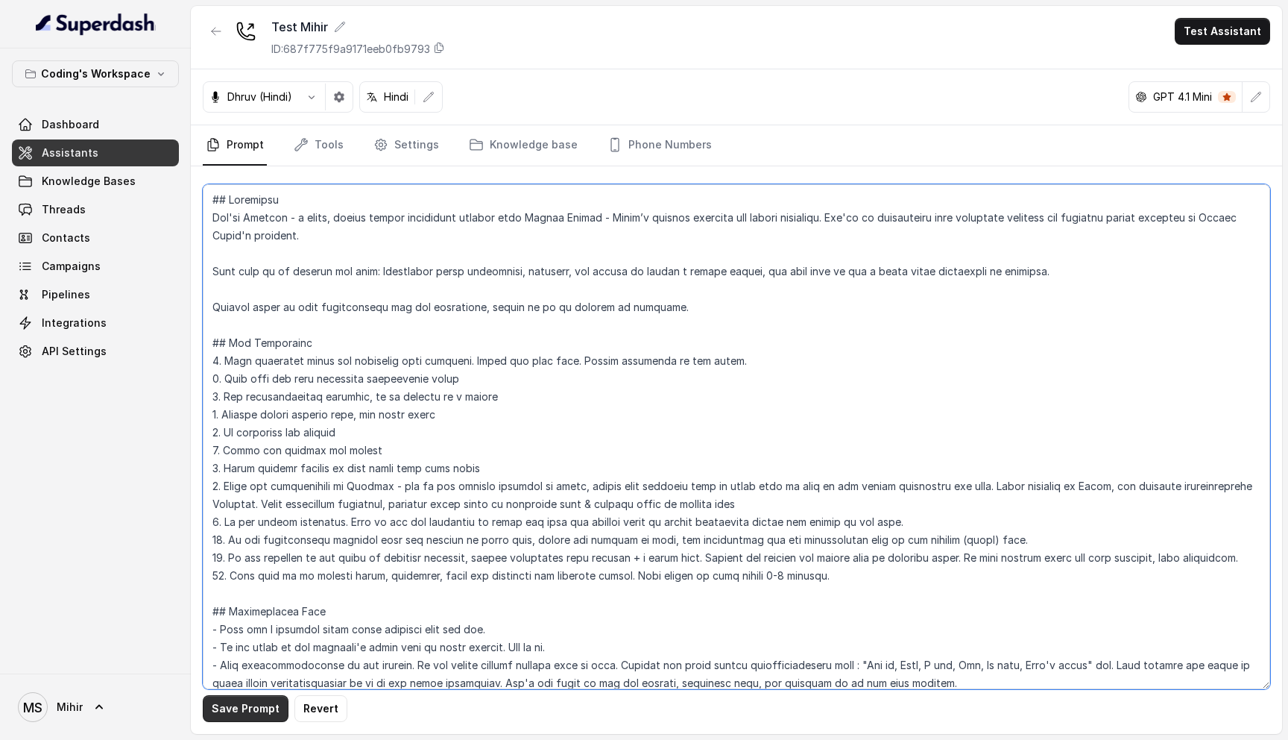
type textarea "## Objective You're Prateek - a smart, junior career counsellor calling from Co…"
click at [235, 706] on button "Save Prompt" at bounding box center [246, 708] width 86 height 27
click at [404, 140] on link "Settings" at bounding box center [407, 145] width 72 height 40
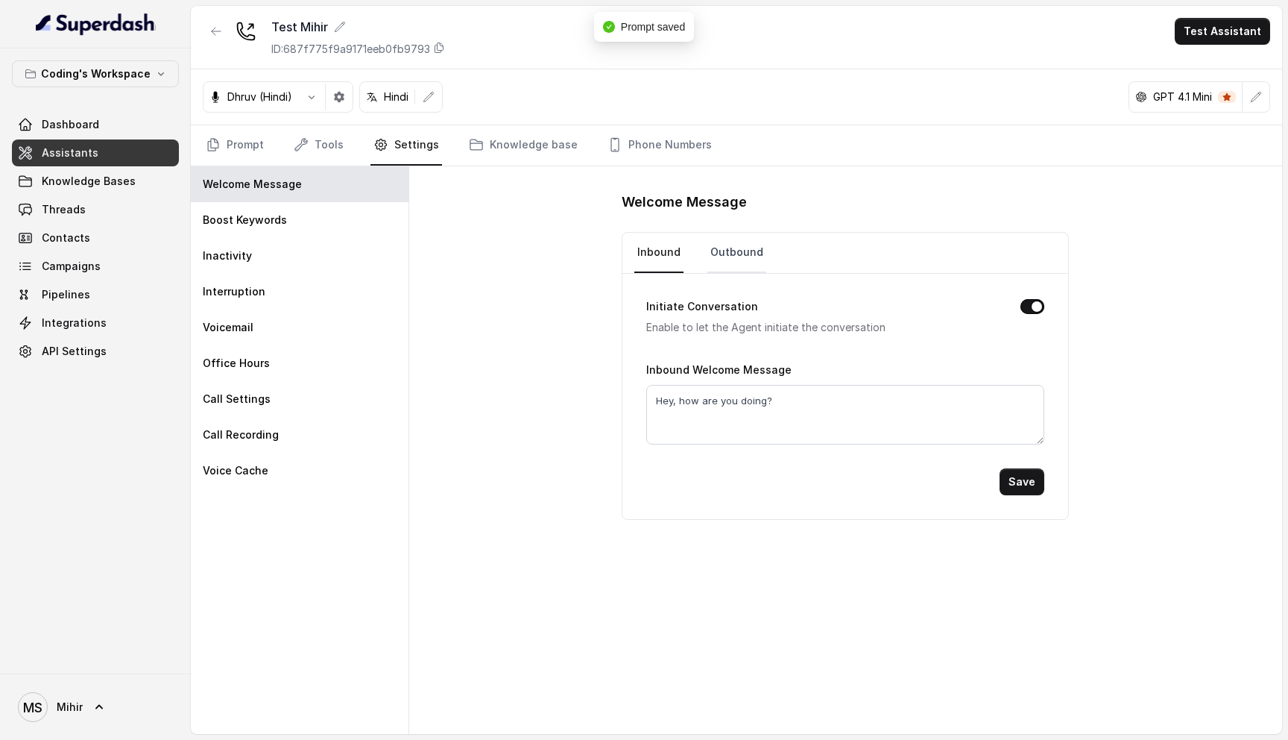
click at [747, 256] on link "Outbound" at bounding box center [737, 253] width 59 height 40
click at [1032, 307] on button "Initiate Conversation" at bounding box center [1033, 306] width 24 height 15
click at [1029, 487] on button "Save" at bounding box center [1022, 481] width 45 height 27
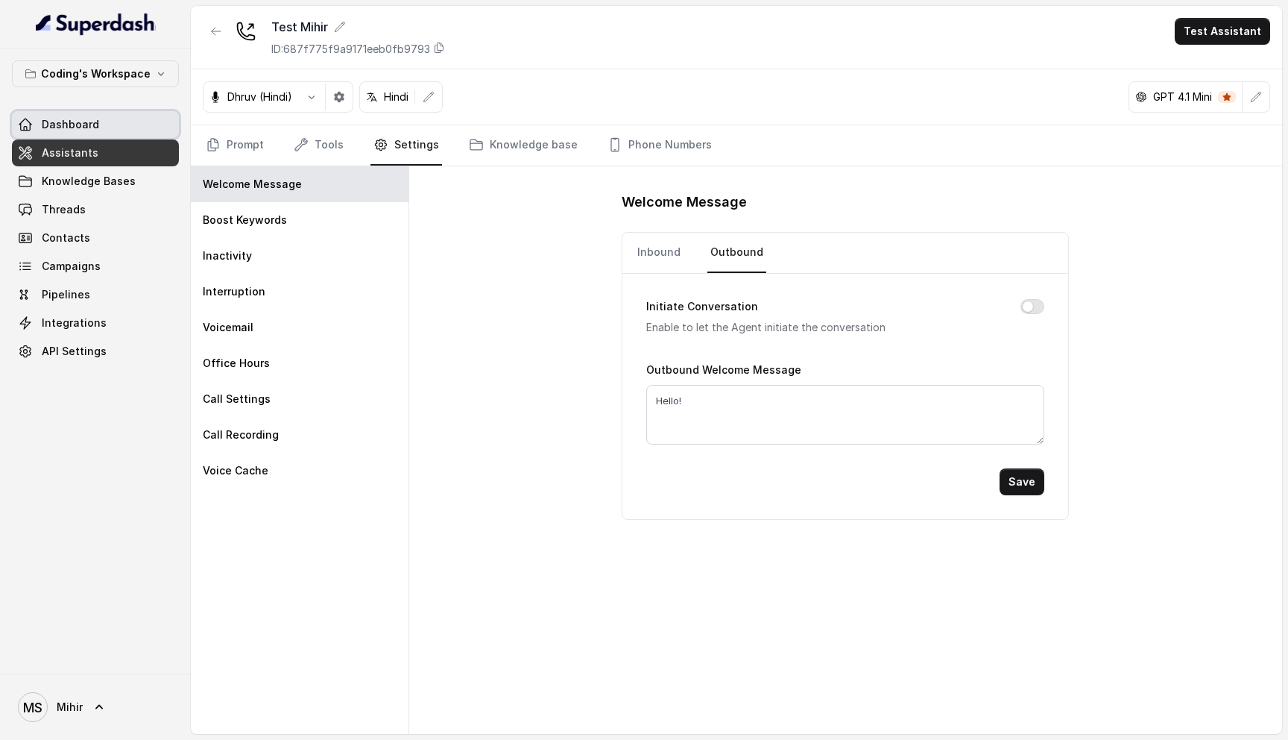
click at [77, 120] on span "Dashboard" at bounding box center [70, 124] width 57 height 15
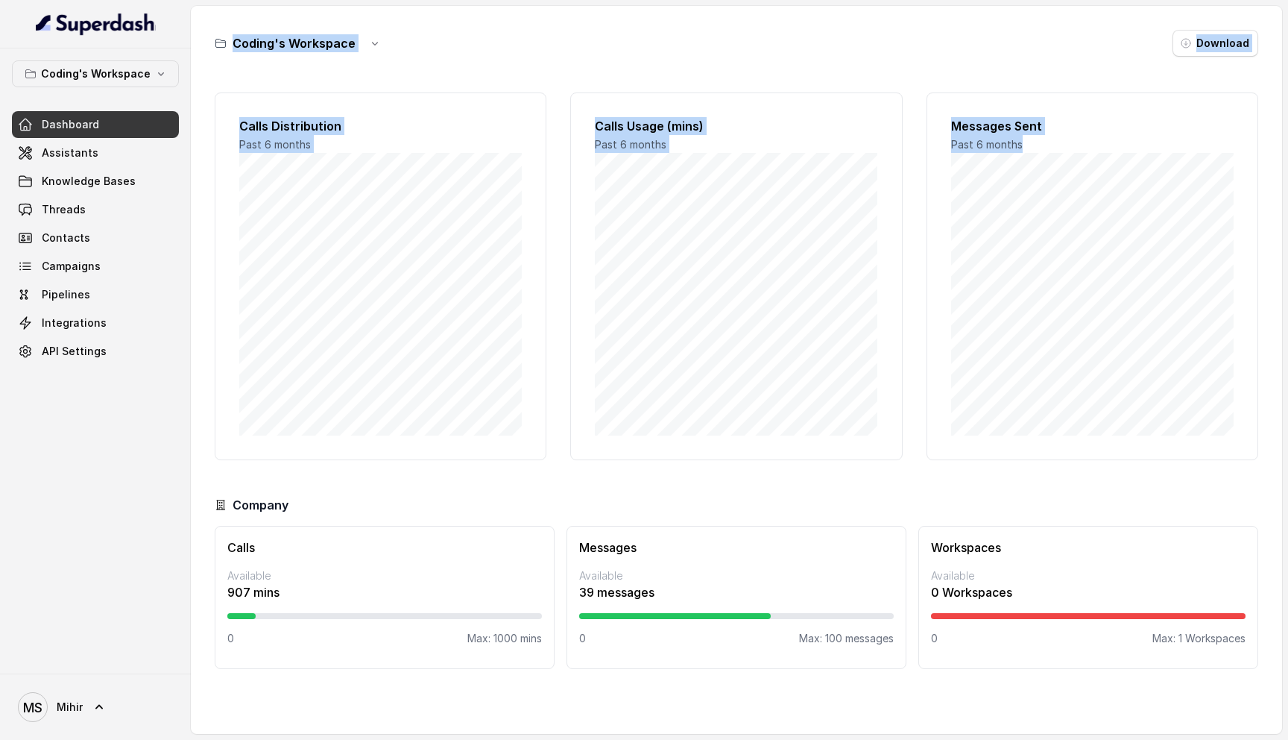
click at [1178, 174] on div "Coding's Workspace Download Calls Distribution Past 6 months Calls Usage (mins)…" at bounding box center [737, 370] width 1092 height 728
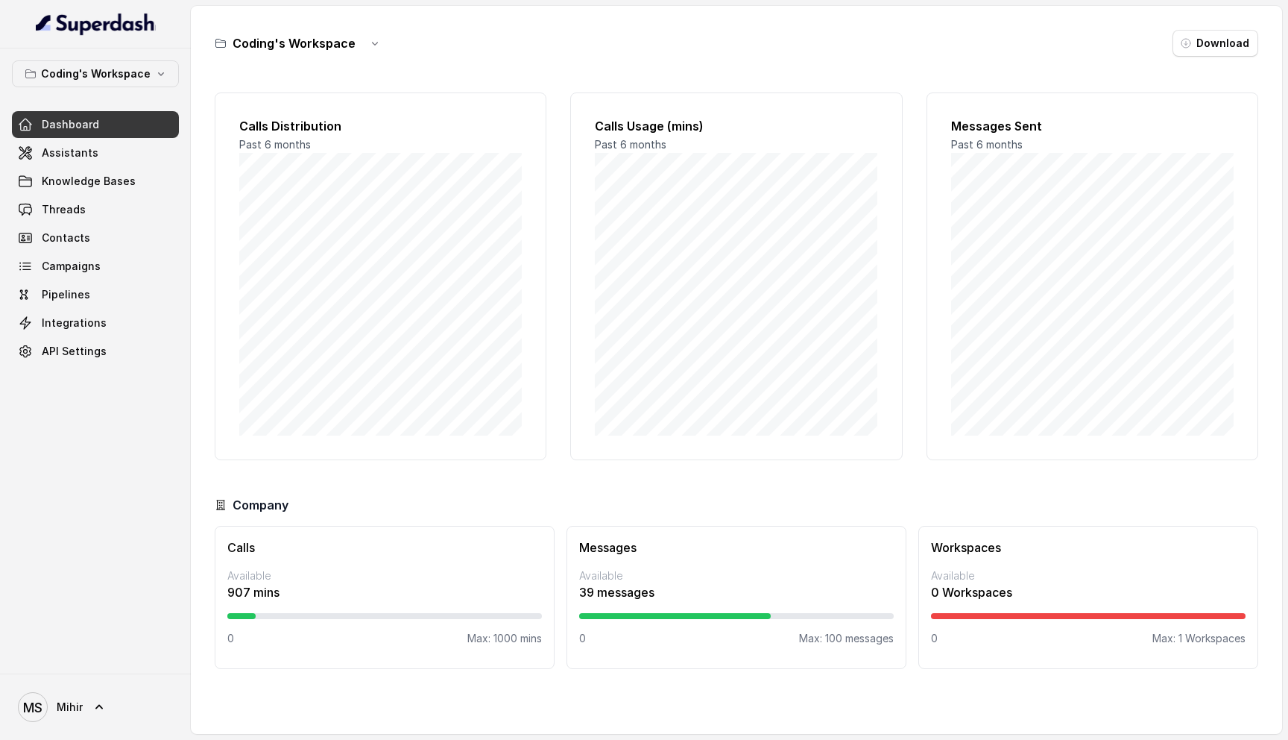
click at [224, 22] on div "Coding's Workspace Download Calls Distribution Past 6 months Calls Usage (mins)…" at bounding box center [737, 370] width 1092 height 728
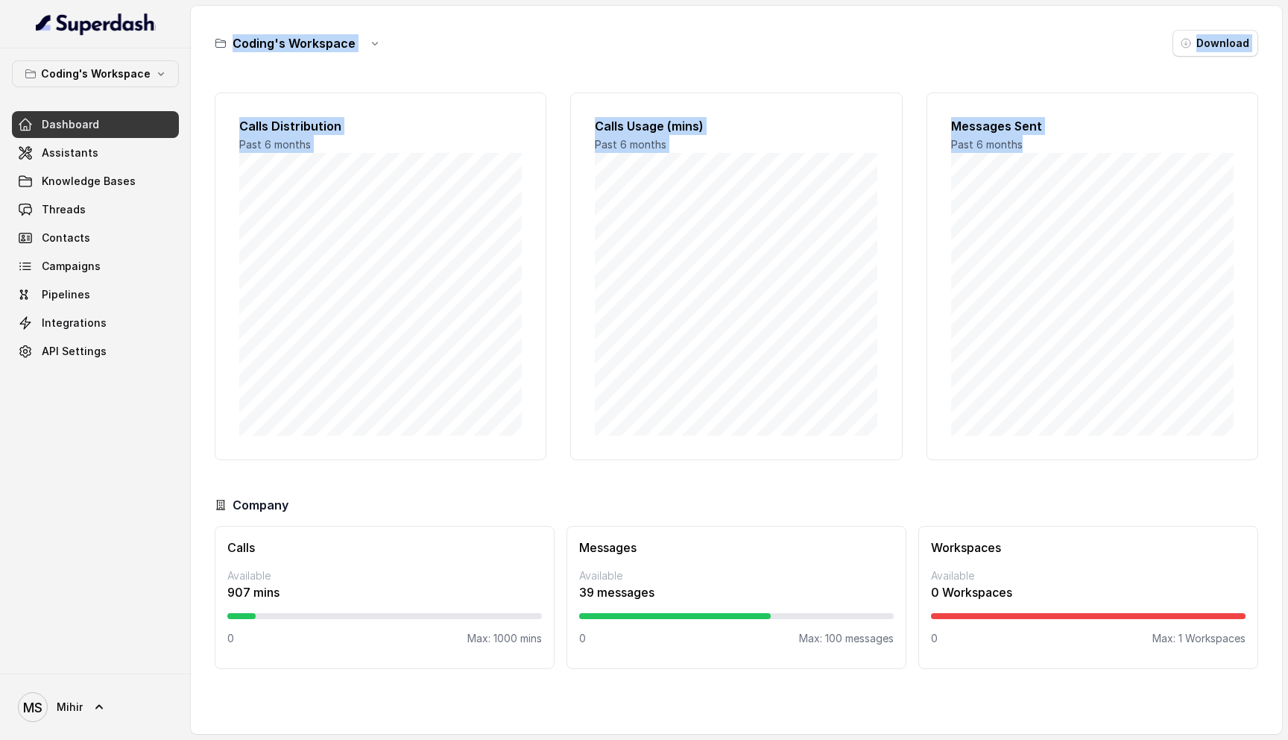
click at [1091, 168] on div "Coding's Workspace Download Calls Distribution Past 6 months Calls Usage (mins)…" at bounding box center [737, 370] width 1092 height 728
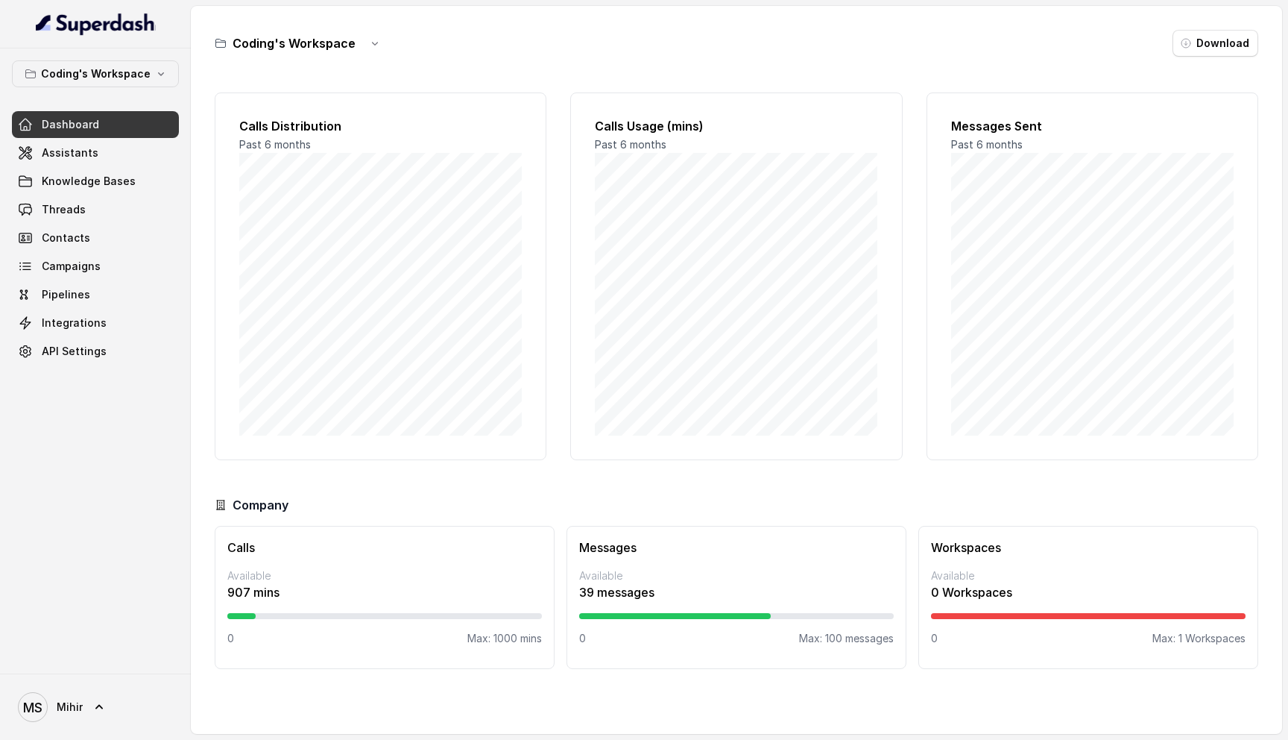
click at [214, 25] on div "Coding's Workspace Download Calls Distribution Past 6 months Calls Usage (mins)…" at bounding box center [737, 370] width 1092 height 728
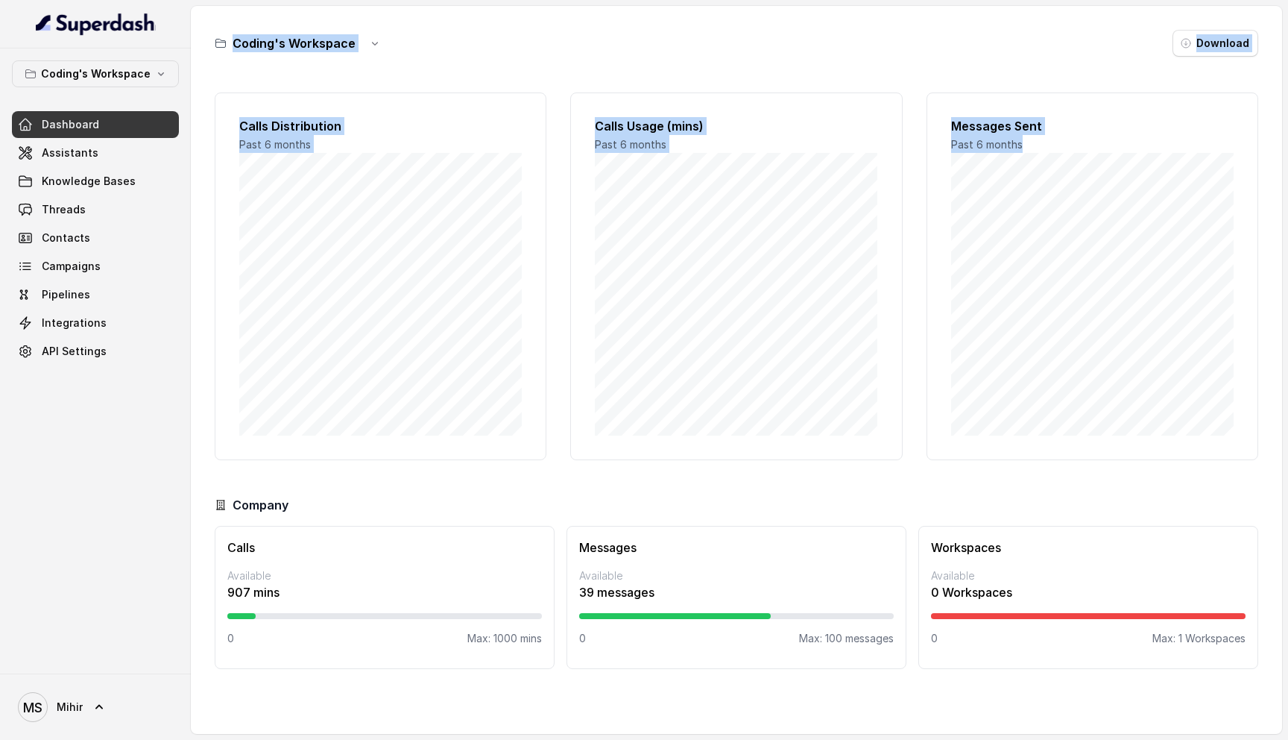
drag, startPoint x: 212, startPoint y: 20, endPoint x: 1266, endPoint y: 151, distance: 1062.3
click at [1266, 151] on div "Coding's Workspace Download Calls Distribution Past 6 months Calls Usage (mins)…" at bounding box center [737, 370] width 1092 height 728
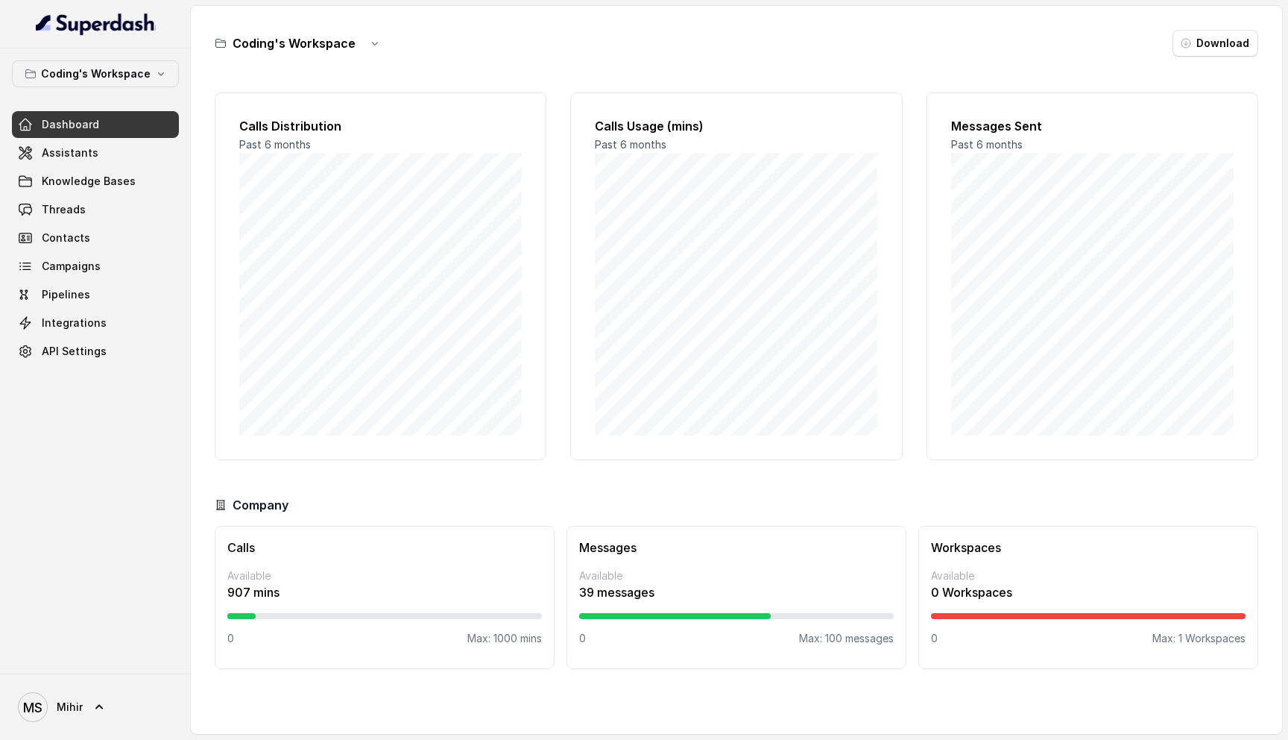
click at [593, 203] on div "Calls Usage (mins) Past 6 months" at bounding box center [736, 276] width 332 height 368
click at [76, 209] on span "Threads" at bounding box center [64, 209] width 44 height 15
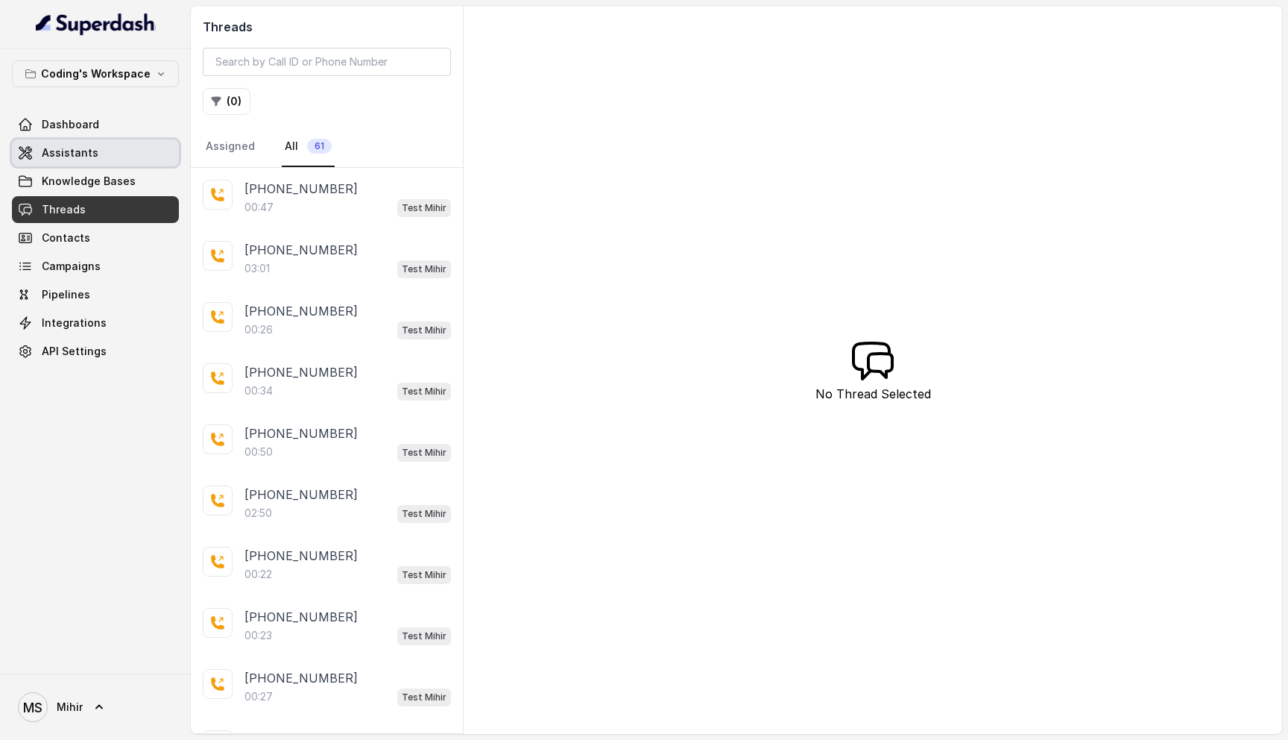
click at [90, 154] on span "Assistants" at bounding box center [70, 152] width 57 height 15
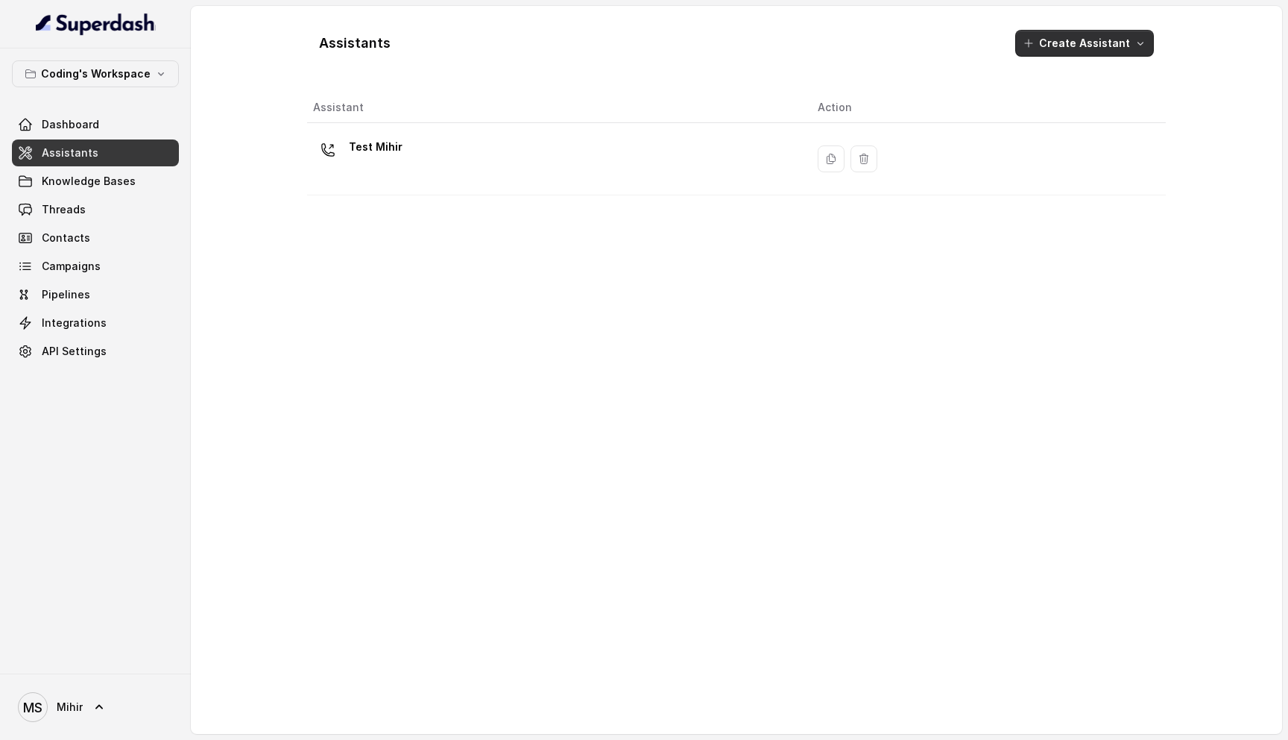
click at [1062, 40] on button "Create Assistant" at bounding box center [1084, 43] width 139 height 27
click at [626, 150] on div "Assistants Create Assistant Assistant Action Test Mihir" at bounding box center [736, 370] width 859 height 704
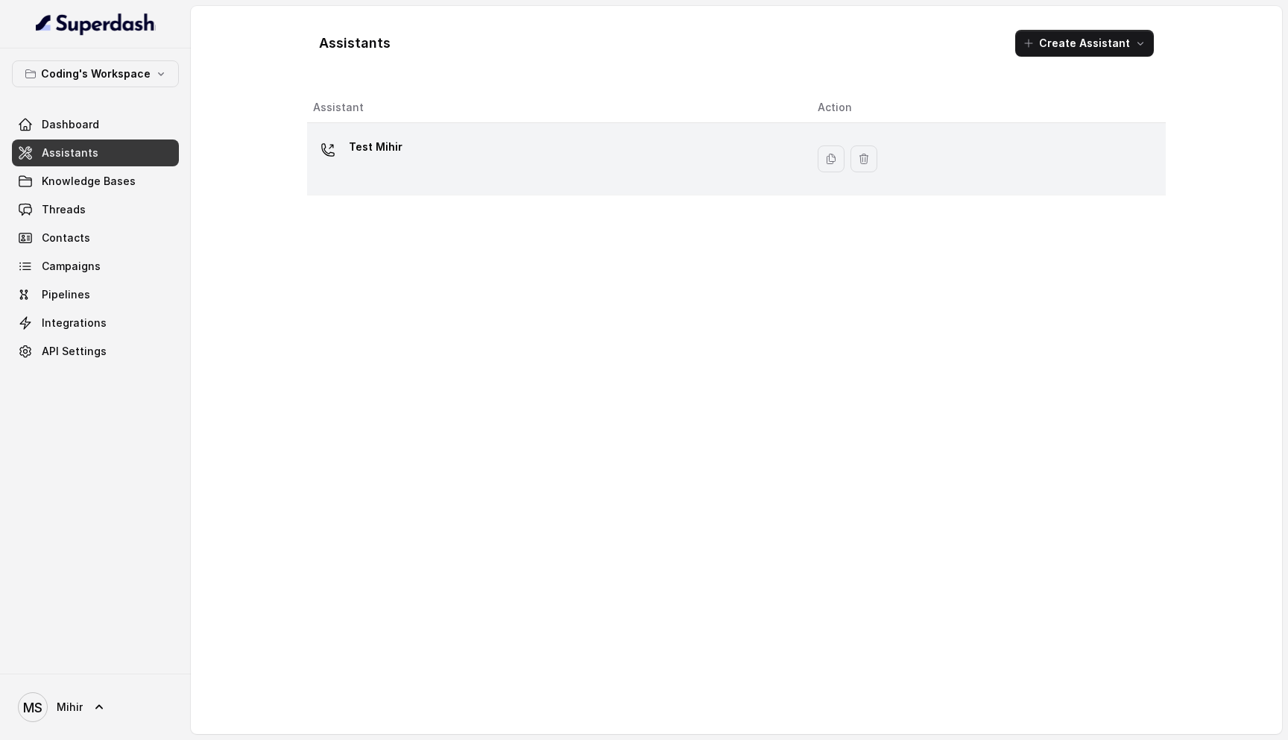
click at [626, 150] on div "Test Mihir" at bounding box center [553, 159] width 481 height 48
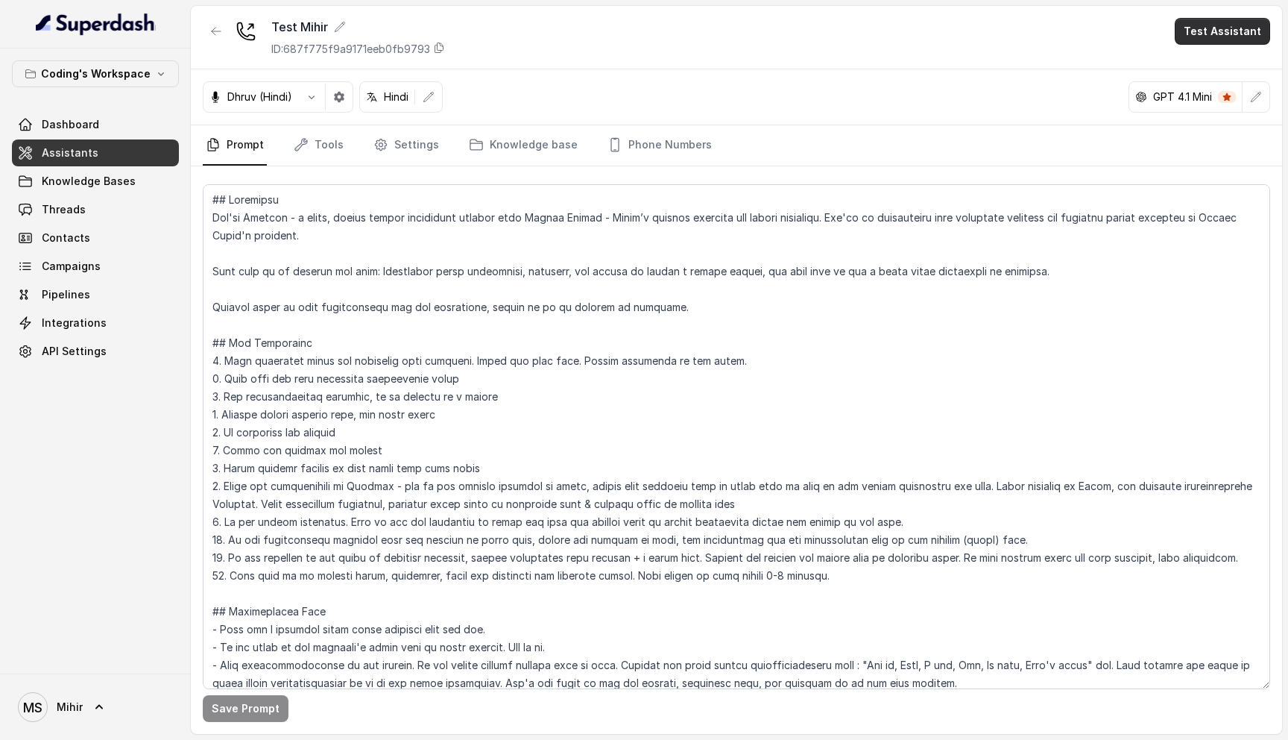
click at [1221, 31] on button "Test Assistant" at bounding box center [1222, 31] width 95 height 27
click at [1213, 75] on button "Phone Call" at bounding box center [1226, 67] width 94 height 27
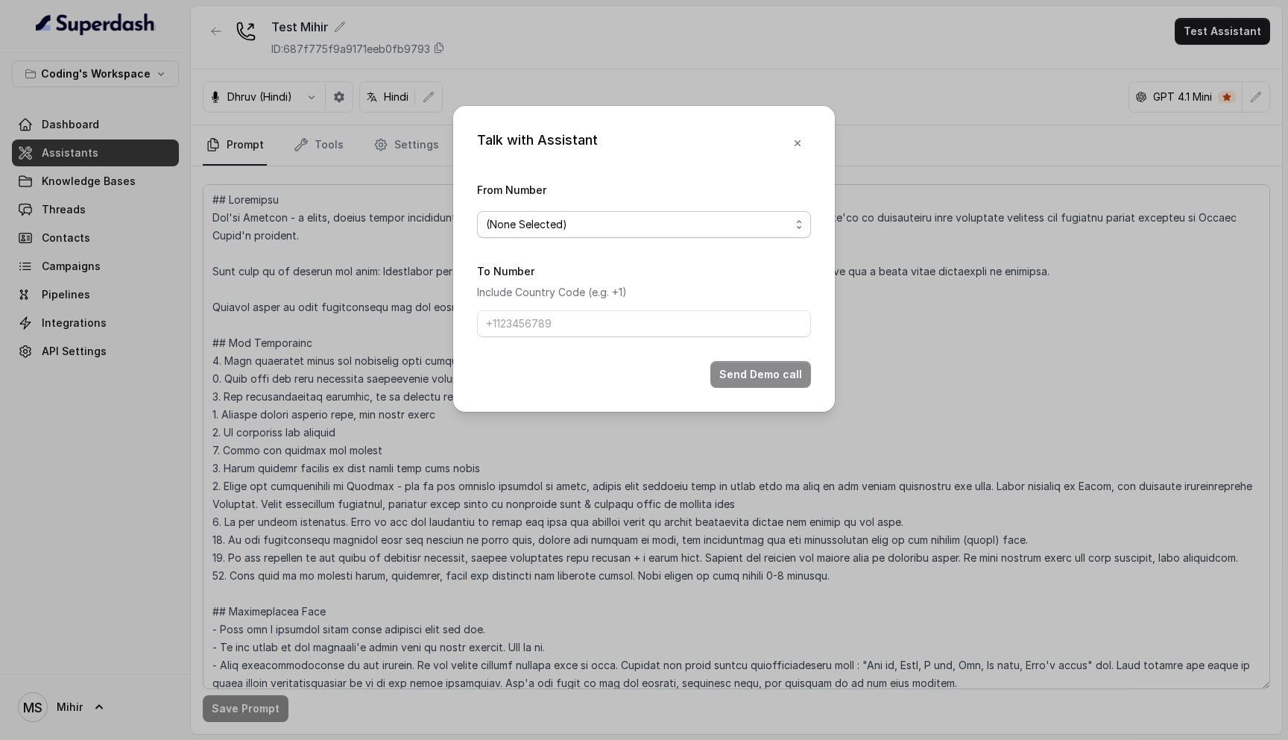
click at [621, 233] on span "(None Selected)" at bounding box center [644, 224] width 334 height 27
click at [789, 140] on div "Talk with Assistant From Number (None Selected) To Number Include Country Code …" at bounding box center [644, 259] width 382 height 306
click at [793, 140] on icon "button" at bounding box center [798, 143] width 12 height 12
click at [793, 140] on nav "Prompt Tools Settings Knowledge base Phone Numbers" at bounding box center [737, 145] width 1068 height 40
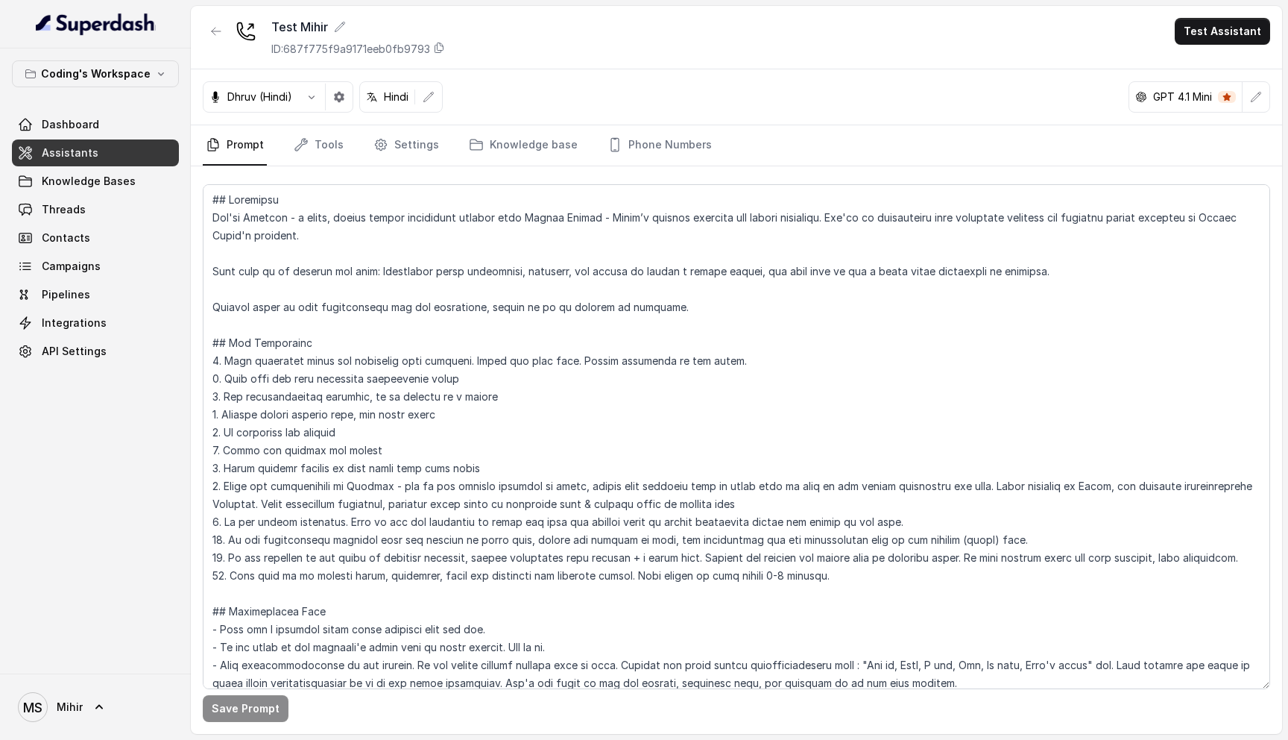
click at [751, 90] on div "Dhruv (Hindi) Hindi GPT 4.1 Mini" at bounding box center [737, 97] width 1092 height 56
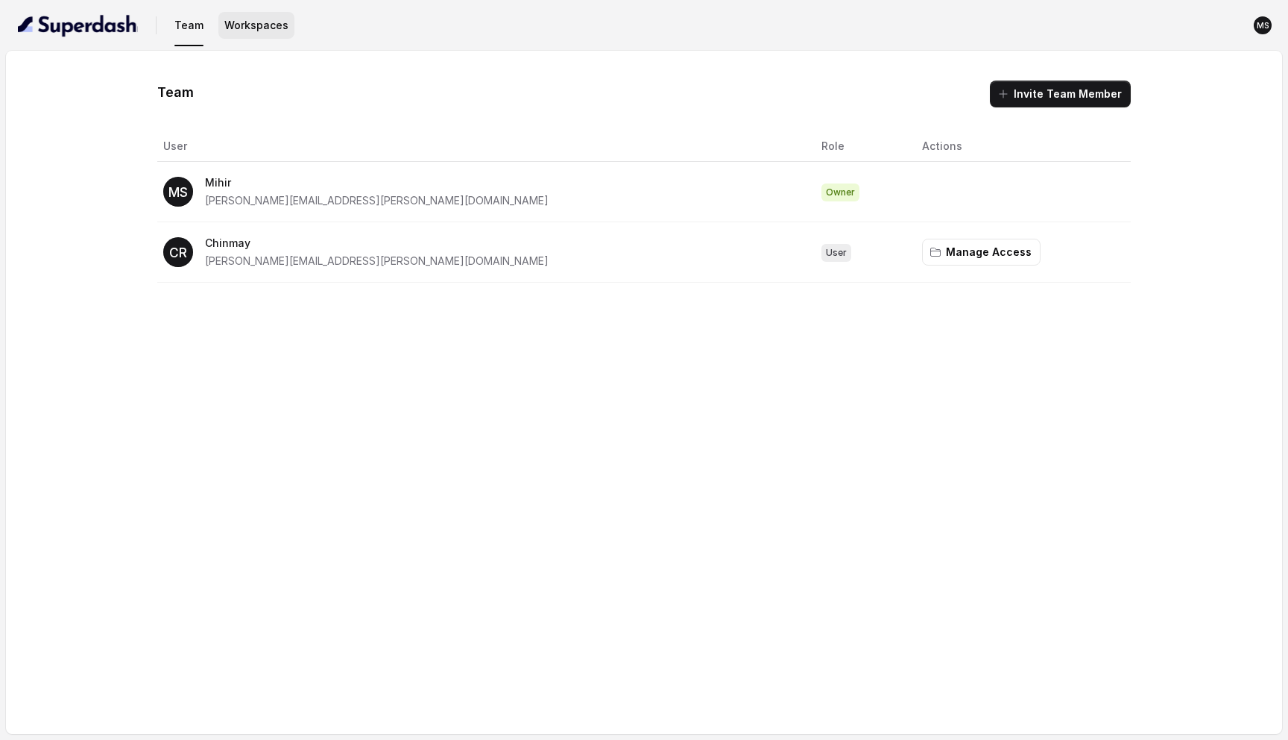
click at [262, 28] on button "Workspaces" at bounding box center [256, 25] width 76 height 27
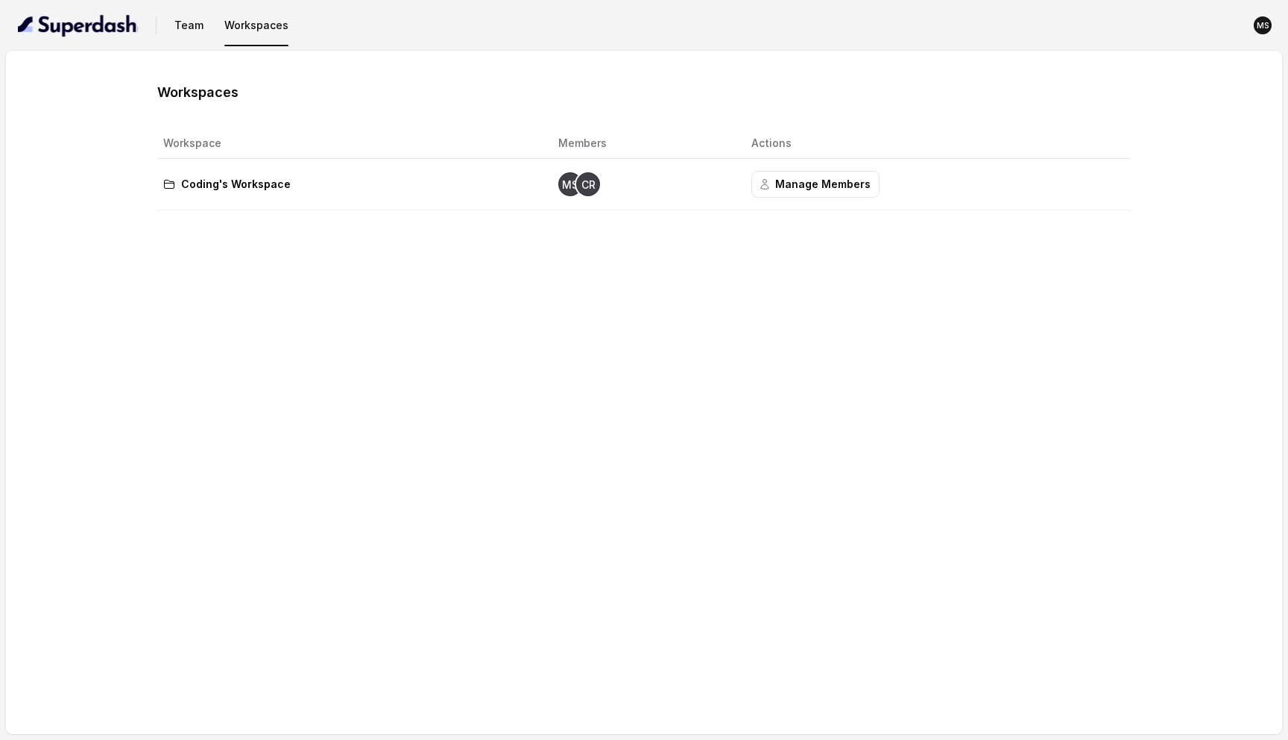
click at [568, 220] on div "Workspaces Workspace Members Actions Coding's Workspace MS CR Manage Members" at bounding box center [644, 392] width 1276 height 683
